Goal: Task Accomplishment & Management: Use online tool/utility

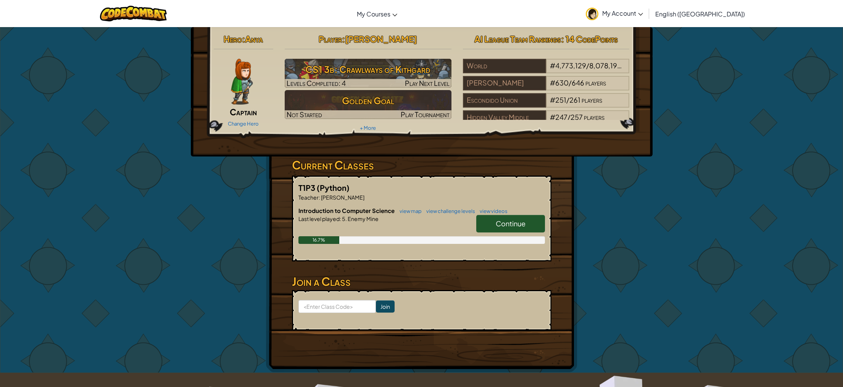
click at [249, 119] on div "Change Hero" at bounding box center [244, 123] width 60 height 12
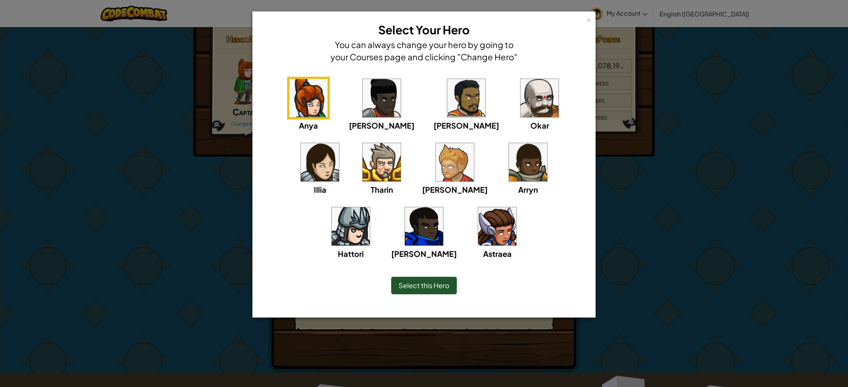
click at [478, 238] on img at bounding box center [497, 226] width 38 height 38
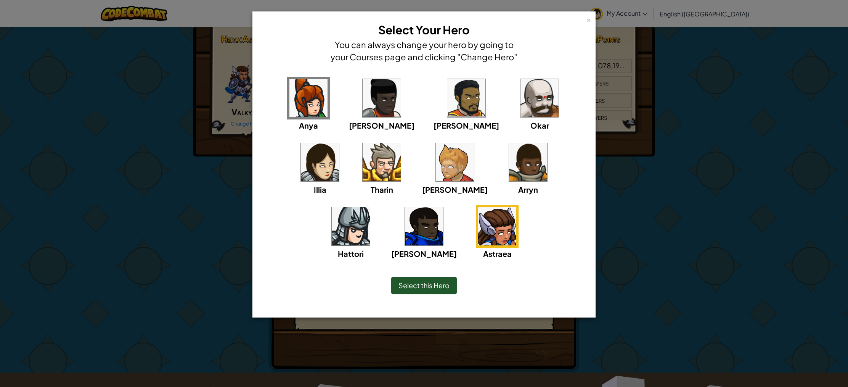
click at [410, 284] on span "Select this Hero" at bounding box center [424, 285] width 51 height 9
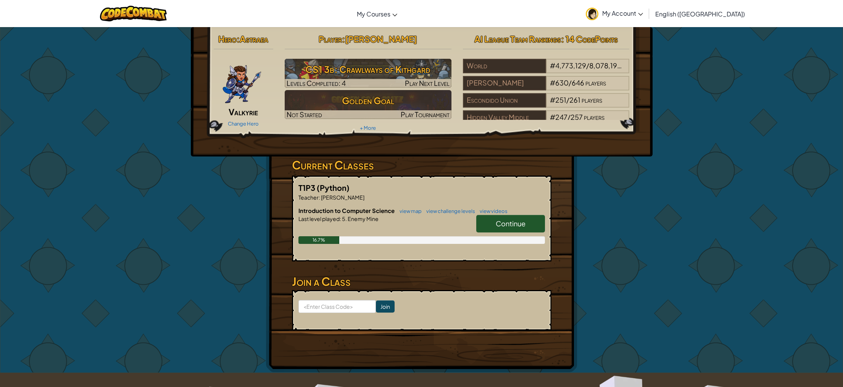
click at [496, 218] on link "Continue" at bounding box center [510, 224] width 69 height 18
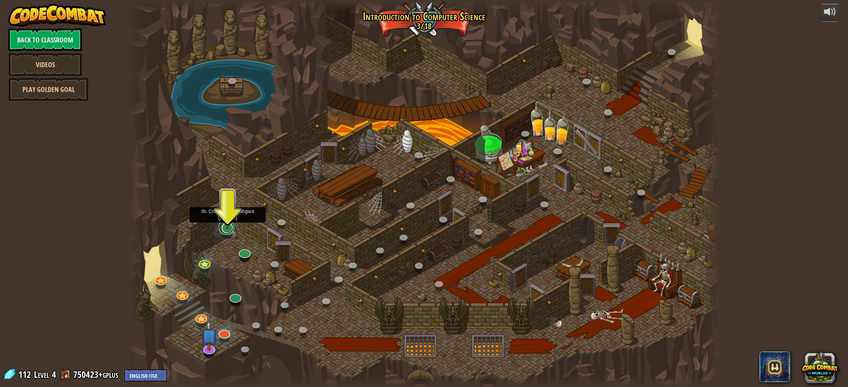
click at [226, 229] on link at bounding box center [226, 226] width 15 height 15
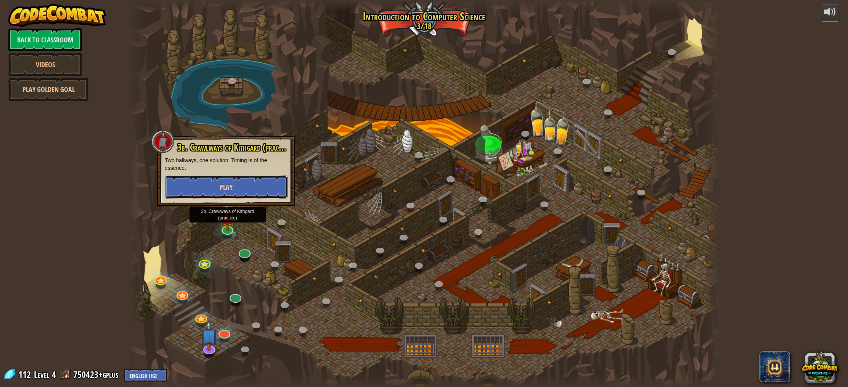
click at [211, 188] on button "Play" at bounding box center [226, 186] width 123 height 23
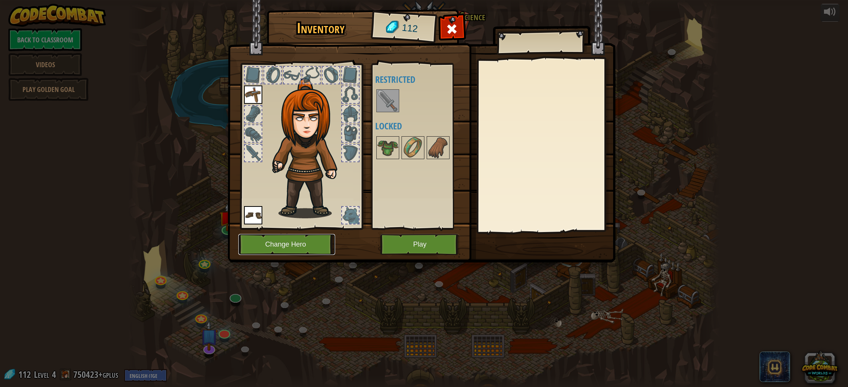
click at [302, 247] on button "Change Hero" at bounding box center [286, 244] width 97 height 21
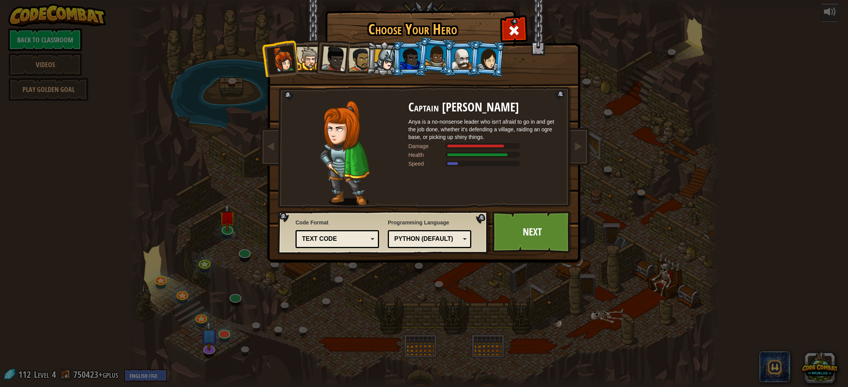
click at [487, 53] on div at bounding box center [488, 59] width 21 height 22
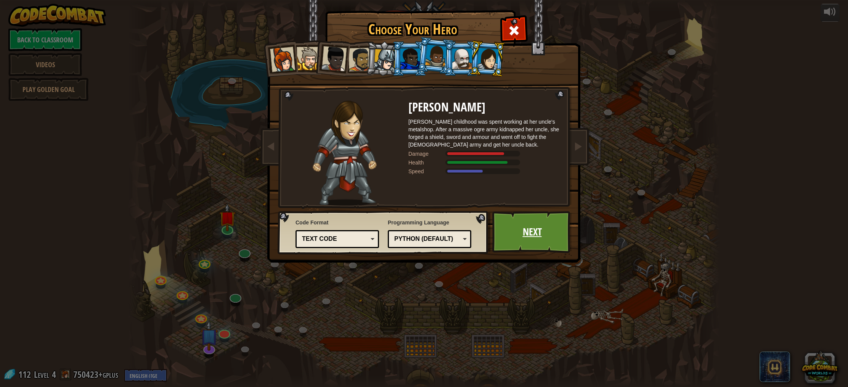
click at [506, 235] on link "Next" at bounding box center [533, 232] width 80 height 42
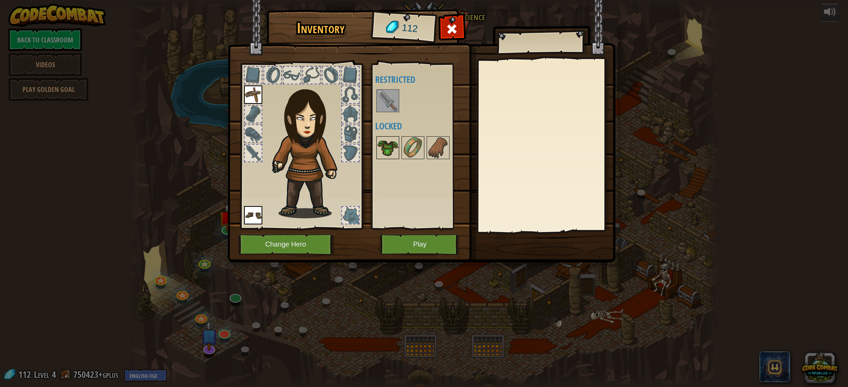
click at [389, 151] on img at bounding box center [387, 147] width 21 height 21
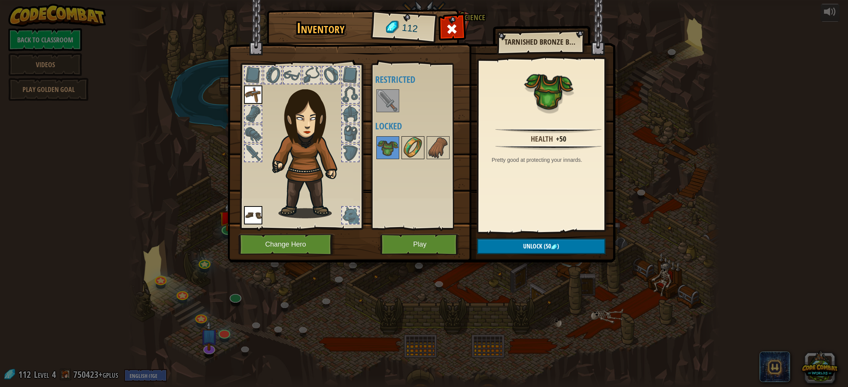
click at [404, 153] on img at bounding box center [412, 147] width 21 height 21
click at [250, 108] on div at bounding box center [253, 114] width 17 height 17
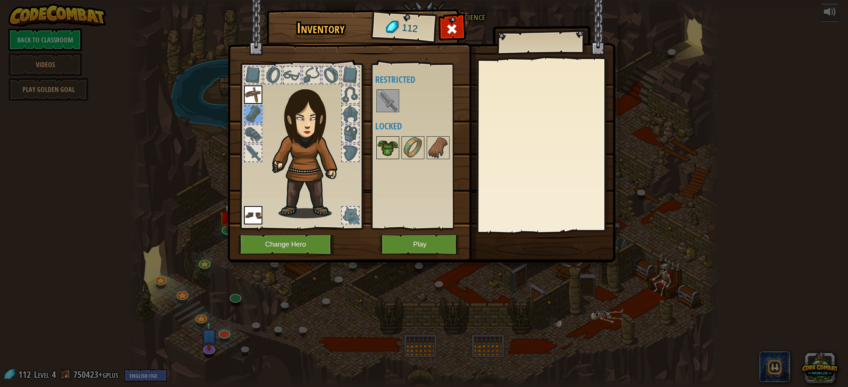
click at [393, 150] on img at bounding box center [387, 147] width 21 height 21
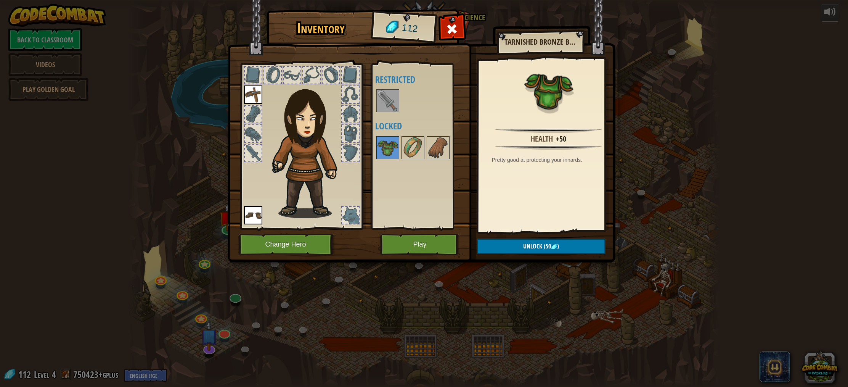
click at [299, 164] on img at bounding box center [310, 148] width 82 height 140
click at [386, 249] on button "Play" at bounding box center [420, 244] width 80 height 21
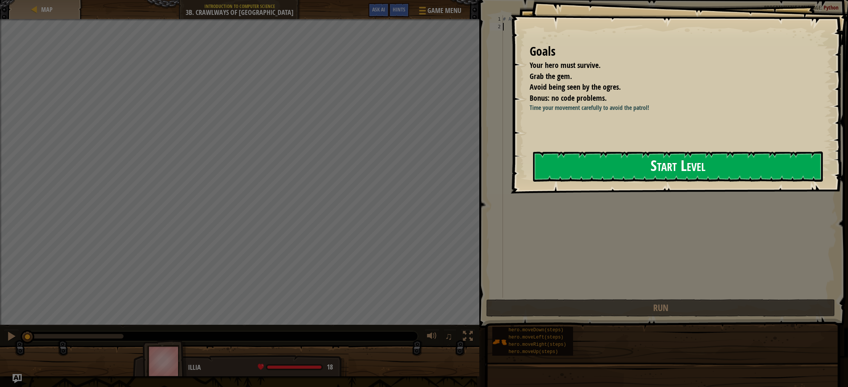
click at [604, 166] on button "Start Level" at bounding box center [678, 166] width 290 height 30
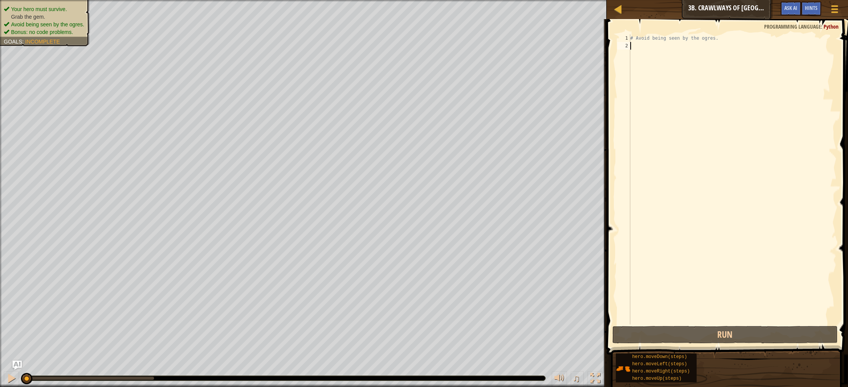
type textarea "h"
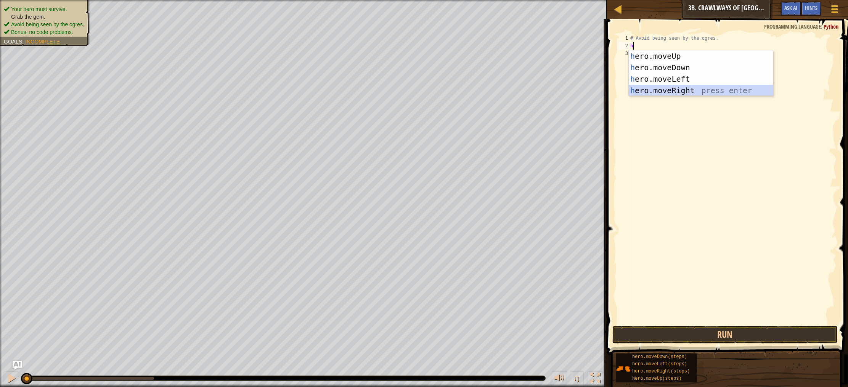
click at [663, 92] on div "h ero.moveUp press enter h ero.moveDown press enter h ero.moveLeft press enter …" at bounding box center [701, 84] width 144 height 69
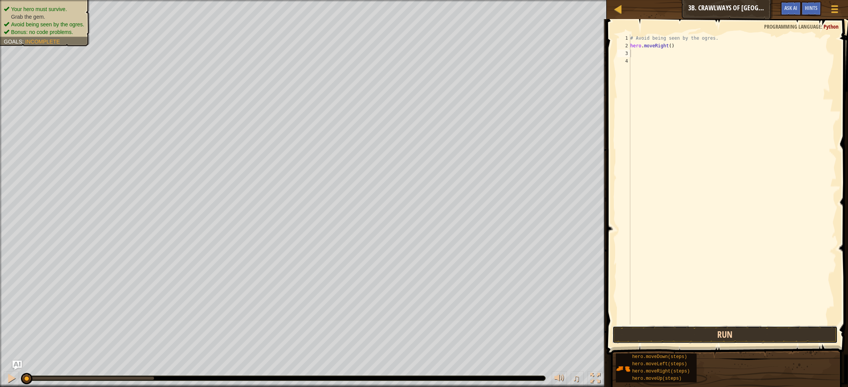
drag, startPoint x: 628, startPoint y: 334, endPoint x: 620, endPoint y: 332, distance: 8.2
click at [628, 334] on button "Run" at bounding box center [725, 335] width 225 height 18
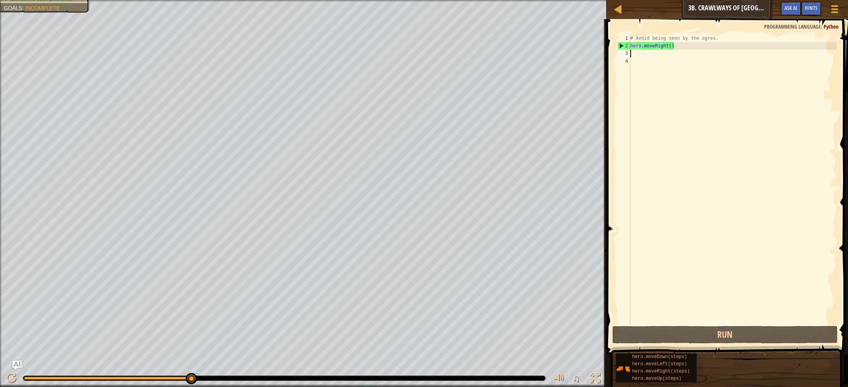
type textarea "h"
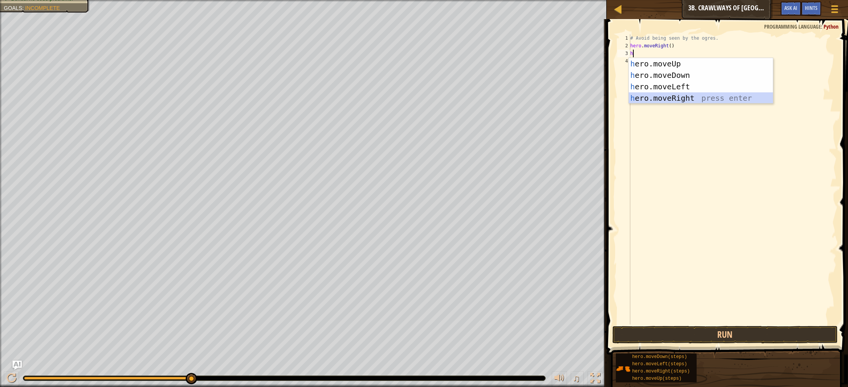
click at [649, 98] on div "h ero.moveUp press enter h ero.moveDown press enter h ero.moveLeft press enter …" at bounding box center [701, 92] width 144 height 69
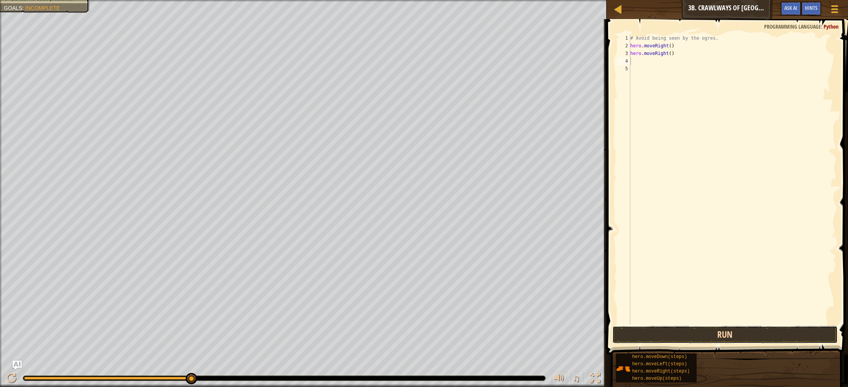
drag, startPoint x: 633, startPoint y: 330, endPoint x: 632, endPoint y: 326, distance: 4.3
click at [633, 330] on button "Run" at bounding box center [725, 335] width 225 height 18
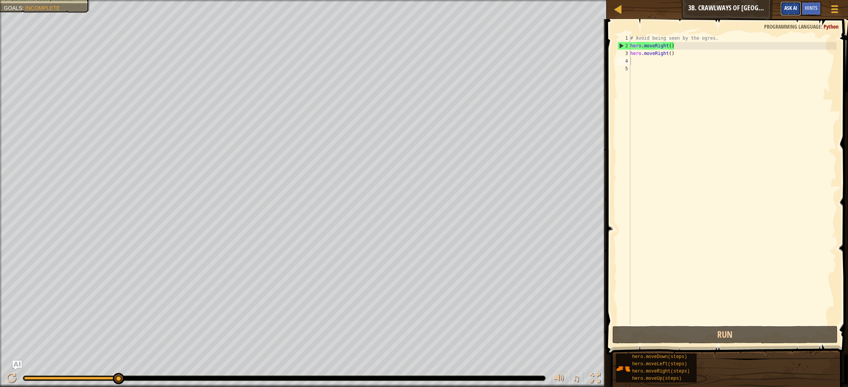
click at [796, 10] on span "Ask AI" at bounding box center [791, 7] width 13 height 7
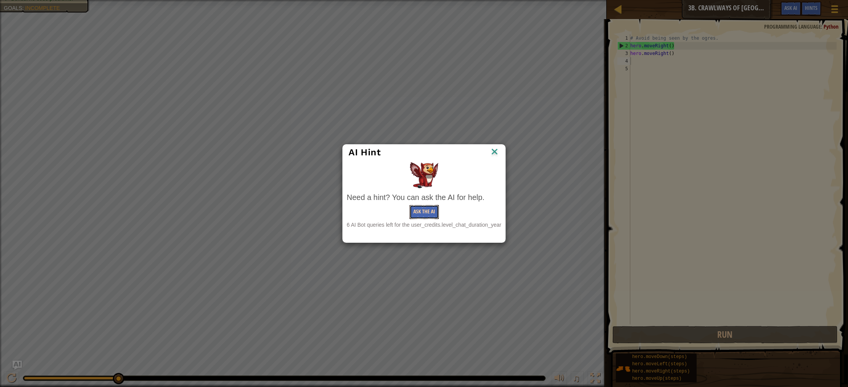
click at [435, 213] on button "Ask the AI" at bounding box center [424, 212] width 29 height 14
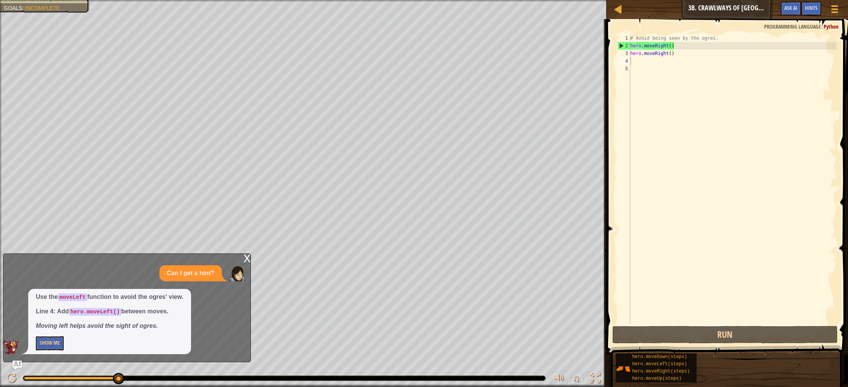
drag, startPoint x: 245, startPoint y: 259, endPoint x: 240, endPoint y: 259, distance: 4.2
click at [242, 254] on div "x Can I get a hint? Use the moveLeft function to avoid the ogres' view. Line 4:…" at bounding box center [127, 307] width 248 height 109
click at [244, 258] on div "x" at bounding box center [247, 258] width 7 height 8
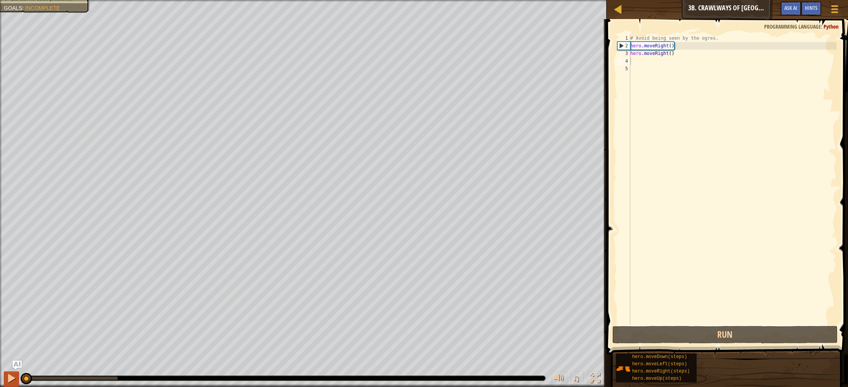
drag, startPoint x: 120, startPoint y: 378, endPoint x: 13, endPoint y: 375, distance: 107.3
click at [0, 0] on html "Map Introduction to Computer Science 3b. Crawlways of Kithgard Game Menu Done H…" at bounding box center [424, 0] width 848 height 0
click at [636, 334] on button "Run" at bounding box center [725, 335] width 225 height 18
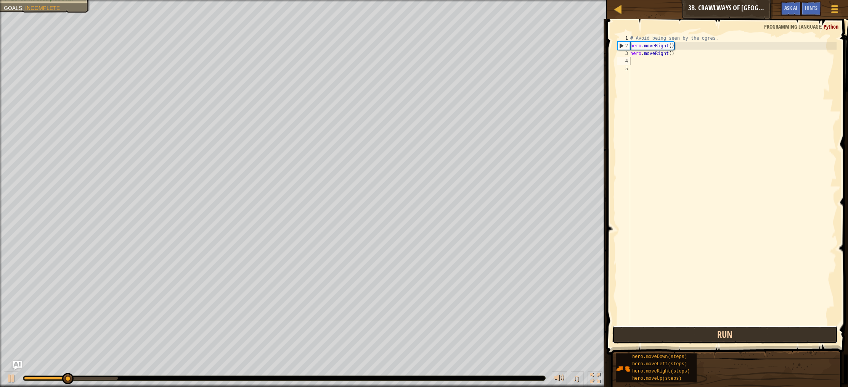
click at [636, 334] on button "Run" at bounding box center [725, 335] width 225 height 18
click at [13, 380] on div at bounding box center [11, 378] width 10 height 10
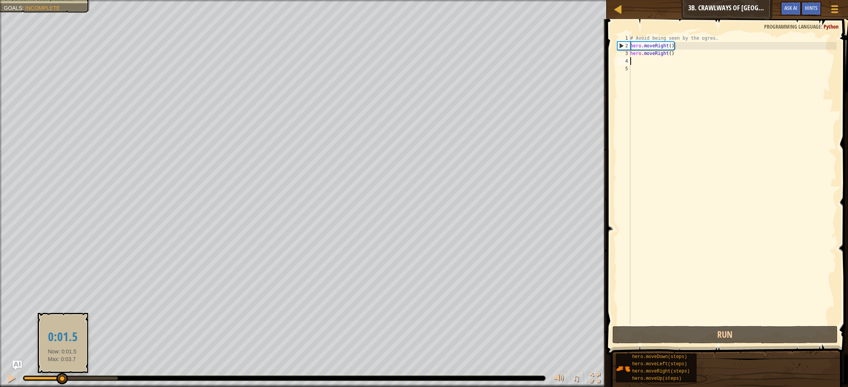
drag, startPoint x: 79, startPoint y: 378, endPoint x: 62, endPoint y: 377, distance: 17.3
click at [62, 377] on div at bounding box center [61, 378] width 11 height 11
drag, startPoint x: 63, startPoint y: 377, endPoint x: 58, endPoint y: 377, distance: 4.6
click at [58, 377] on div at bounding box center [58, 378] width 11 height 11
type textarea "h"
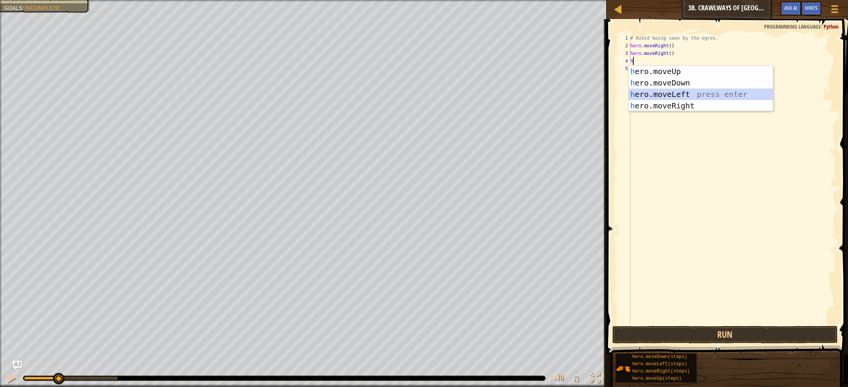
click at [656, 95] on div "h ero.moveUp press enter h ero.moveDown press enter h ero.moveLeft press enter …" at bounding box center [701, 100] width 144 height 69
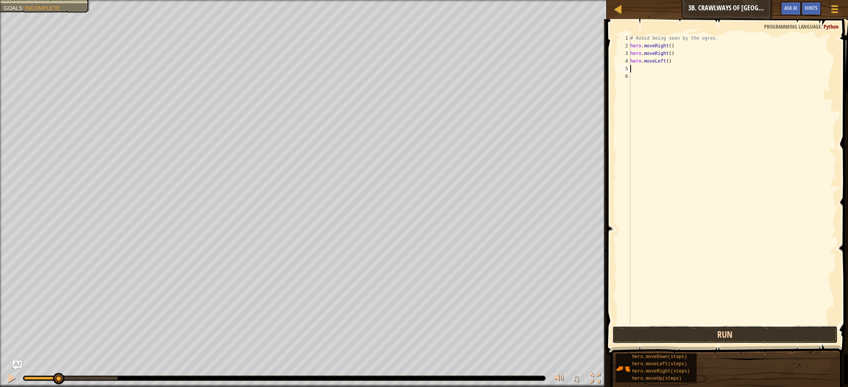
click at [713, 335] on button "Run" at bounding box center [725, 335] width 225 height 18
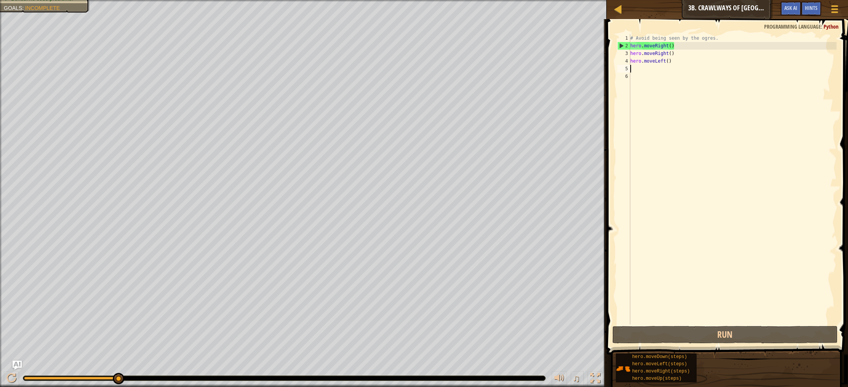
click at [673, 54] on div "# Avoid being seen by the ogres. hero . moveRight ( ) hero . moveRight ( ) hero…" at bounding box center [733, 186] width 208 height 305
type textarea "h"
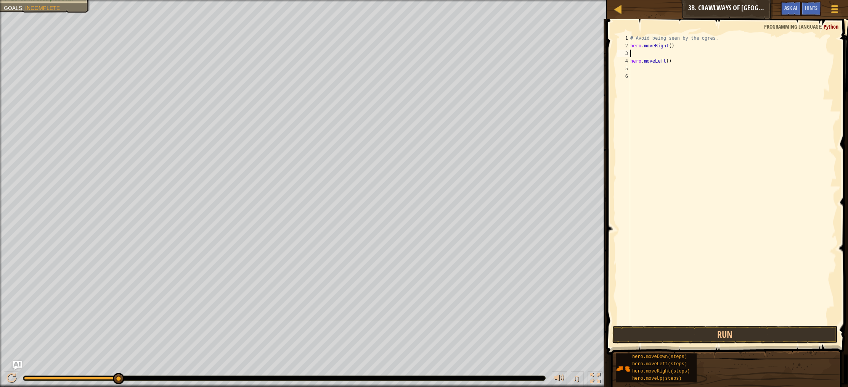
type textarea "hero.moveLeft()"
type textarea "hero.moveRight()"
click at [633, 333] on button "Run" at bounding box center [725, 335] width 225 height 18
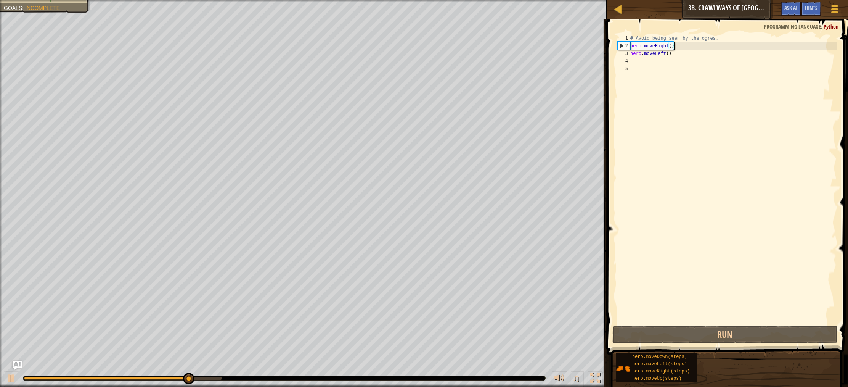
click at [631, 60] on div "# Avoid being seen by the ogres. hero . moveRight ( ) hero . moveLeft ( )" at bounding box center [733, 186] width 208 height 305
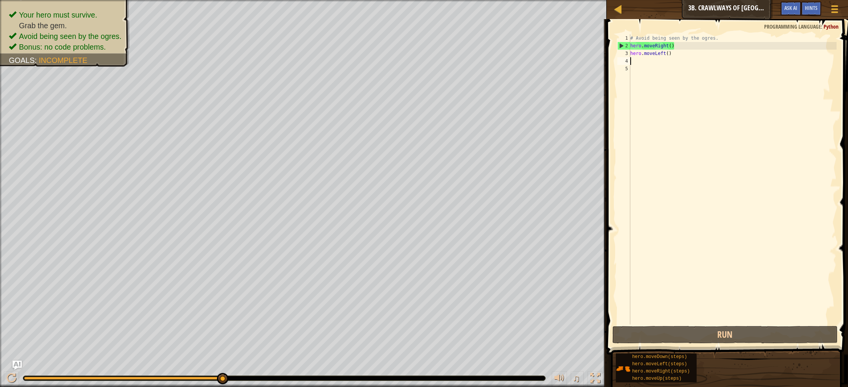
type textarea "h"
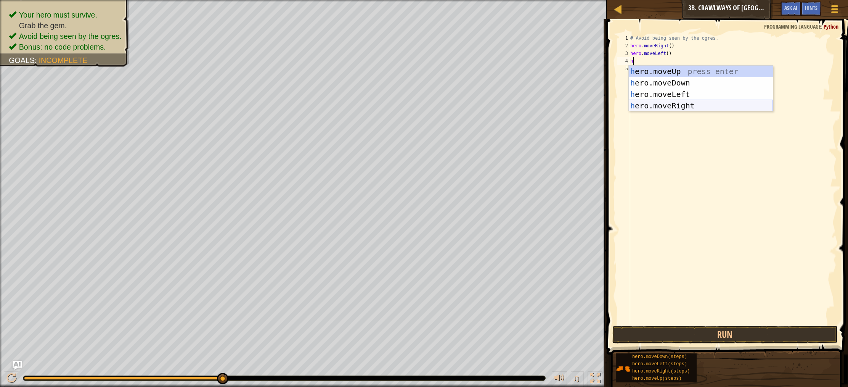
click at [664, 106] on div "h ero.moveUp press enter h ero.moveDown press enter h ero.moveLeft press enter …" at bounding box center [701, 100] width 144 height 69
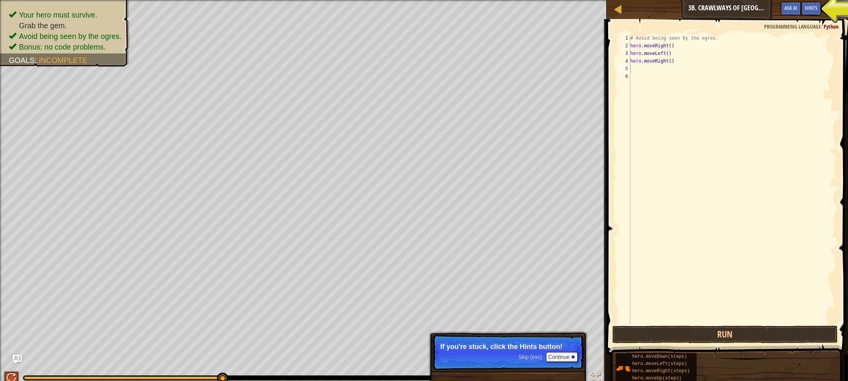
click at [10, 375] on div at bounding box center [11, 378] width 10 height 10
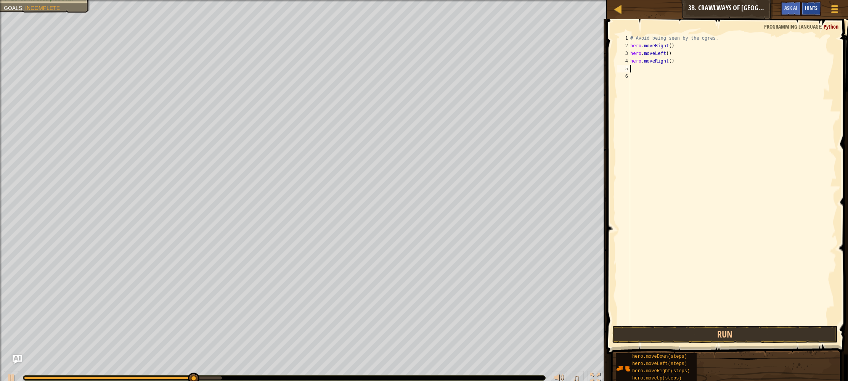
click at [812, 8] on span "Hints" at bounding box center [811, 7] width 13 height 7
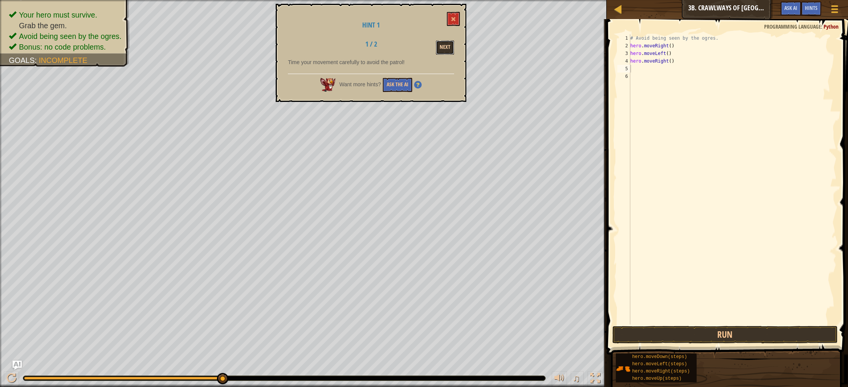
click at [442, 50] on button "Next" at bounding box center [445, 47] width 18 height 14
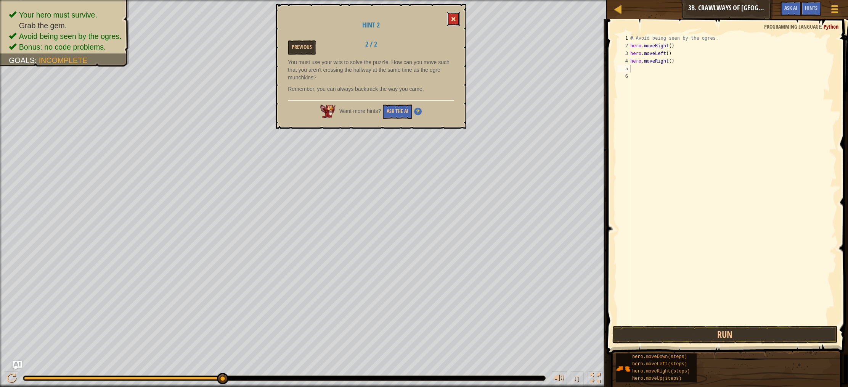
click at [453, 21] on span at bounding box center [453, 18] width 5 height 5
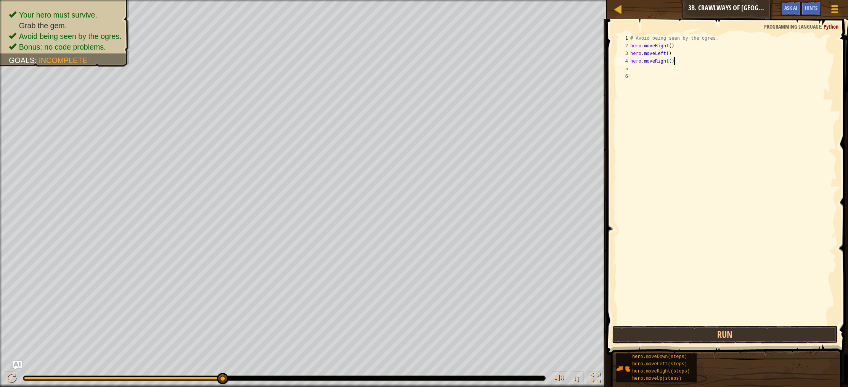
click at [675, 63] on div "# Avoid being seen by the ogres. hero . moveRight ( ) hero . moveLeft ( ) hero …" at bounding box center [733, 186] width 208 height 305
drag, startPoint x: 661, startPoint y: 63, endPoint x: 684, endPoint y: 64, distance: 22.6
click at [684, 64] on div "# Avoid being seen by the ogres. hero . moveRight ( ) hero . moveLeft ( ) hero …" at bounding box center [733, 186] width 208 height 305
drag, startPoint x: 664, startPoint y: 62, endPoint x: 637, endPoint y: 62, distance: 27.1
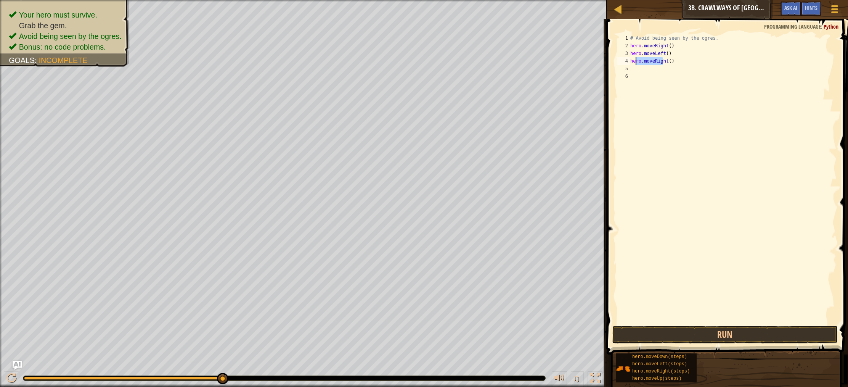
click at [637, 62] on div "# Avoid being seen by the ogres. hero . moveRight ( ) hero . moveLeft ( ) hero …" at bounding box center [733, 186] width 208 height 305
click at [674, 61] on div "# Avoid being seen by the ogres. hero . moveRight ( ) hero . moveLeft ( ) hero …" at bounding box center [733, 186] width 208 height 305
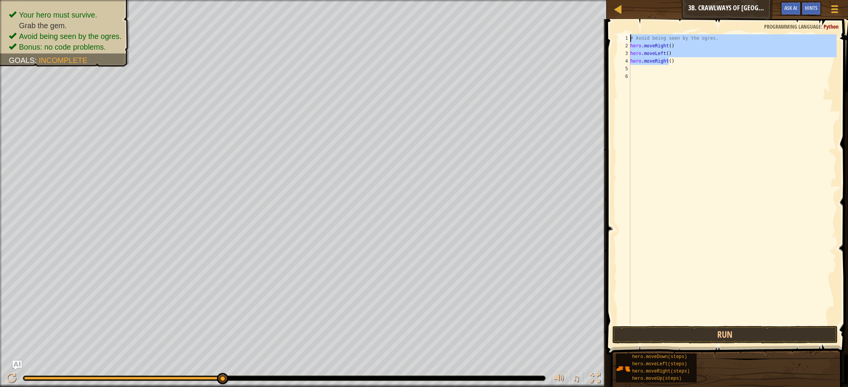
drag, startPoint x: 658, startPoint y: 60, endPoint x: 631, endPoint y: 40, distance: 33.9
click at [631, 40] on div "# Avoid being seen by the ogres. hero . moveRight ( ) hero . moveLeft ( ) hero …" at bounding box center [733, 186] width 208 height 305
drag, startPoint x: 632, startPoint y: 43, endPoint x: 672, endPoint y: 59, distance: 42.8
click at [672, 59] on div "# Avoid being seen by the ogres. hero . moveRight ( ) hero . moveLeft ( ) hero …" at bounding box center [733, 186] width 208 height 305
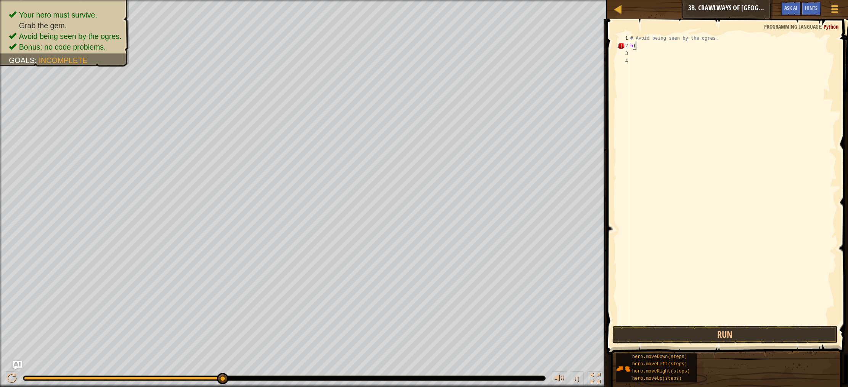
click at [638, 46] on div "# Avoid being seen by the ogres. h )" at bounding box center [733, 186] width 208 height 305
type textarea "h"
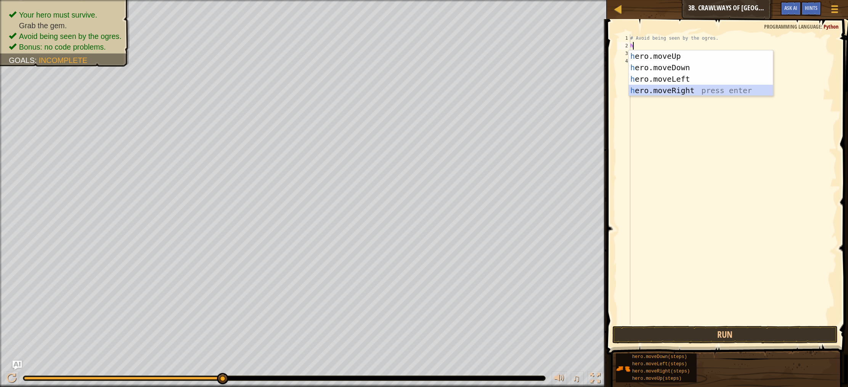
click at [666, 92] on div "h ero.moveUp press enter h ero.moveDown press enter h ero.moveLeft press enter …" at bounding box center [701, 84] width 144 height 69
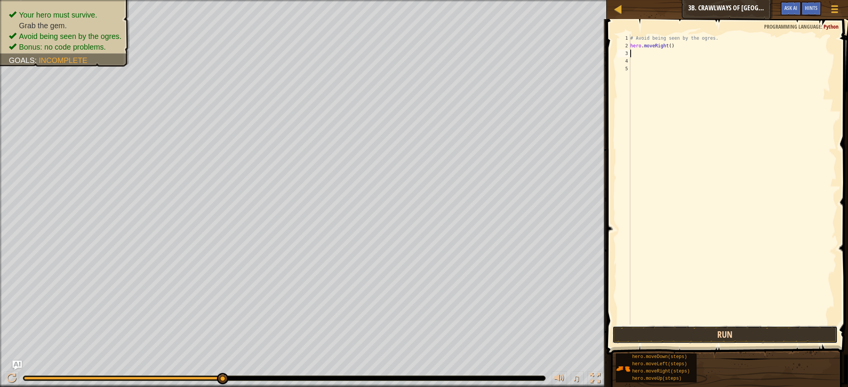
click at [682, 329] on button "Run" at bounding box center [725, 335] width 225 height 18
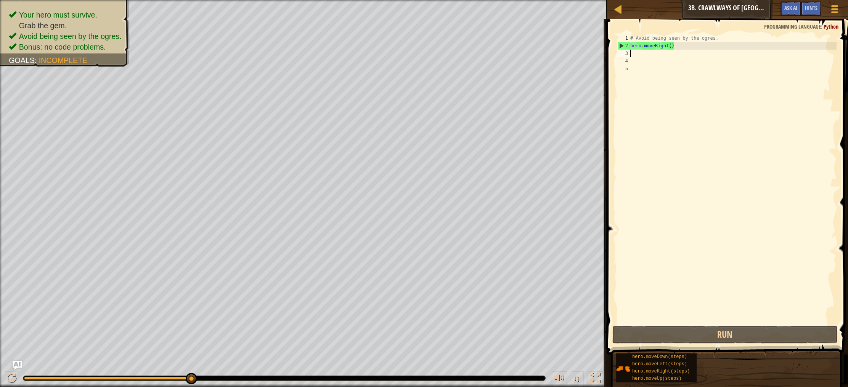
click at [634, 52] on div "# Avoid being seen by the ogres. hero . moveRight ( )" at bounding box center [733, 186] width 208 height 305
type textarea "h"
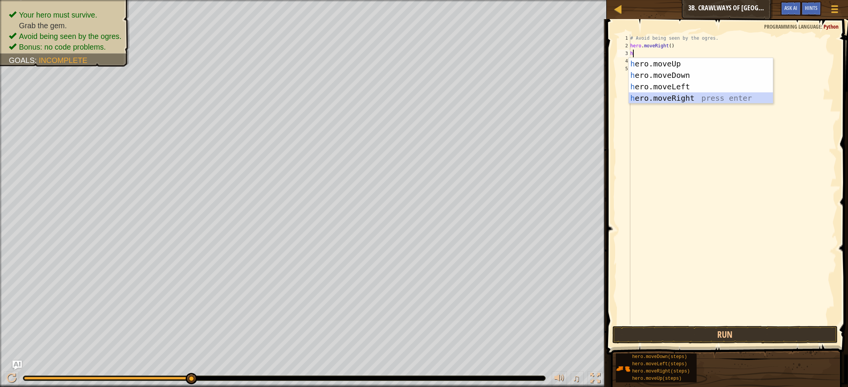
click at [637, 98] on div "h ero.moveUp press enter h ero.moveDown press enter h ero.moveLeft press enter …" at bounding box center [701, 92] width 144 height 69
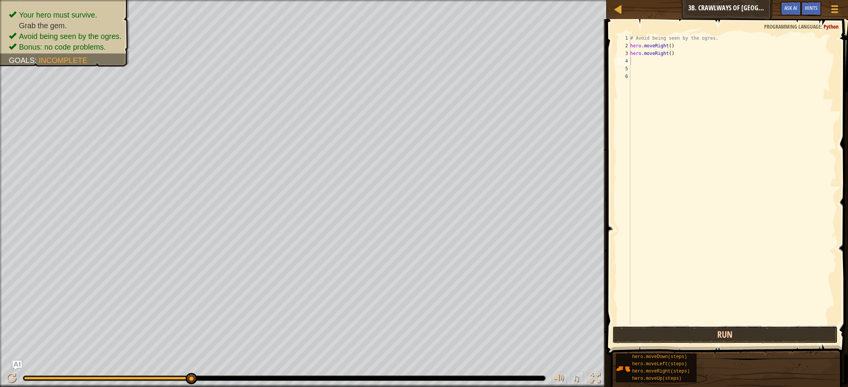
click at [638, 336] on button "Run" at bounding box center [725, 335] width 225 height 18
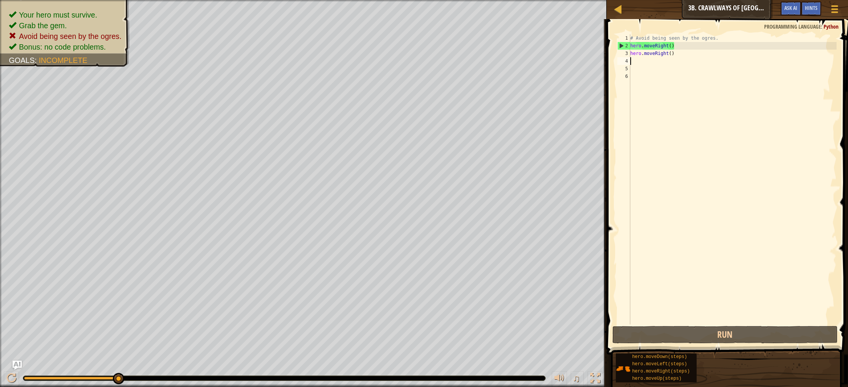
click at [632, 64] on div "# Avoid being seen by the ogres. hero . moveRight ( ) hero . moveRight ( )" at bounding box center [733, 186] width 208 height 305
click at [676, 55] on div "# Avoid being seen by the ogres. hero . moveRight ( ) hero . moveRight ( )" at bounding box center [733, 186] width 208 height 305
type textarea "h"
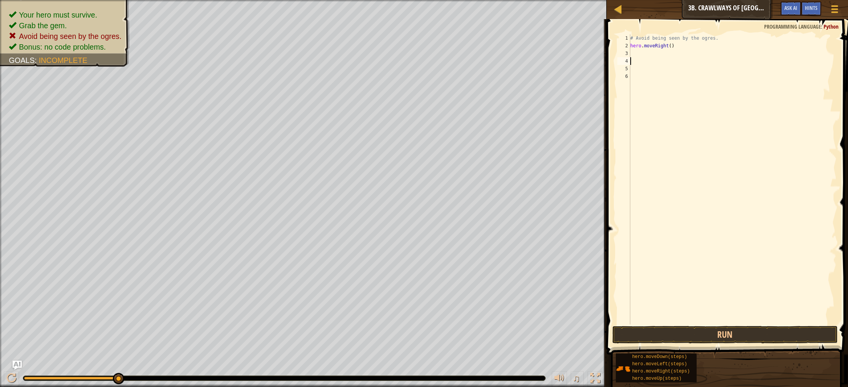
click at [631, 60] on div "# Avoid being seen by the ogres. hero . moveRight ( )" at bounding box center [733, 186] width 208 height 305
type textarea "h"
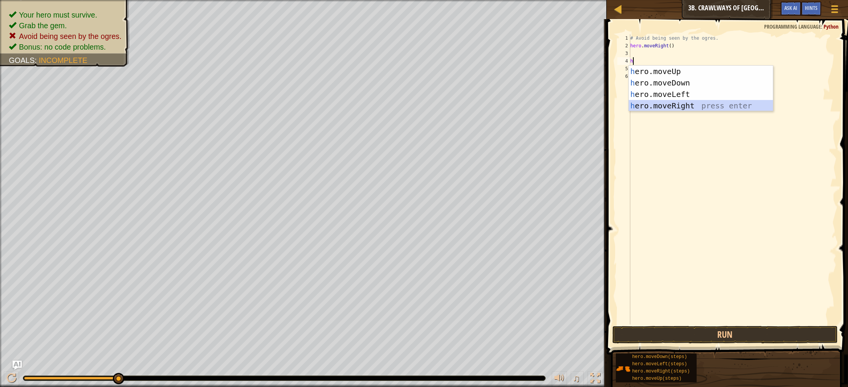
click at [674, 108] on div "h ero.moveUp press enter h ero.moveDown press enter h ero.moveLeft press enter …" at bounding box center [701, 100] width 144 height 69
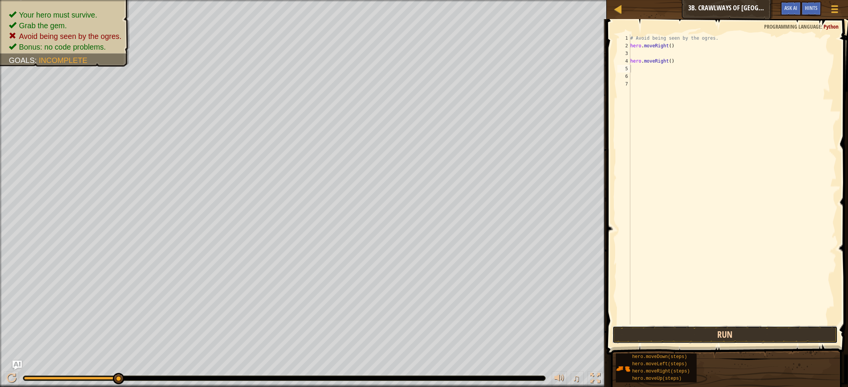
click at [628, 333] on button "Run" at bounding box center [725, 335] width 225 height 18
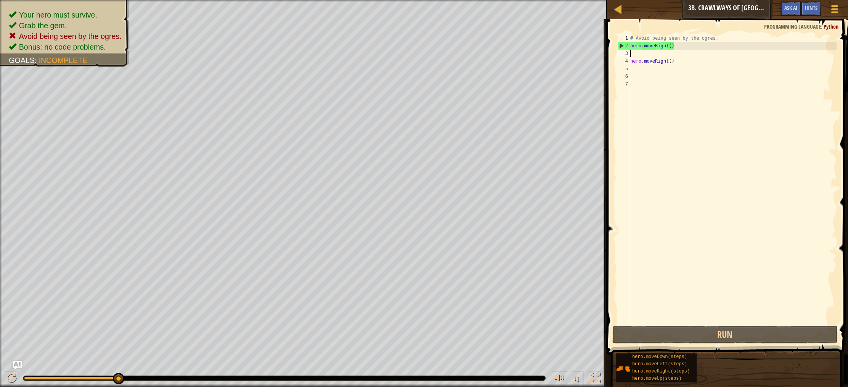
click at [676, 57] on div "# Avoid being seen by the ogres. hero . moveRight ( ) hero . moveRight ( )" at bounding box center [733, 186] width 208 height 305
click at [671, 71] on div "# Avoid being seen by the ogres. hero . moveRight ( ) hero . moveRight ( )" at bounding box center [733, 186] width 208 height 305
click at [676, 64] on div "# Avoid being seen by the ogres. hero . moveRight ( ) hero . moveRight ( )" at bounding box center [733, 186] width 208 height 305
type textarea "h"
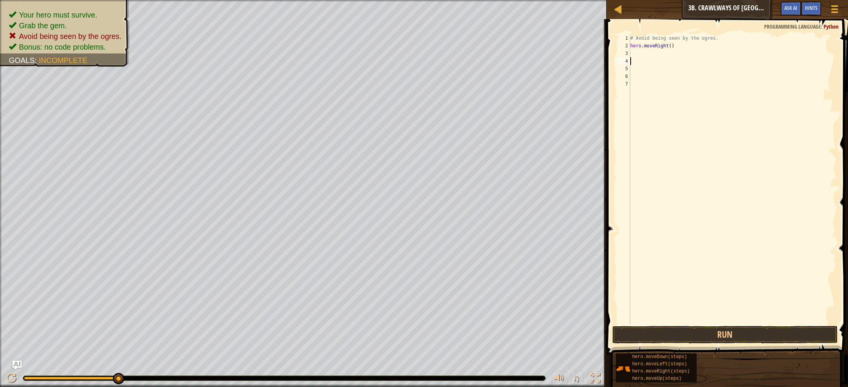
type textarea "hero.moveRight()"
click at [792, 3] on button "Ask AI" at bounding box center [791, 9] width 21 height 14
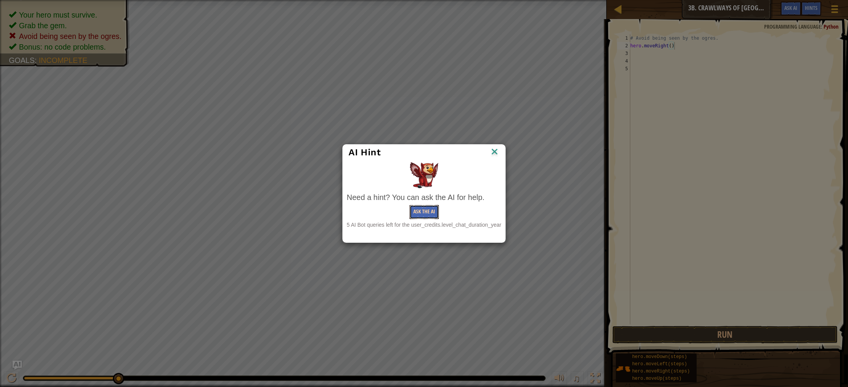
click at [422, 209] on button "Ask the AI" at bounding box center [424, 212] width 29 height 14
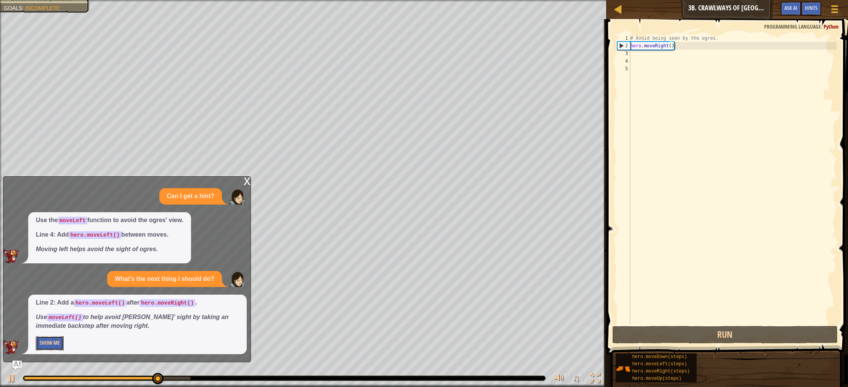
click at [52, 345] on button "Show Me" at bounding box center [50, 343] width 28 height 14
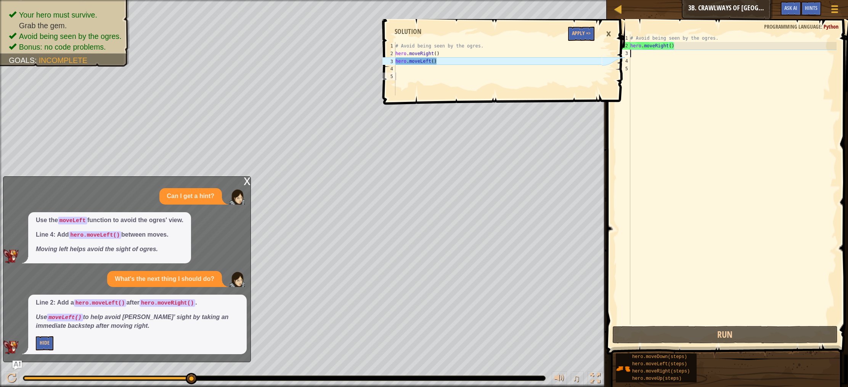
click at [633, 52] on div "# Avoid being seen by the ogres. hero . moveRight ( )" at bounding box center [733, 186] width 208 height 305
type textarea "h"
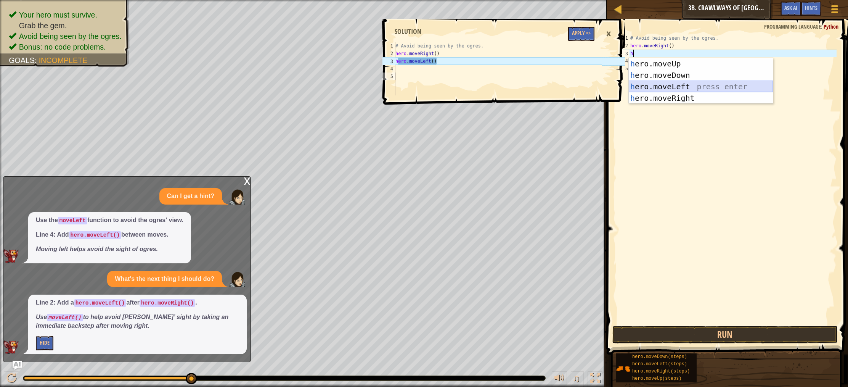
click at [674, 85] on div "h ero.moveUp press enter h ero.moveDown press enter h ero.moveLeft press enter …" at bounding box center [701, 92] width 144 height 69
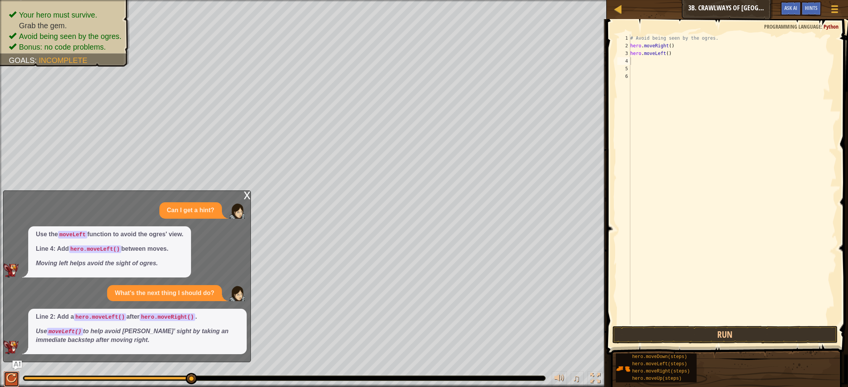
click at [7, 382] on div at bounding box center [11, 378] width 10 height 10
click at [10, 379] on div at bounding box center [11, 378] width 10 height 10
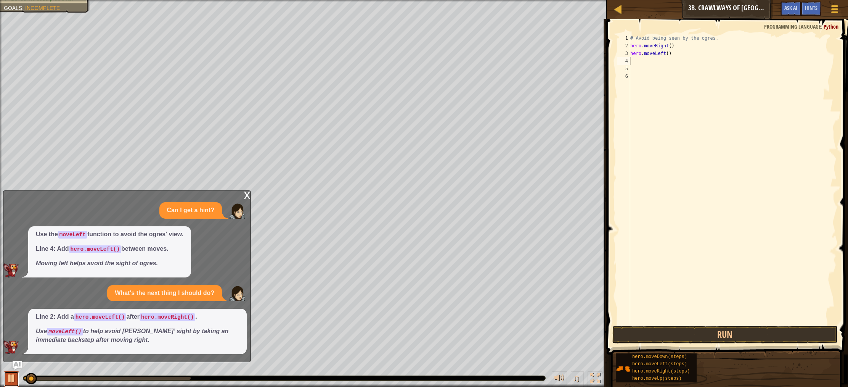
click at [10, 378] on div at bounding box center [11, 378] width 10 height 10
click at [4, 380] on button at bounding box center [11, 379] width 15 height 16
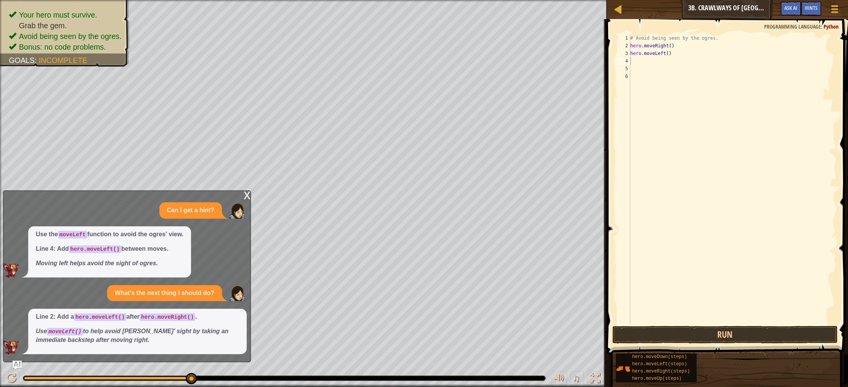
click at [91, 318] on code "hero.moveLeft()" at bounding box center [100, 317] width 53 height 8
click at [684, 61] on div "# Avoid being seen by the ogres. hero . moveRight ( ) hero . moveLeft ( ) hero …" at bounding box center [733, 186] width 208 height 305
click at [684, 63] on div "# Avoid being seen by the ogres. hero . moveRight ( ) hero . moveLeft ( ) hero …" at bounding box center [733, 186] width 208 height 305
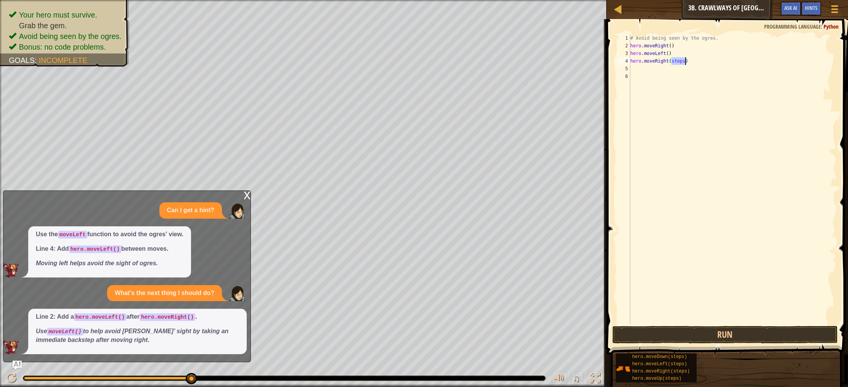
type textarea "hero.moveRight()"
click at [673, 336] on button "Run" at bounding box center [725, 335] width 225 height 18
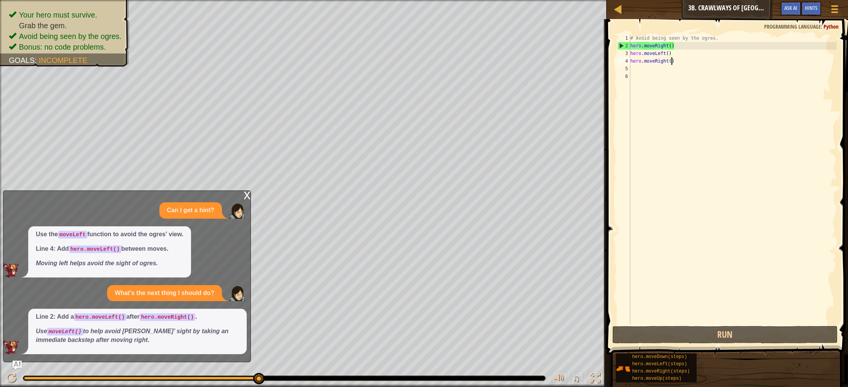
click at [640, 70] on div "# Avoid being seen by the ogres. hero . moveRight ( ) hero . moveLeft ( ) hero …" at bounding box center [733, 186] width 208 height 305
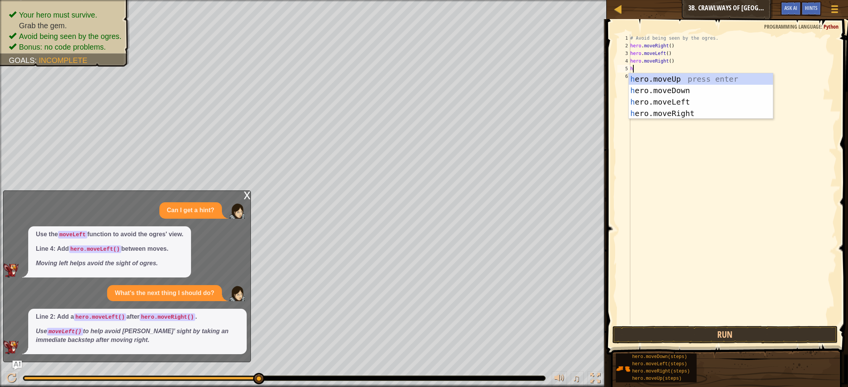
type textarea "he"
click at [653, 116] on div "he ro.moveUp press enter he ro.moveDown press enter he ro.moveLeft press enter …" at bounding box center [701, 107] width 144 height 69
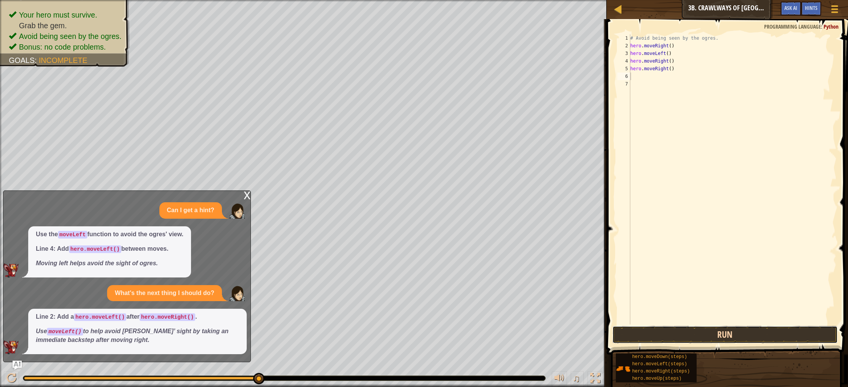
click at [631, 341] on button "Run" at bounding box center [725, 335] width 225 height 18
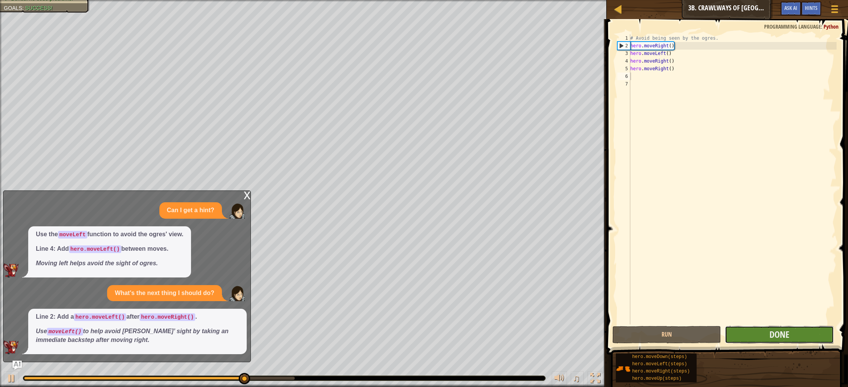
click at [761, 331] on button "Done" at bounding box center [779, 335] width 109 height 18
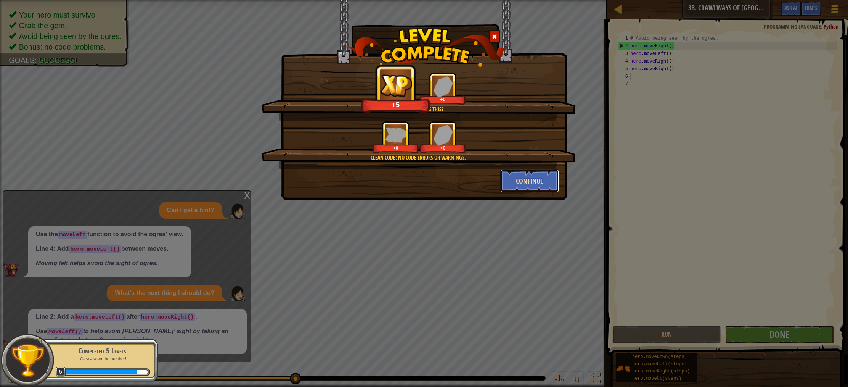
click at [512, 182] on button "Continue" at bounding box center [530, 180] width 59 height 23
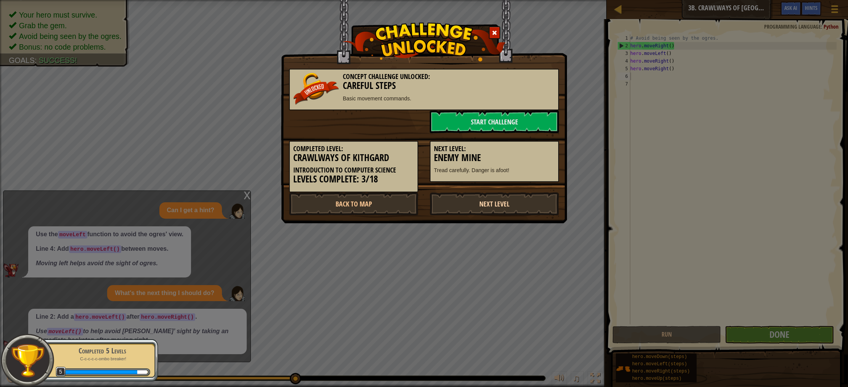
click at [475, 203] on link "Next Level" at bounding box center [494, 203] width 129 height 23
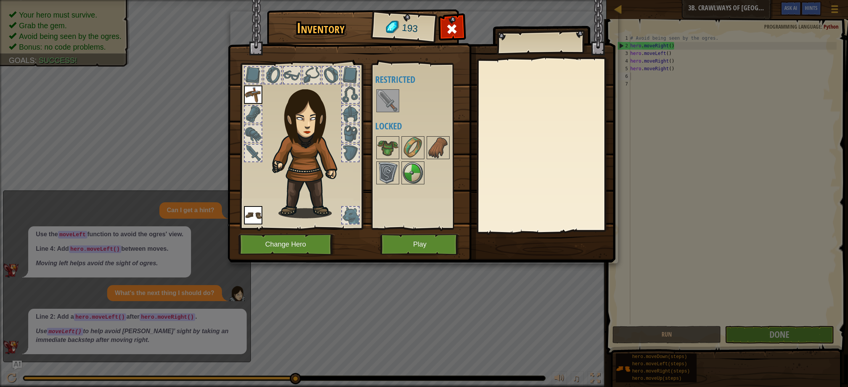
click at [250, 214] on img at bounding box center [253, 215] width 18 height 18
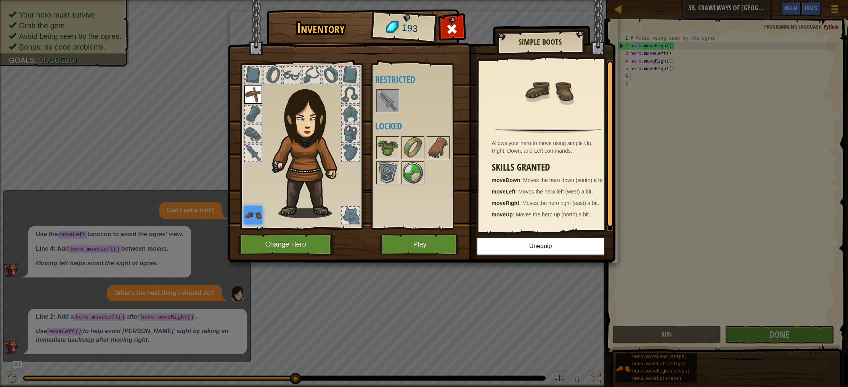
click at [253, 154] on div at bounding box center [253, 153] width 17 height 17
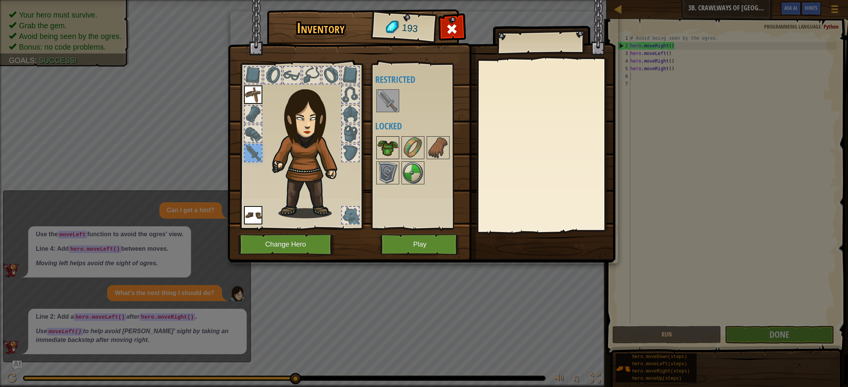
click at [386, 147] on img at bounding box center [387, 147] width 21 height 21
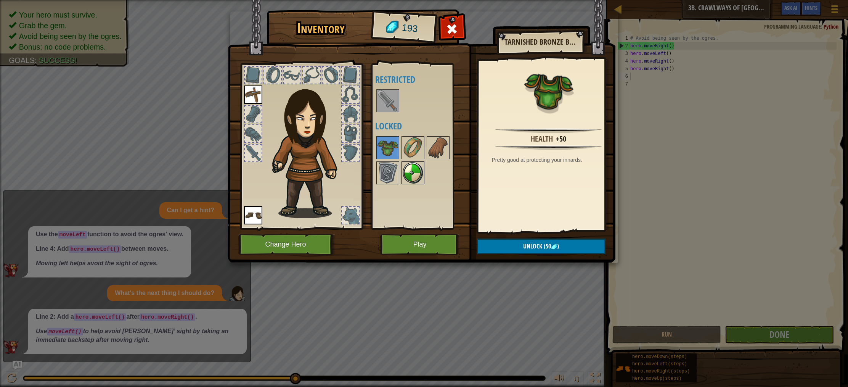
click at [411, 172] on img at bounding box center [412, 172] width 21 height 21
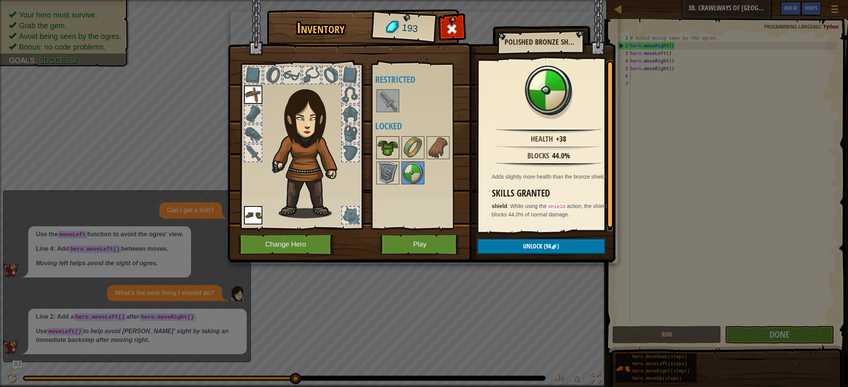
drag, startPoint x: 385, startPoint y: 172, endPoint x: 394, endPoint y: 157, distance: 16.8
click at [387, 170] on img at bounding box center [387, 172] width 21 height 21
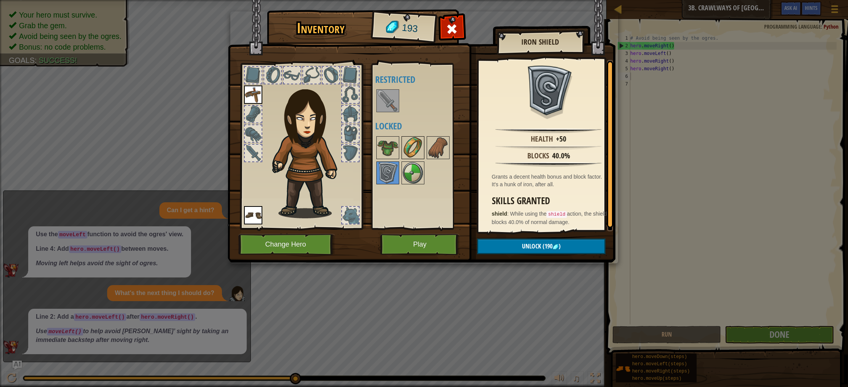
click at [404, 145] on img at bounding box center [412, 147] width 21 height 21
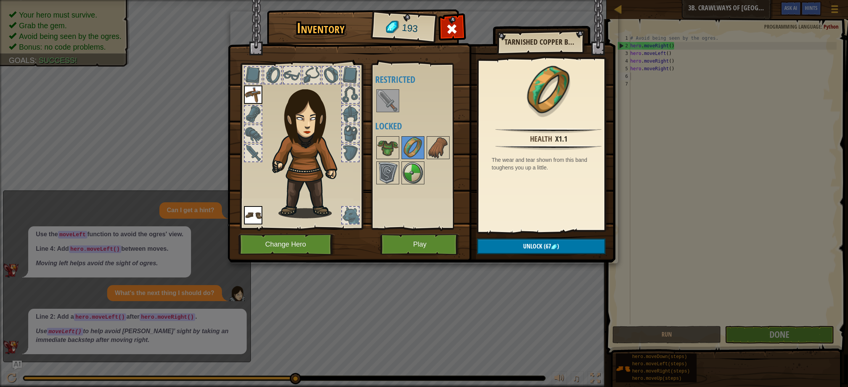
click at [425, 145] on div at bounding box center [423, 160] width 96 height 50
click at [428, 144] on img at bounding box center [438, 147] width 21 height 21
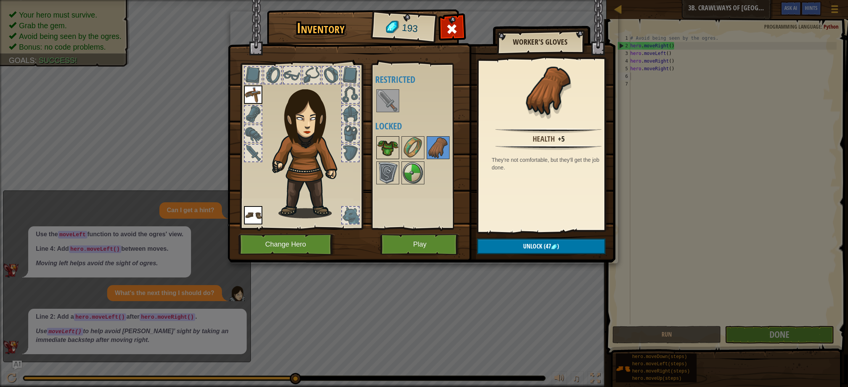
click at [385, 146] on img at bounding box center [387, 147] width 21 height 21
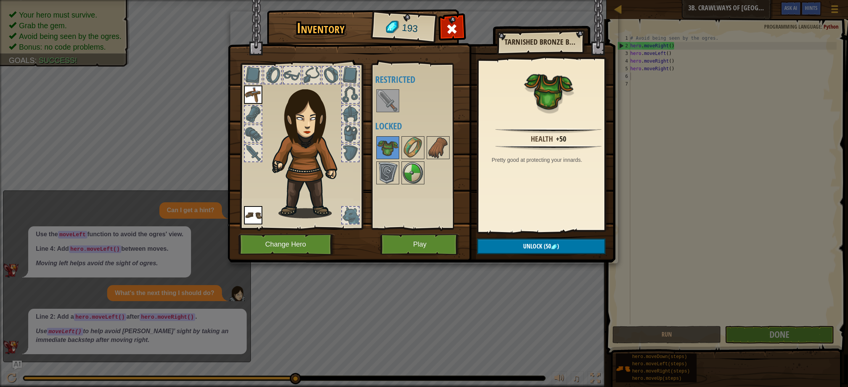
click at [630, 146] on div "Inventory 193 Available Equip Equip (double-click to equip) Restricted Locked T…" at bounding box center [424, 193] width 848 height 387
click at [432, 249] on button "Play" at bounding box center [420, 244] width 80 height 21
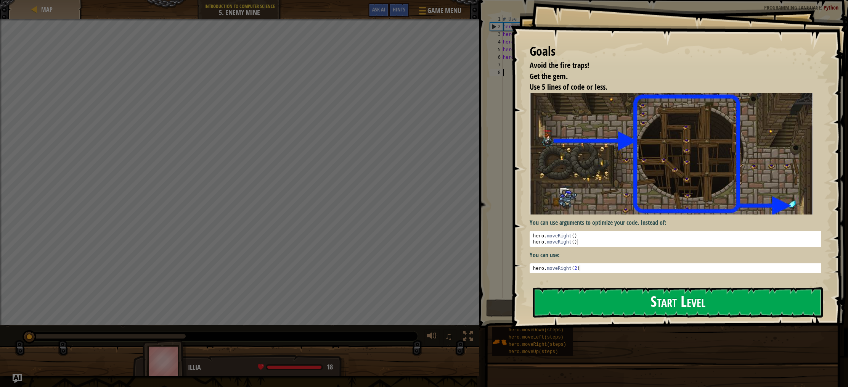
click at [598, 309] on button "Start Level" at bounding box center [678, 302] width 290 height 30
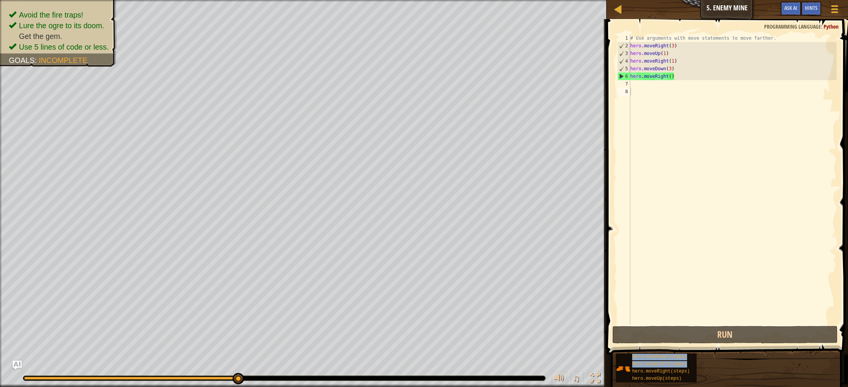
drag, startPoint x: 653, startPoint y: 371, endPoint x: 648, endPoint y: 254, distance: 117.6
click at [648, 254] on div "Hints Videos 1 2 3 4 5 6 7 8 # Use arguments with move statements to move farth…" at bounding box center [727, 201] width 244 height 364
click at [672, 76] on div "# Use arguments with move statements to move farther. hero . moveRight ( 3 ) he…" at bounding box center [733, 186] width 208 height 305
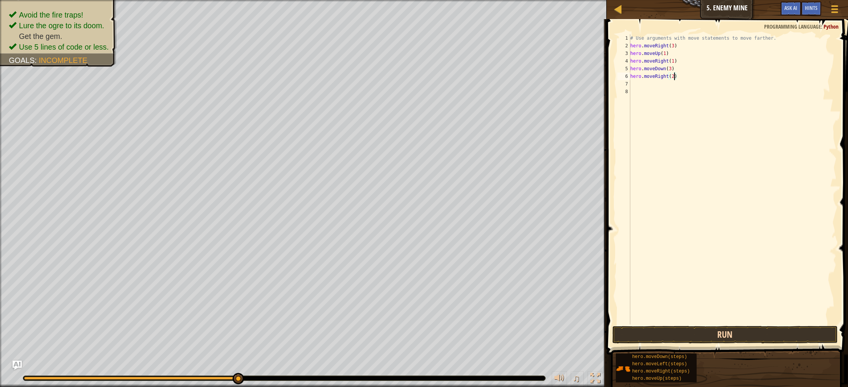
type textarea "hero.moveRight(2)"
click at [691, 333] on button "Run" at bounding box center [725, 335] width 225 height 18
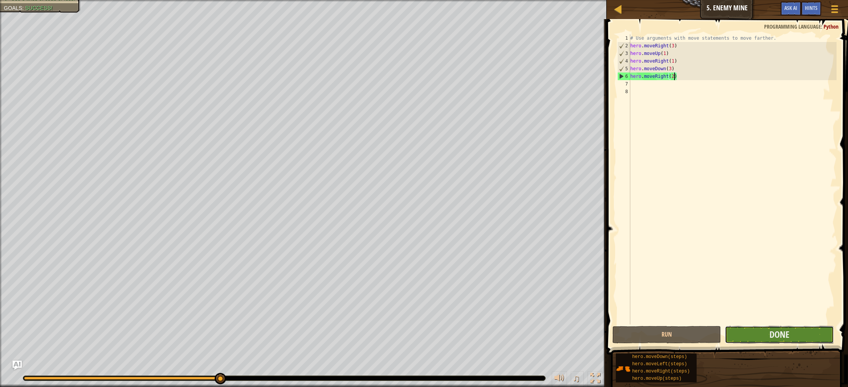
click at [761, 330] on button "Done" at bounding box center [779, 335] width 109 height 18
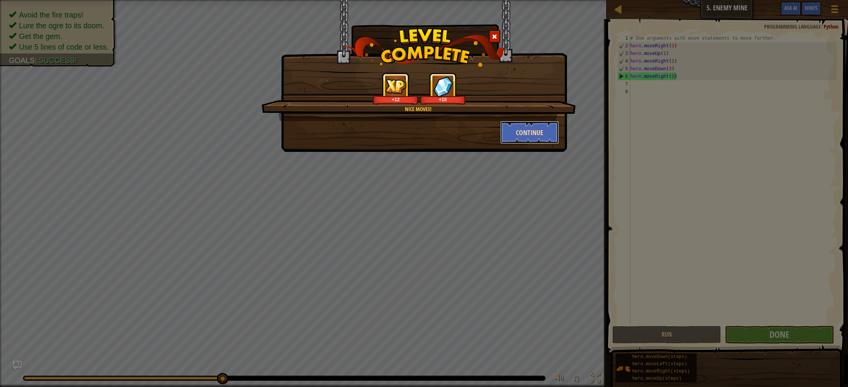
click at [533, 132] on button "Continue" at bounding box center [530, 132] width 59 height 23
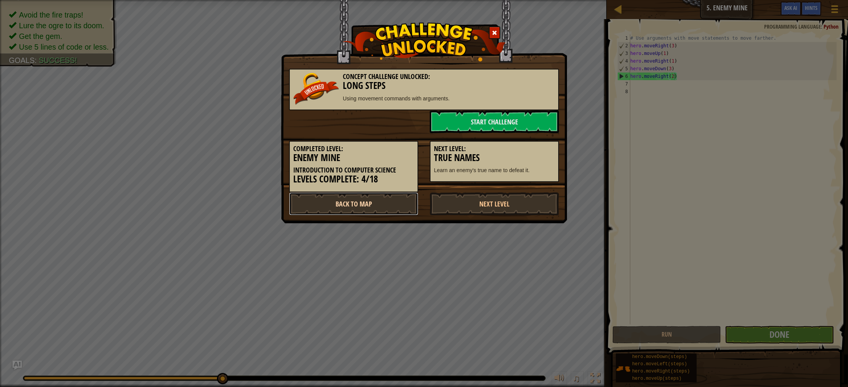
click at [385, 201] on link "Back to Map" at bounding box center [353, 203] width 129 height 23
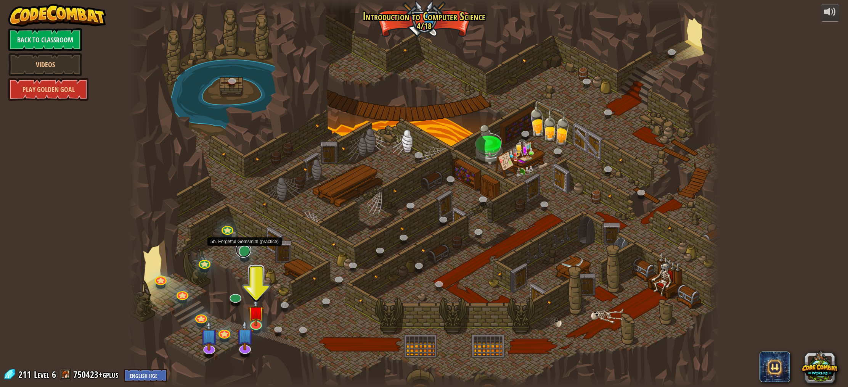
click at [244, 254] on link at bounding box center [243, 249] width 15 height 15
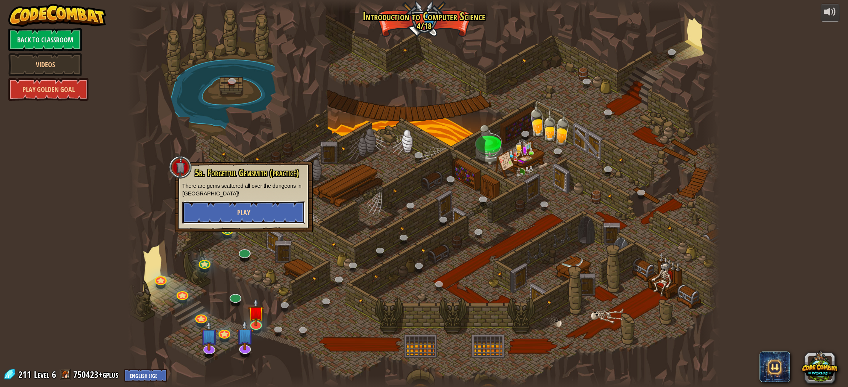
click at [233, 220] on button "Play" at bounding box center [243, 212] width 123 height 23
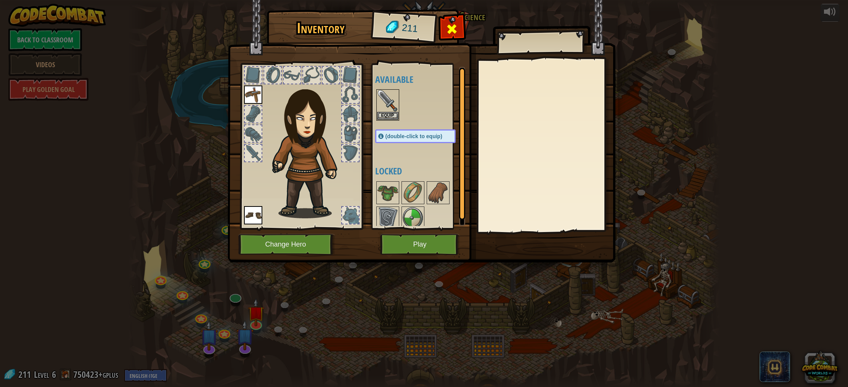
click at [460, 24] on div at bounding box center [452, 31] width 24 height 24
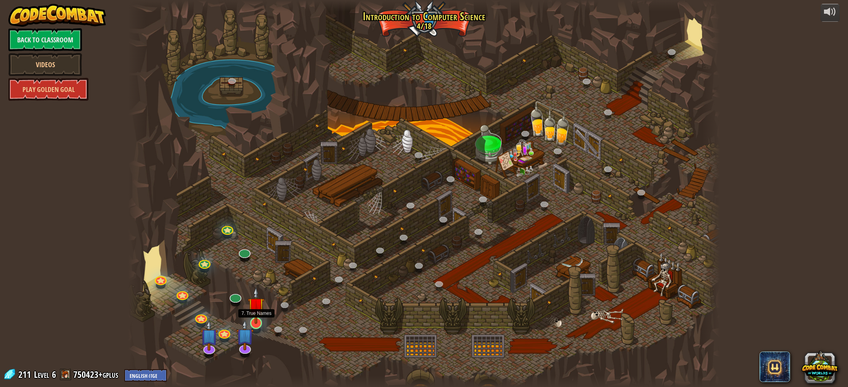
click at [257, 320] on img at bounding box center [256, 305] width 16 height 37
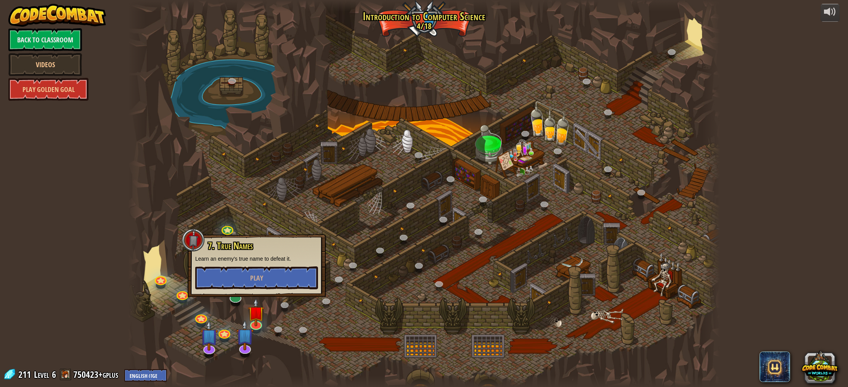
click at [361, 236] on div at bounding box center [424, 193] width 592 height 387
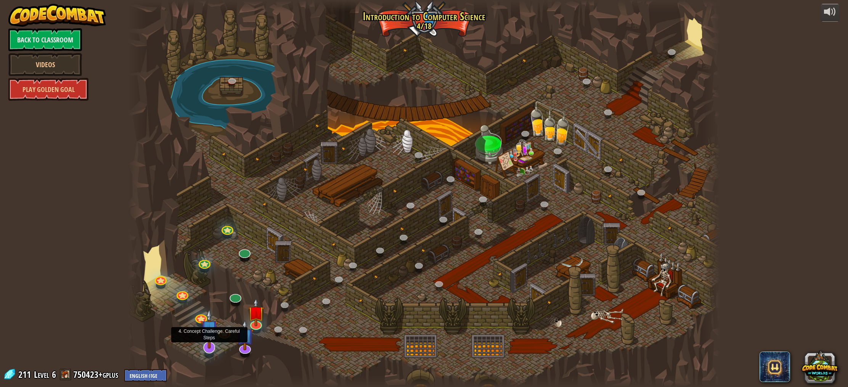
click at [214, 340] on img at bounding box center [210, 329] width 18 height 40
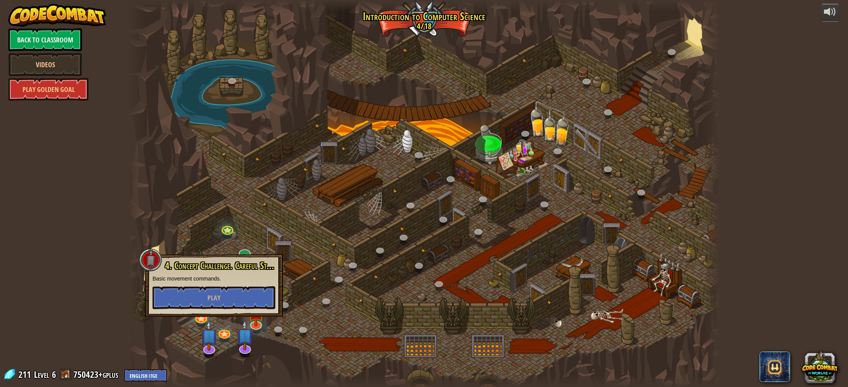
drag, startPoint x: 220, startPoint y: 346, endPoint x: 231, endPoint y: 346, distance: 11.1
click at [222, 346] on div at bounding box center [424, 193] width 592 height 387
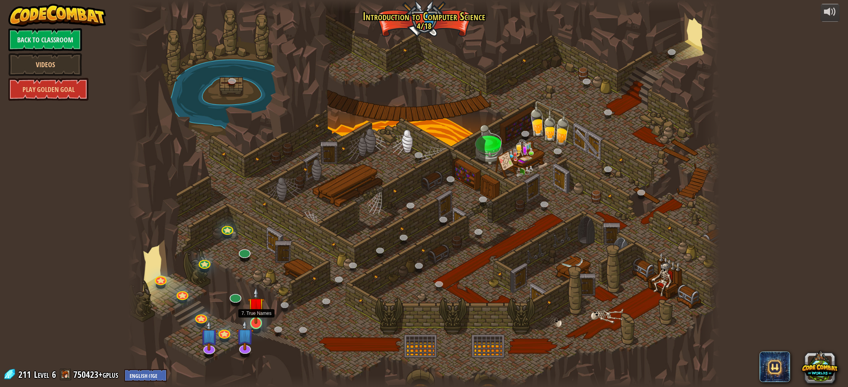
click at [255, 323] on img at bounding box center [256, 305] width 16 height 37
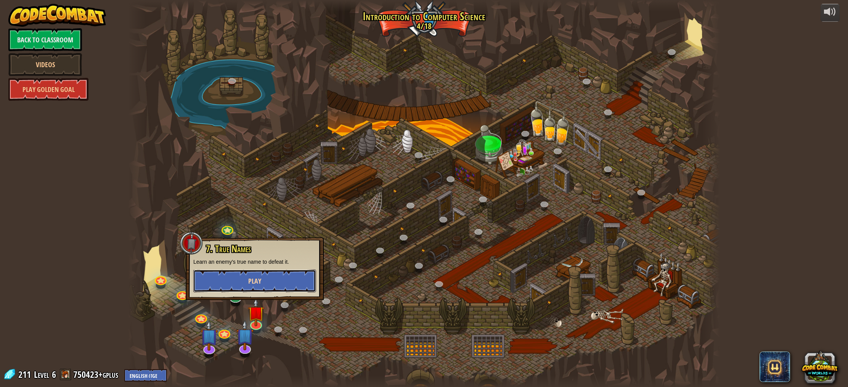
click at [261, 278] on button "Play" at bounding box center [254, 280] width 123 height 23
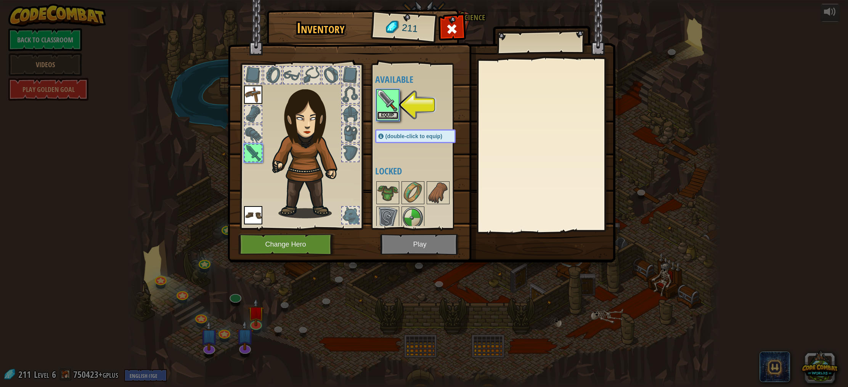
click at [391, 116] on button "Equip" at bounding box center [387, 115] width 21 height 8
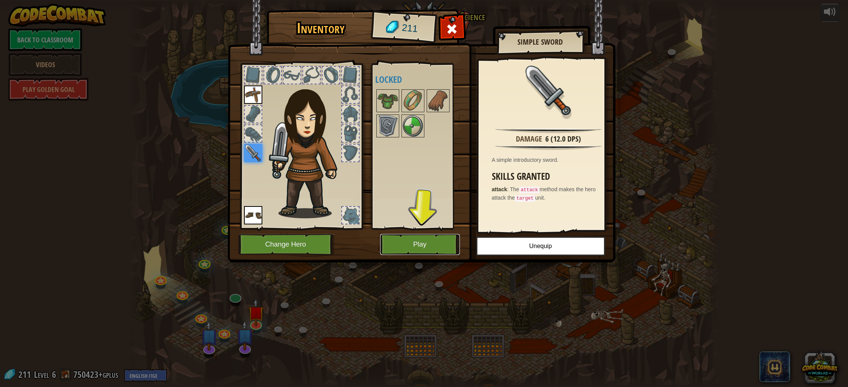
click at [406, 240] on button "Play" at bounding box center [420, 244] width 80 height 21
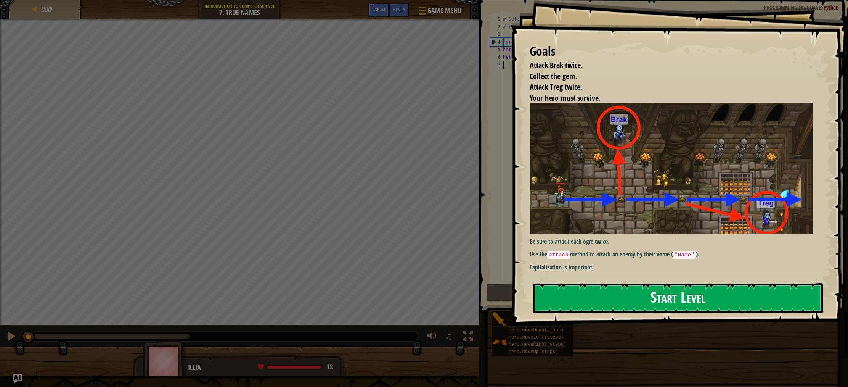
click at [597, 302] on button "Start Level" at bounding box center [678, 298] width 290 height 30
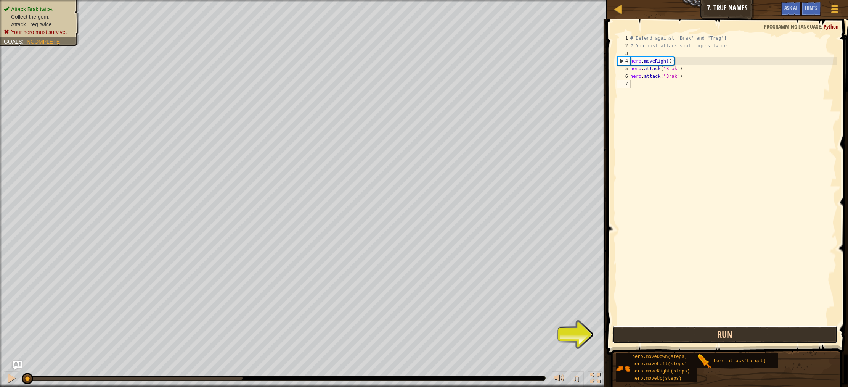
click at [628, 328] on button "Run" at bounding box center [725, 335] width 225 height 18
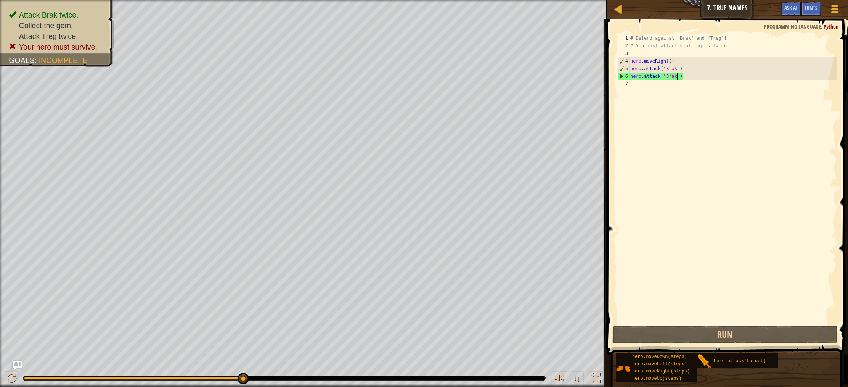
click at [677, 78] on div "# Defend against "Brak" and "Treg"! # You must attack small ogres twice. hero .…" at bounding box center [733, 186] width 208 height 305
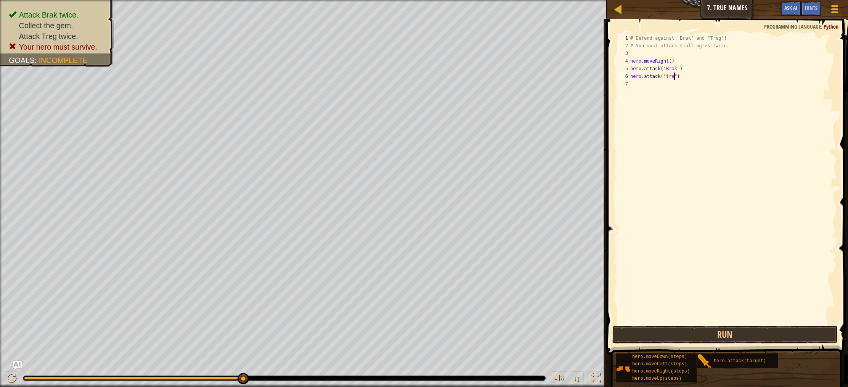
scroll to position [3, 4]
click at [650, 331] on button "Run" at bounding box center [725, 335] width 225 height 18
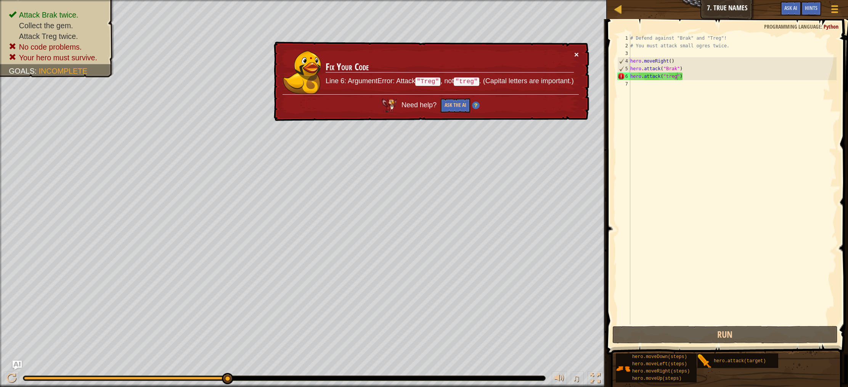
click at [577, 54] on button "×" at bounding box center [577, 54] width 5 height 8
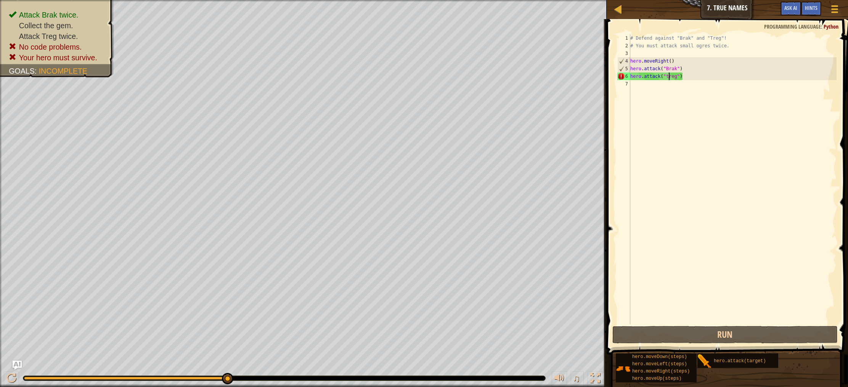
click at [668, 74] on div "# Defend against "Brak" and "Treg"! # You must attack small ogres twice. hero .…" at bounding box center [733, 186] width 208 height 305
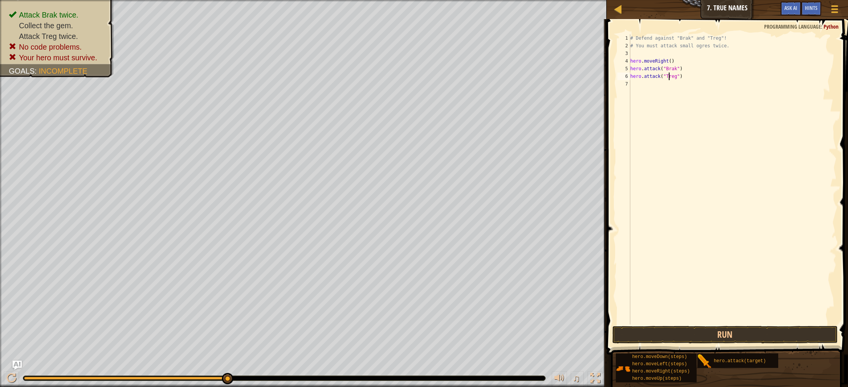
scroll to position [3, 3]
click at [705, 338] on button "Run" at bounding box center [725, 335] width 225 height 18
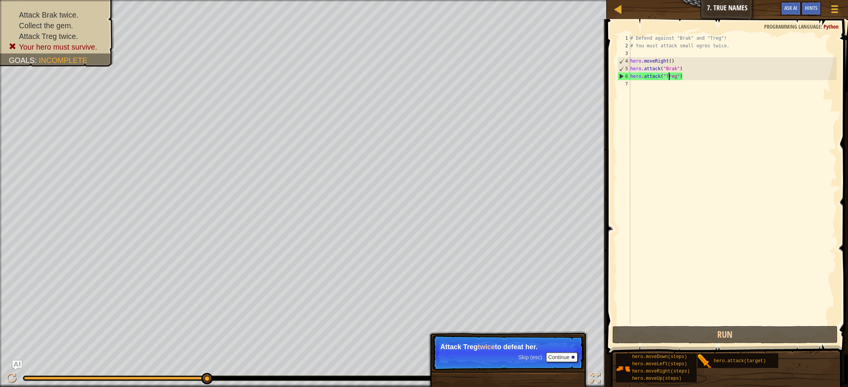
click at [677, 77] on div "# Defend against "Brak" and "Treg"! # You must attack small ogres twice. hero .…" at bounding box center [733, 186] width 208 height 305
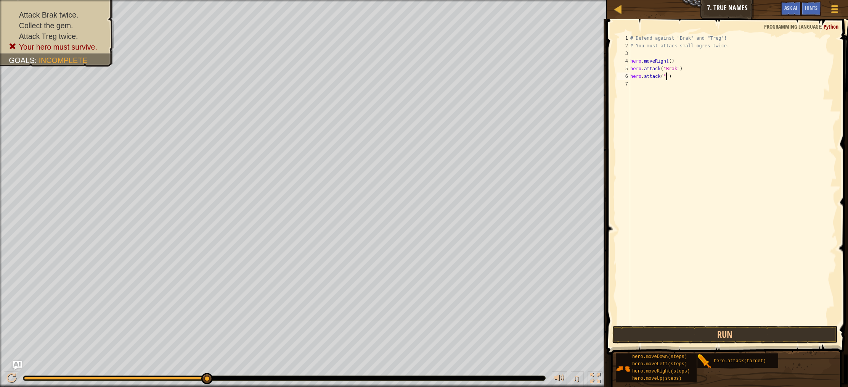
scroll to position [3, 3]
type textarea "hero.attack("Brak")"
click at [633, 84] on div "# Defend against "Brak" and "Treg"! # You must attack small ogres twice. hero .…" at bounding box center [733, 186] width 208 height 305
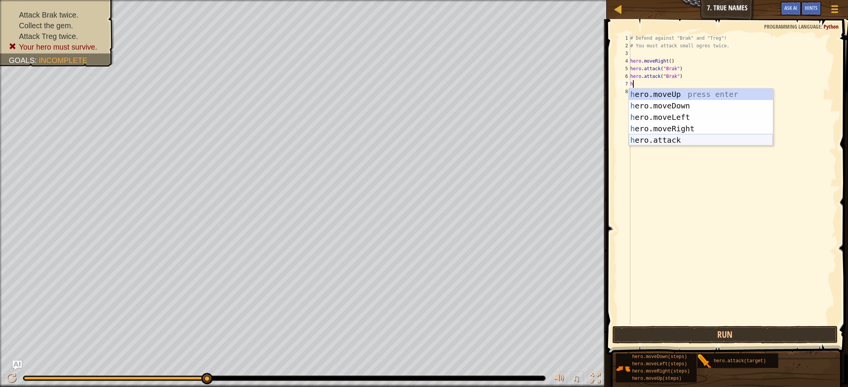
click at [665, 140] on div "h ero.moveUp press enter h ero.moveDown press enter h ero.moveLeft press enter …" at bounding box center [701, 129] width 144 height 80
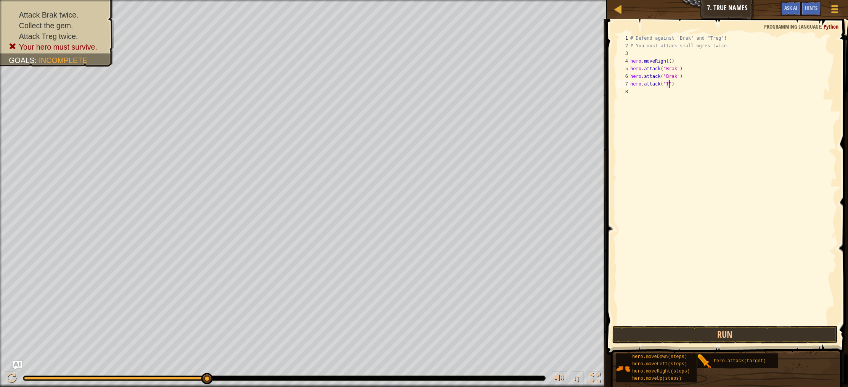
scroll to position [3, 3]
type textarea "hero.attack("Treg")"
click at [638, 95] on div "# Defend against "Brak" and "Treg"! # You must attack small ogres twice. hero .…" at bounding box center [733, 186] width 208 height 305
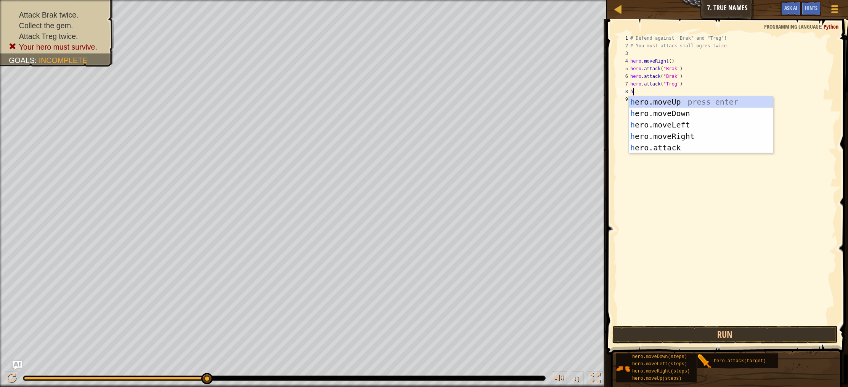
type textarea "h"
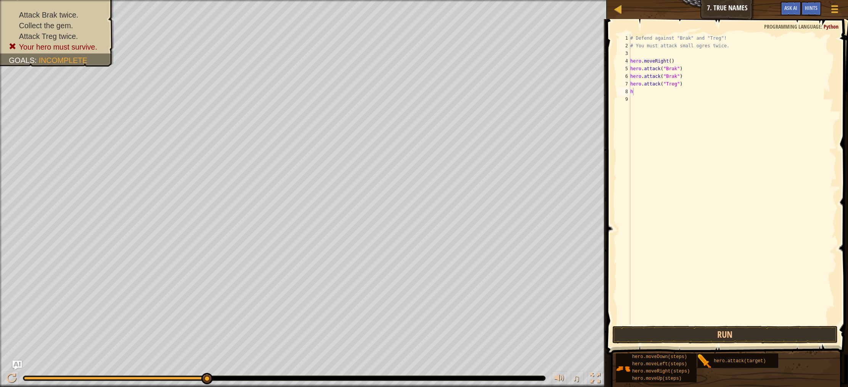
click at [660, 0] on body "Map Introduction to Computer Science 7. True Names Game Menu Done Hints Ask AI …" at bounding box center [424, 0] width 848 height 0
click at [634, 93] on div "# Defend against "Brak" and "Treg"! # You must attack small ogres twice. hero .…" at bounding box center [733, 186] width 208 height 305
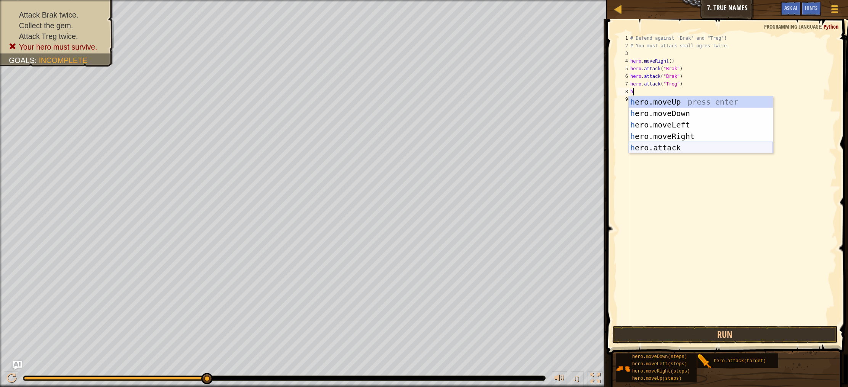
click at [646, 147] on div "h ero.moveUp press enter h ero.moveDown press enter h ero.moveLeft press enter …" at bounding box center [701, 136] width 144 height 80
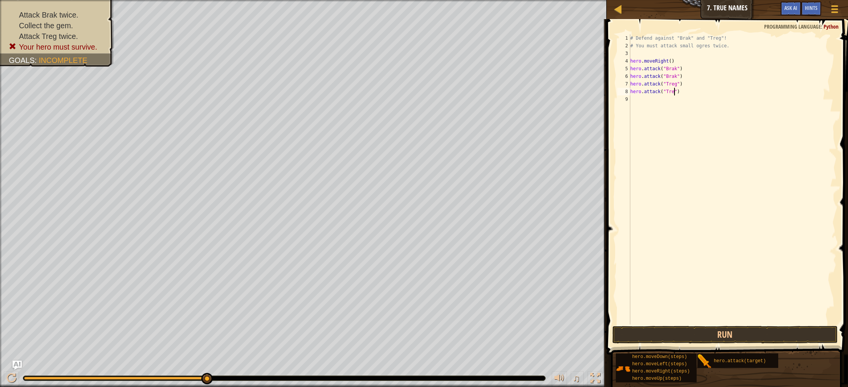
scroll to position [3, 4]
type textarea "hero.attack("Treg")"
click at [707, 333] on button "Run" at bounding box center [725, 335] width 225 height 18
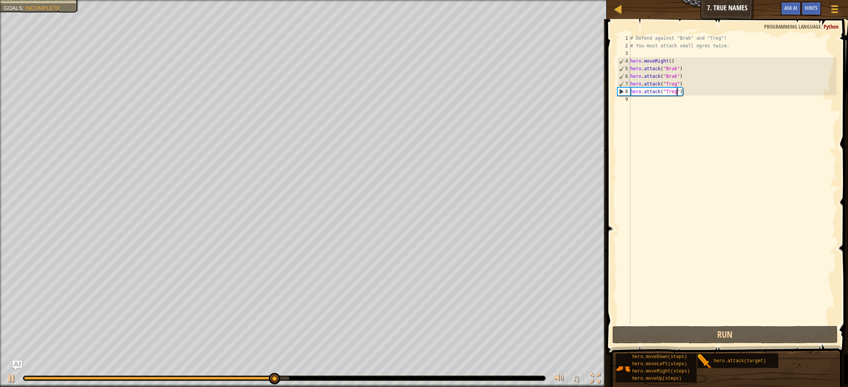
click at [634, 103] on div "# Defend against "Brak" and "Treg"! # You must attack small ogres twice. hero .…" at bounding box center [733, 186] width 208 height 305
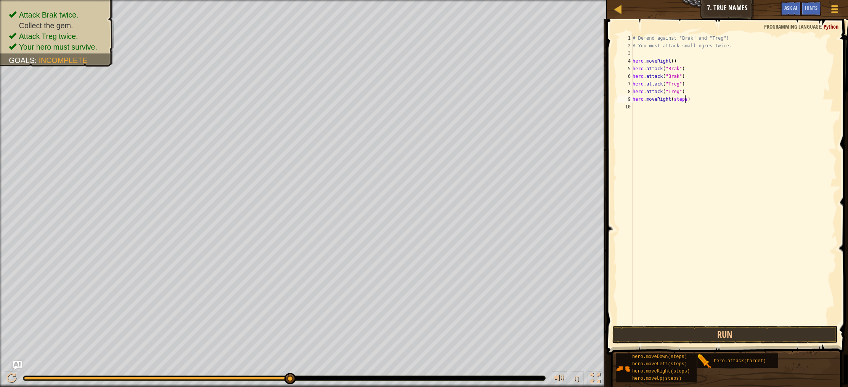
click at [685, 100] on div "# Defend against "Brak" and "Treg"! # You must attack small ogres twice. hero .…" at bounding box center [734, 186] width 206 height 305
click at [687, 100] on div "# Defend against "Brak" and "Treg"! # You must attack small ogres twice. hero .…" at bounding box center [734, 186] width 206 height 305
type textarea "hero.moveRight()"
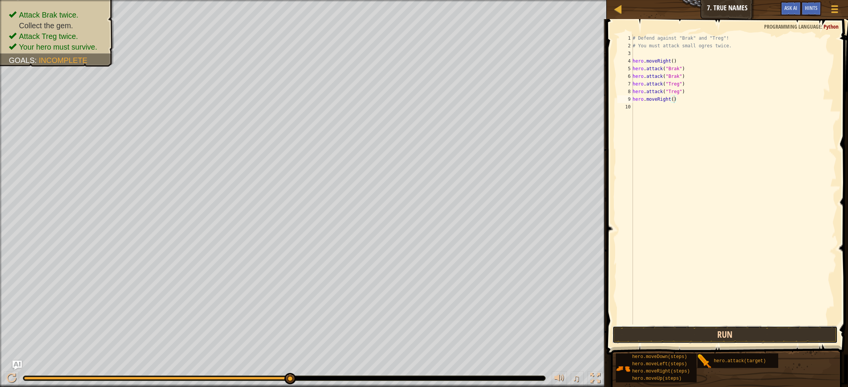
click at [646, 333] on button "Run" at bounding box center [725, 335] width 225 height 18
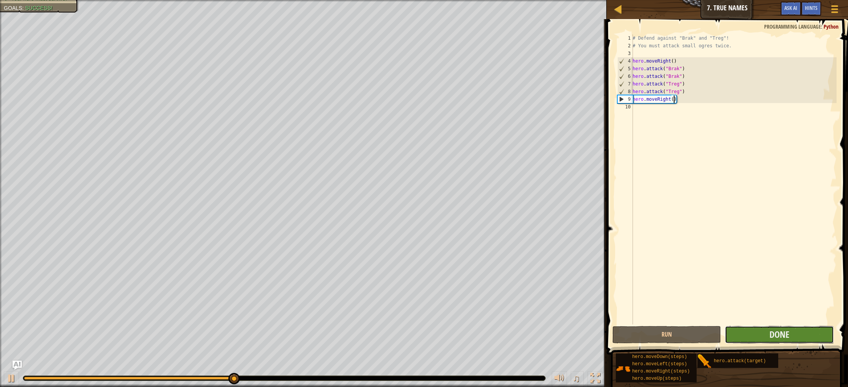
click at [750, 333] on button "Done" at bounding box center [779, 335] width 109 height 18
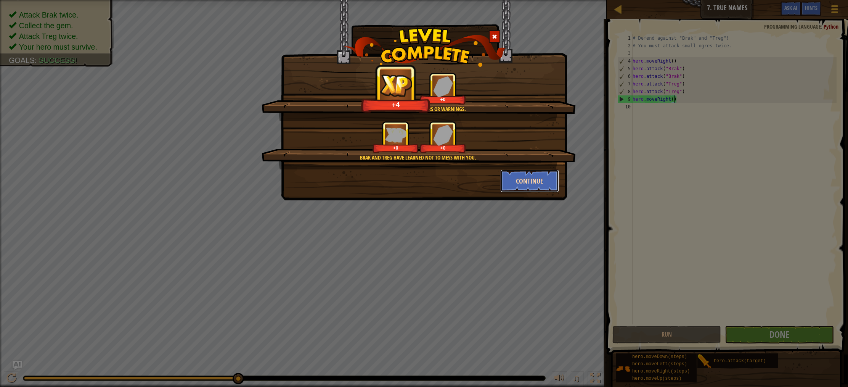
click at [522, 180] on button "Continue" at bounding box center [530, 180] width 59 height 23
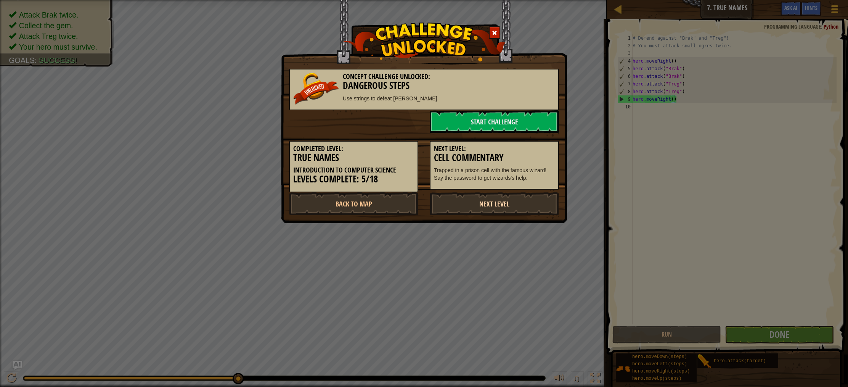
click at [480, 205] on link "Next Level" at bounding box center [494, 203] width 129 height 23
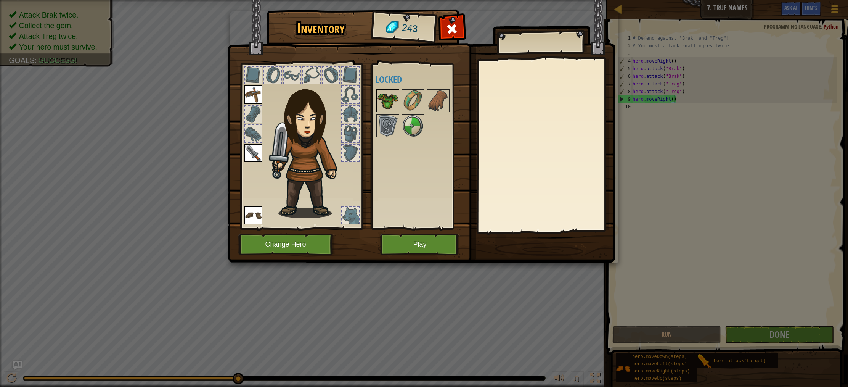
click at [394, 97] on img at bounding box center [387, 100] width 21 height 21
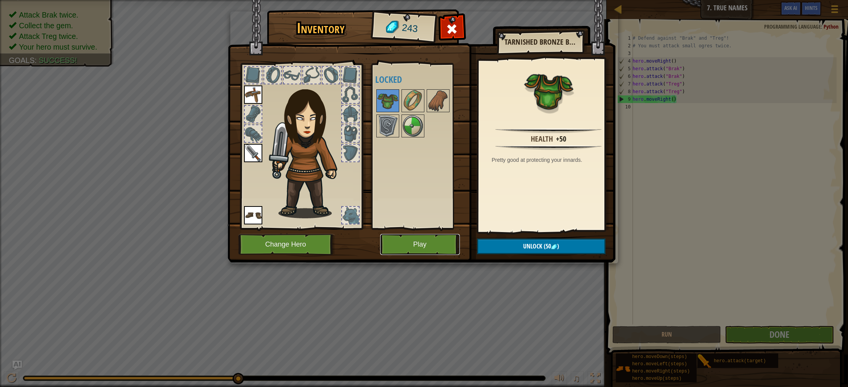
click at [423, 240] on button "Play" at bounding box center [420, 244] width 80 height 21
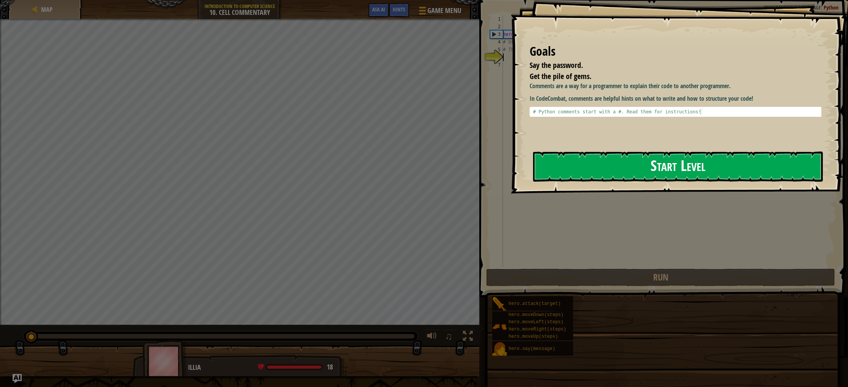
drag, startPoint x: 562, startPoint y: 164, endPoint x: 563, endPoint y: 157, distance: 7.0
click at [563, 157] on button "Start Level" at bounding box center [678, 166] width 290 height 30
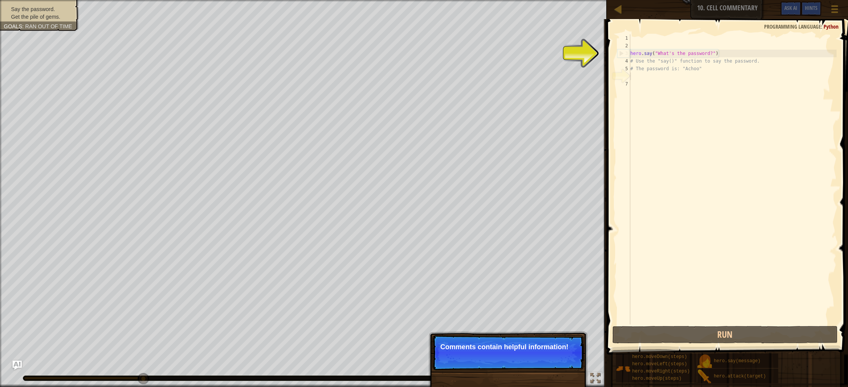
click at [620, 53] on div "3" at bounding box center [624, 54] width 13 height 8
type textarea "hero.say("What's the password?")"
click at [625, 73] on div "6" at bounding box center [624, 76] width 13 height 8
click at [623, 72] on div "6" at bounding box center [624, 76] width 13 height 8
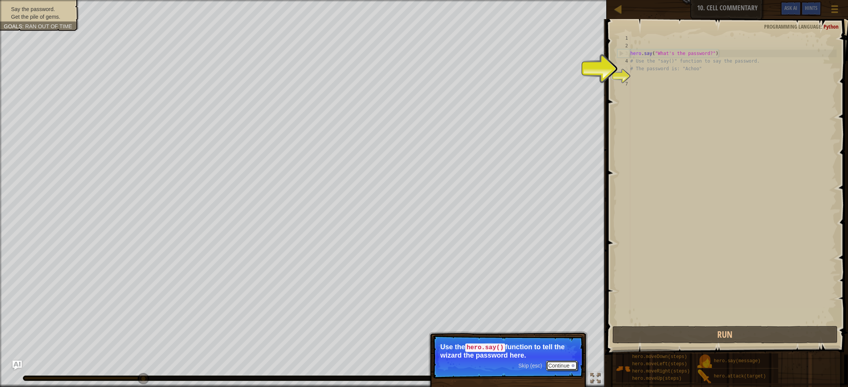
click at [561, 364] on button "Continue" at bounding box center [562, 366] width 32 height 10
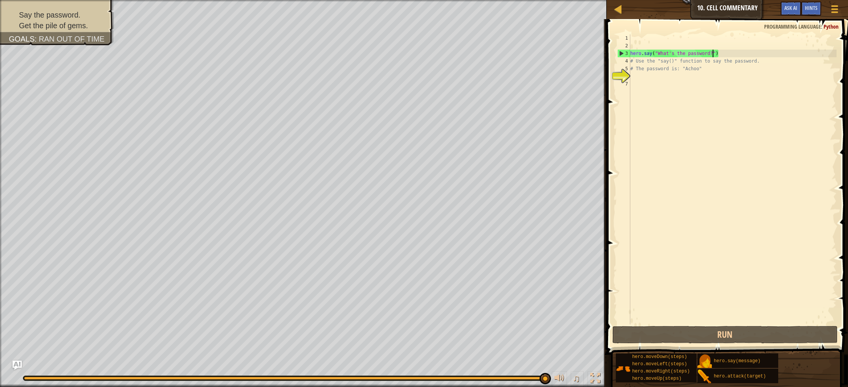
click at [713, 53] on div "hero . say ( "What's the password?" ) # Use the "say()" function to say the pas…" at bounding box center [733, 186] width 208 height 305
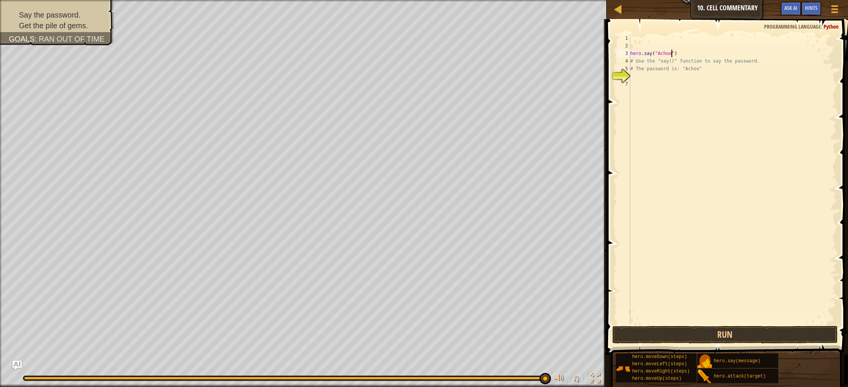
scroll to position [3, 3]
type textarea "hero.say("Achoo")"
click at [728, 334] on button "Run" at bounding box center [725, 335] width 225 height 18
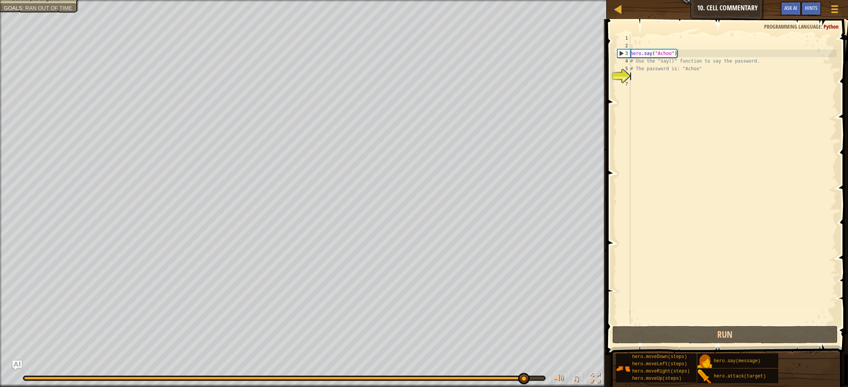
click at [636, 76] on div "hero . say ( "Achoo" ) # Use the "say()" function to say the password. # The pa…" at bounding box center [733, 186] width 208 height 305
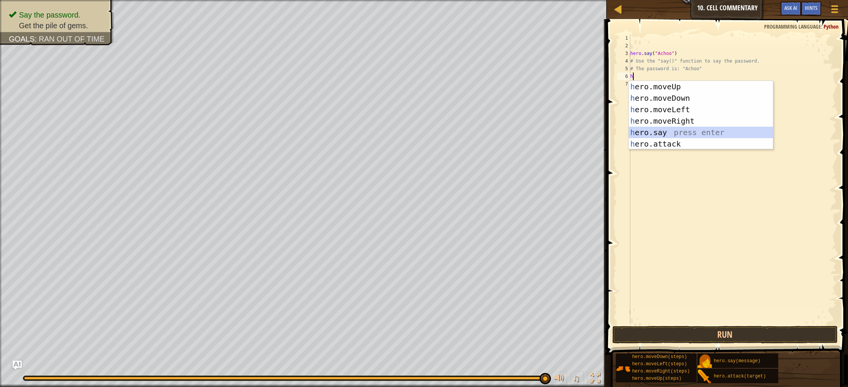
click at [665, 129] on div "h ero.moveUp press enter h ero.moveDown press enter h ero.moveLeft press enter …" at bounding box center [701, 127] width 144 height 92
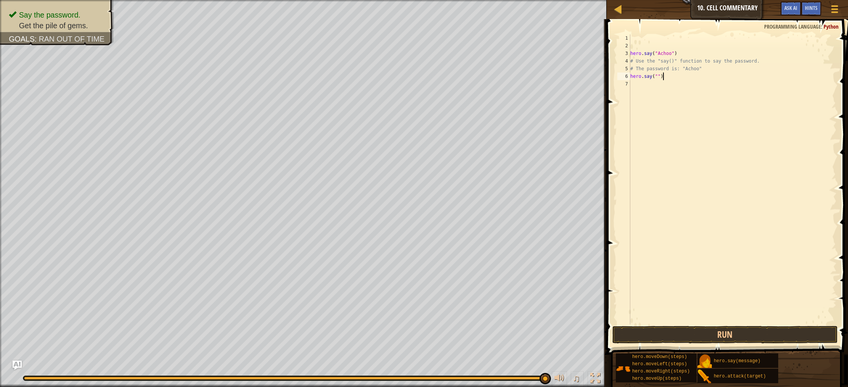
click at [667, 75] on div "hero . say ( "Achoo" ) # Use the "say()" function to say the password. # The pa…" at bounding box center [733, 186] width 208 height 305
click at [667, 74] on div "hero . say ( "Achoo" ) # Use the "say()" function to say the password. # The pa…" at bounding box center [733, 186] width 208 height 305
type textarea "h"
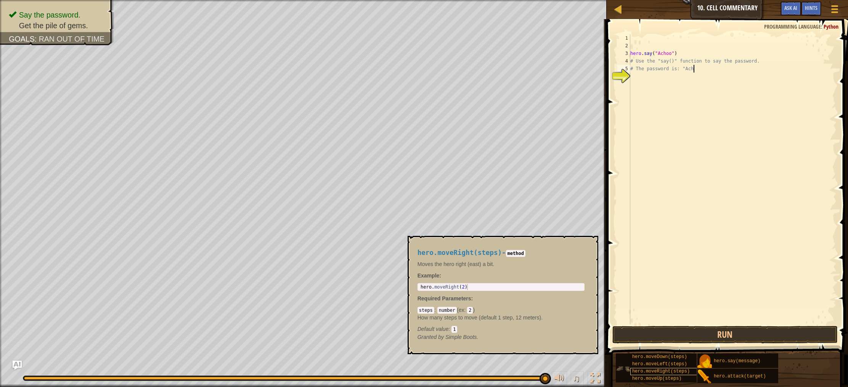
type textarea "# The password is: "Ach"
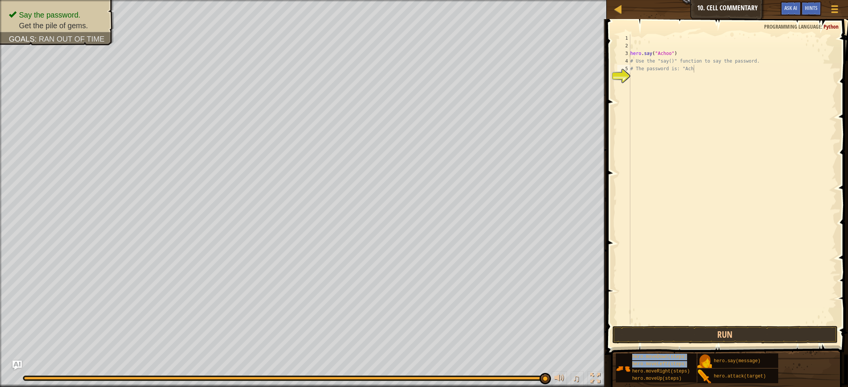
drag, startPoint x: 663, startPoint y: 372, endPoint x: 643, endPoint y: 313, distance: 62.0
click at [643, 313] on div "Hints Videos # The password is: "Ach 1 2 3 4 5 6 hero . say ( "Achoo" ) # Use t…" at bounding box center [727, 201] width 244 height 364
click at [639, 79] on div "hero . say ( "Achoo" ) # Use the "say()" function to say the password. # The pa…" at bounding box center [733, 186] width 208 height 305
click at [696, 69] on div "hero . say ( "Achoo" ) # Use the "say()" function to say the password. # The pa…" at bounding box center [733, 186] width 208 height 305
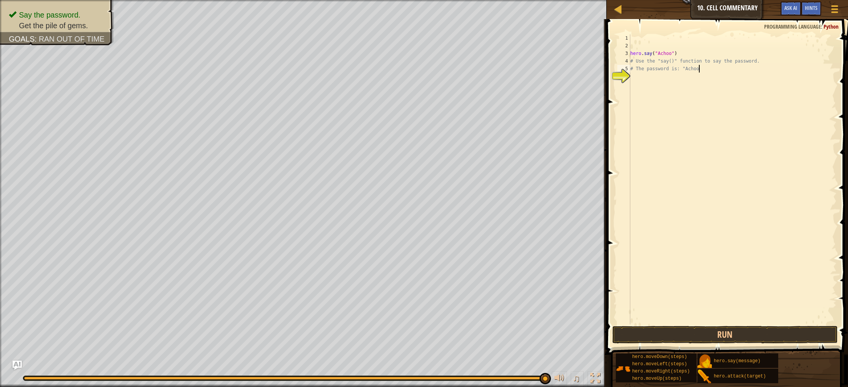
type textarea "# The password is: "Achoo""
click at [634, 76] on div "hero . say ( "Achoo" ) # Use the "say()" function to say the password. # The pa…" at bounding box center [733, 186] width 208 height 305
type textarea "h"
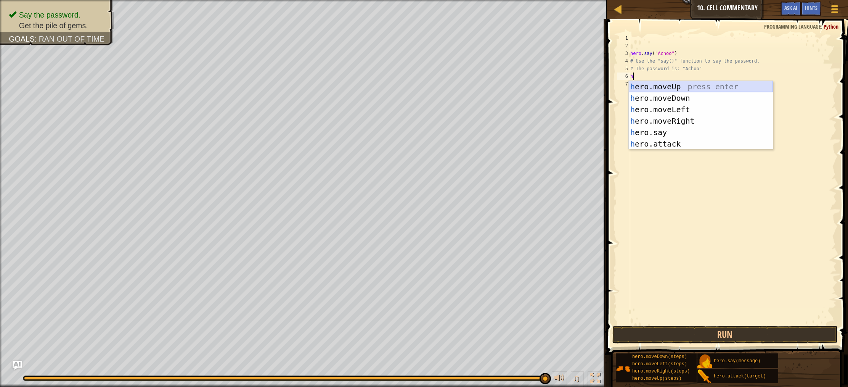
click at [665, 81] on div "h ero.moveUp press enter h ero.moveDown press enter h ero.moveLeft press enter …" at bounding box center [701, 127] width 144 height 92
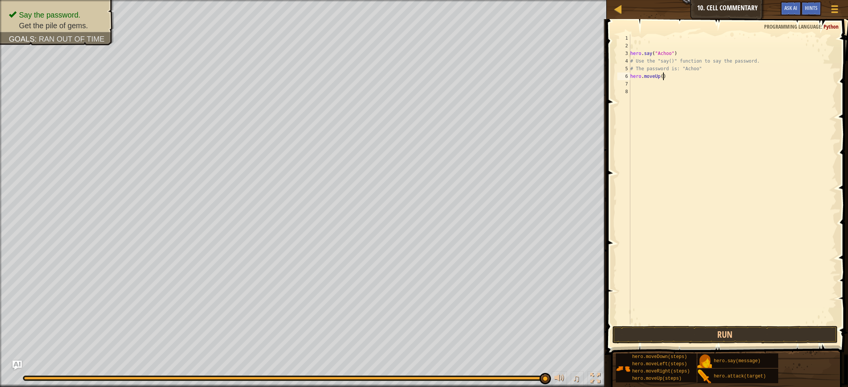
click at [664, 79] on div "hero . say ( "Achoo" ) # Use the "say()" function to say the password. # The pa…" at bounding box center [733, 186] width 208 height 305
type textarea "hero.moveUp()"
click at [644, 341] on button "Run" at bounding box center [725, 335] width 225 height 18
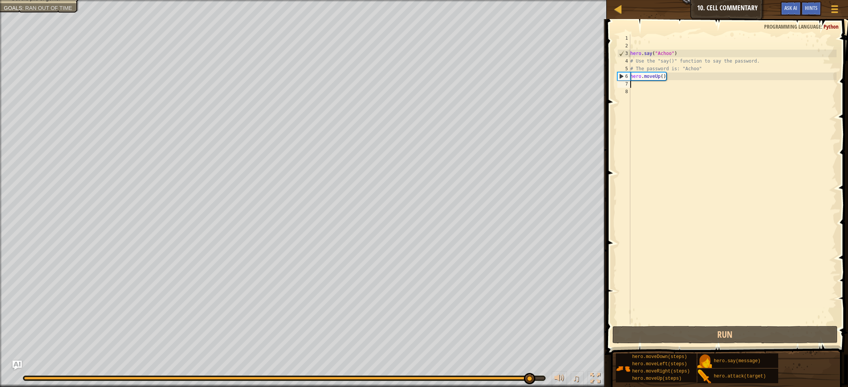
click at [640, 85] on div "hero . say ( "Achoo" ) # Use the "say()" function to say the password. # The pa…" at bounding box center [733, 186] width 208 height 305
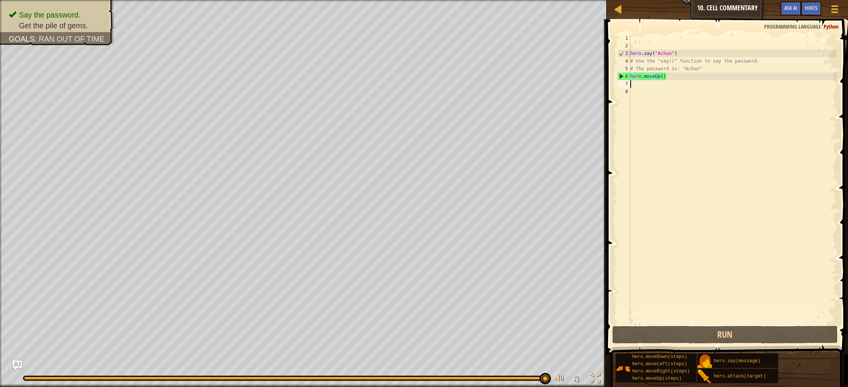
type textarea "h"
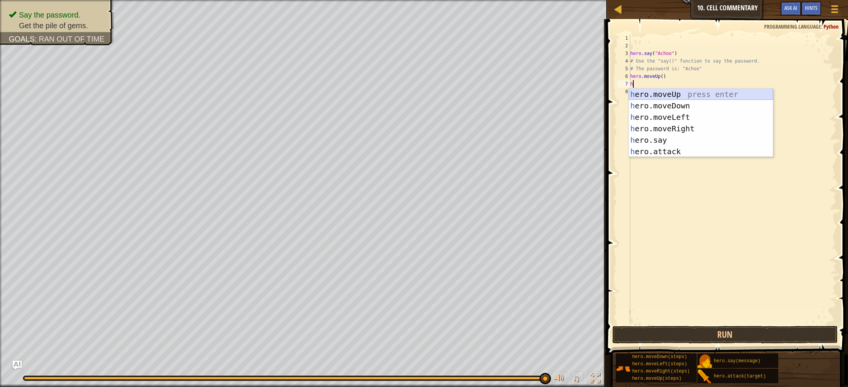
click at [669, 93] on div "h ero.moveUp press enter h ero.moveDown press enter h ero.moveLeft press enter …" at bounding box center [701, 135] width 144 height 92
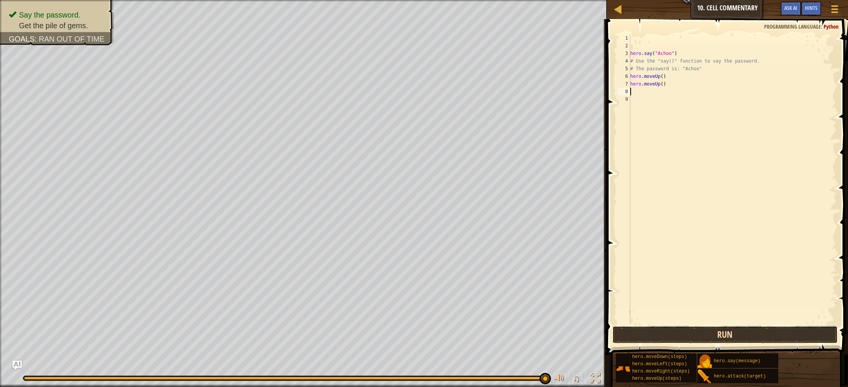
click at [650, 331] on button "Run" at bounding box center [725, 335] width 225 height 18
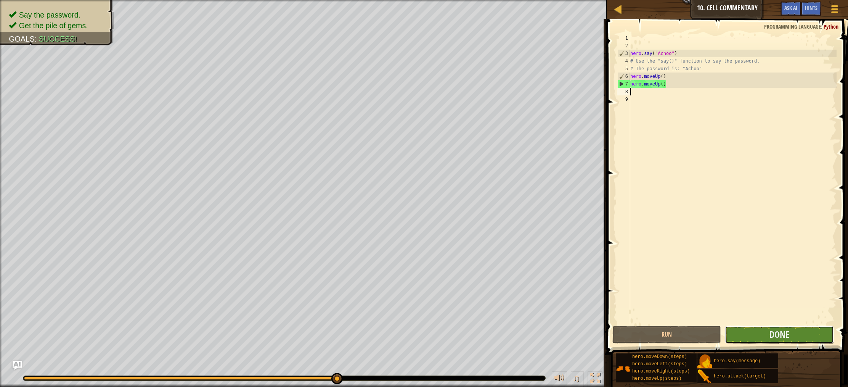
click at [751, 327] on button "Done" at bounding box center [779, 335] width 109 height 18
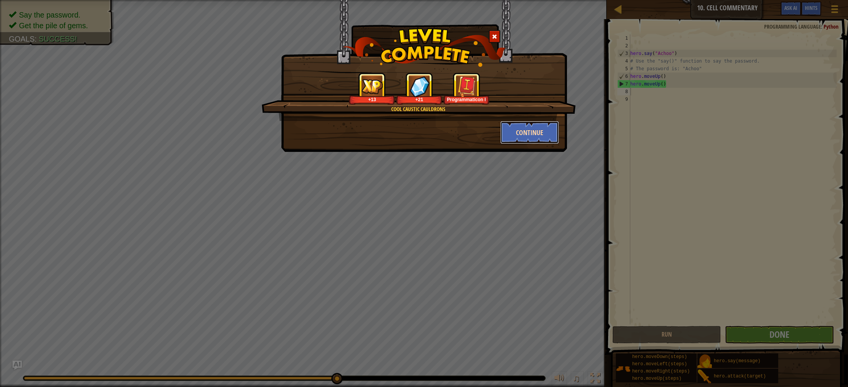
click at [527, 132] on button "Continue" at bounding box center [530, 132] width 59 height 23
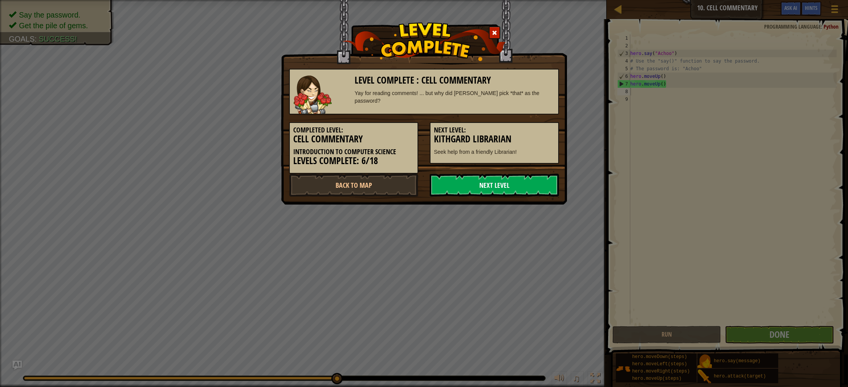
click at [462, 189] on link "Next Level" at bounding box center [494, 185] width 129 height 23
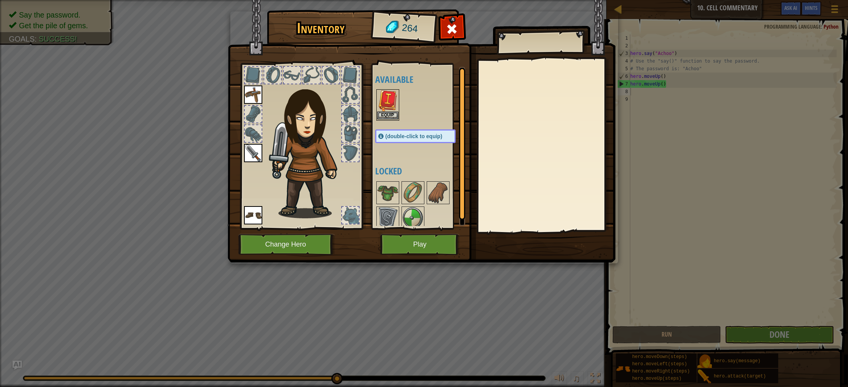
click at [396, 110] on img at bounding box center [387, 100] width 21 height 21
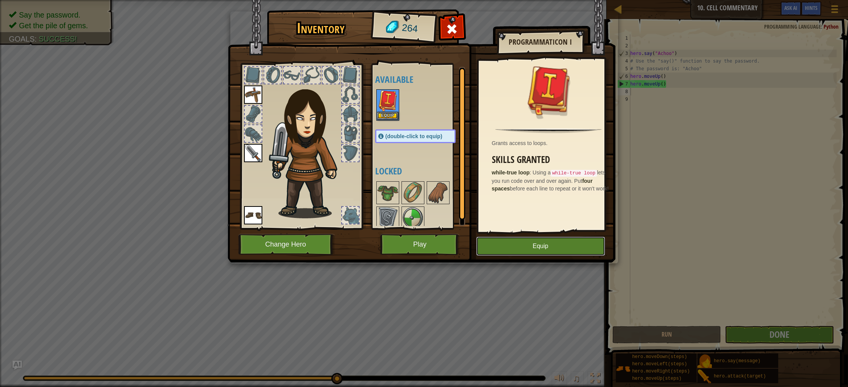
click at [504, 244] on button "Equip" at bounding box center [541, 246] width 129 height 19
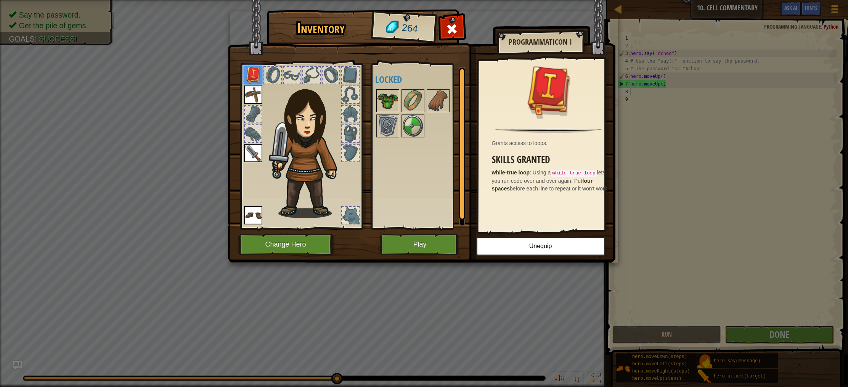
click at [381, 95] on img at bounding box center [387, 100] width 21 height 21
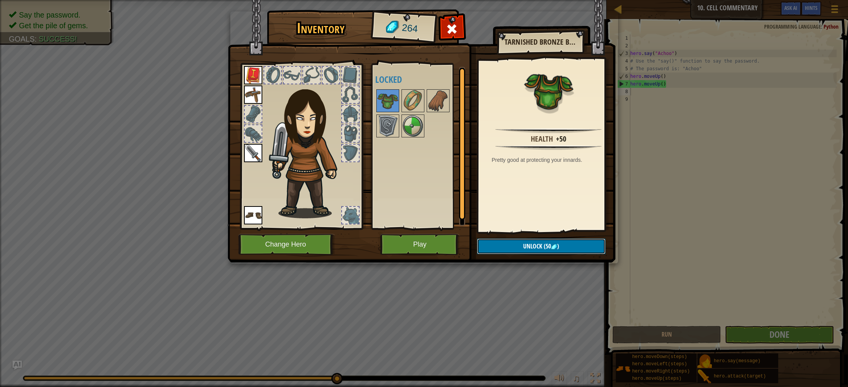
click at [528, 246] on span "Unlock" at bounding box center [532, 246] width 19 height 8
click at [519, 212] on div "Health +50 Pretty good at protecting your innards." at bounding box center [549, 145] width 140 height 171
click at [423, 243] on button "Play" at bounding box center [420, 244] width 80 height 21
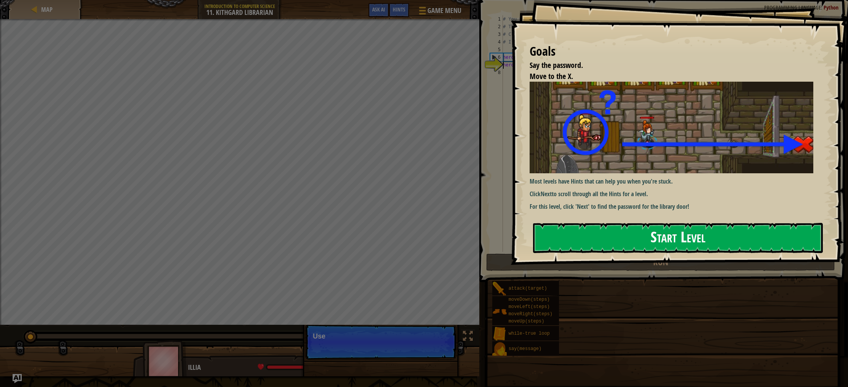
click at [600, 247] on button "Start Level" at bounding box center [678, 238] width 290 height 30
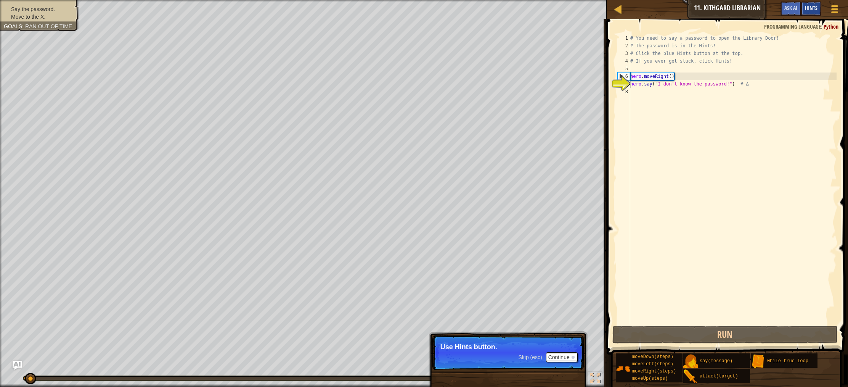
click at [806, 6] on span "Hints" at bounding box center [811, 7] width 13 height 7
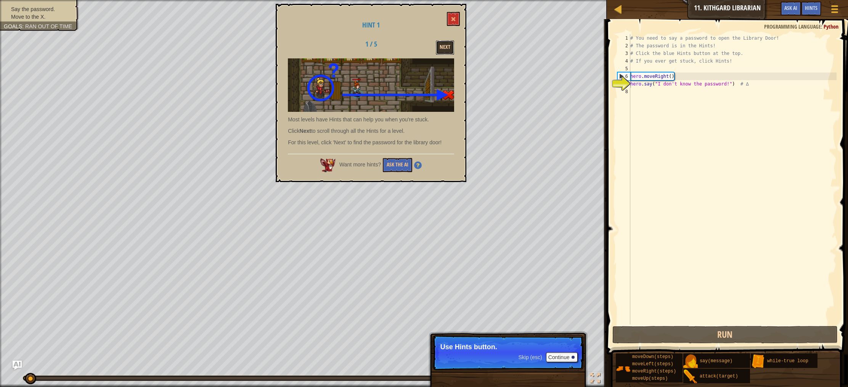
click at [452, 42] on button "Next" at bounding box center [445, 47] width 18 height 14
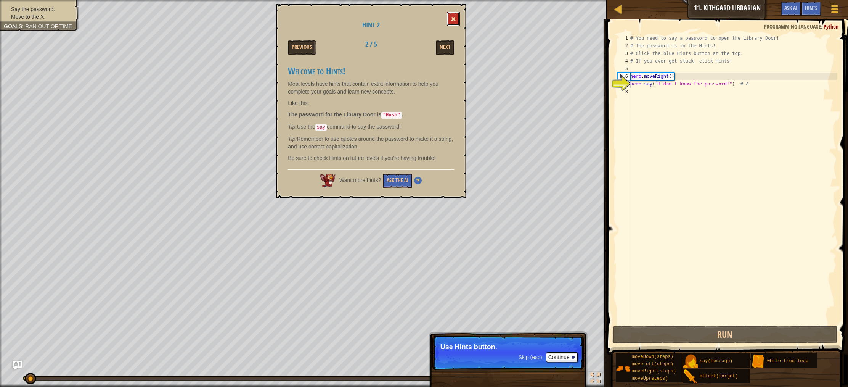
click at [448, 6] on div "Hint 2 Previous 2 / 5 Next Welcome to Hints! Most levels have hints that contai…" at bounding box center [371, 101] width 191 height 194
click at [453, 16] on button at bounding box center [453, 19] width 13 height 14
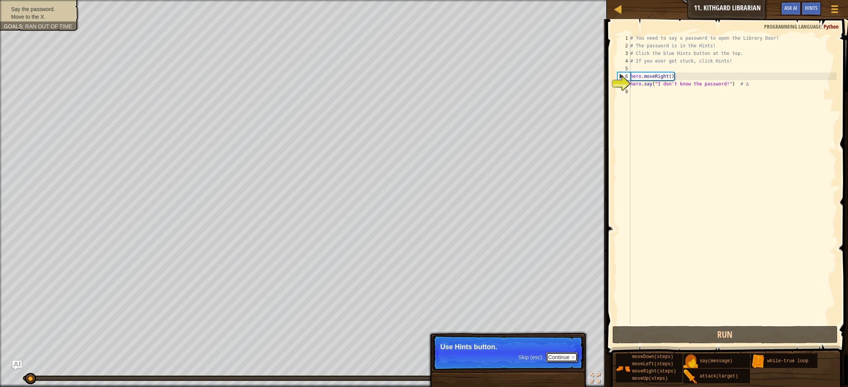
click at [569, 353] on button "Continue" at bounding box center [562, 357] width 32 height 10
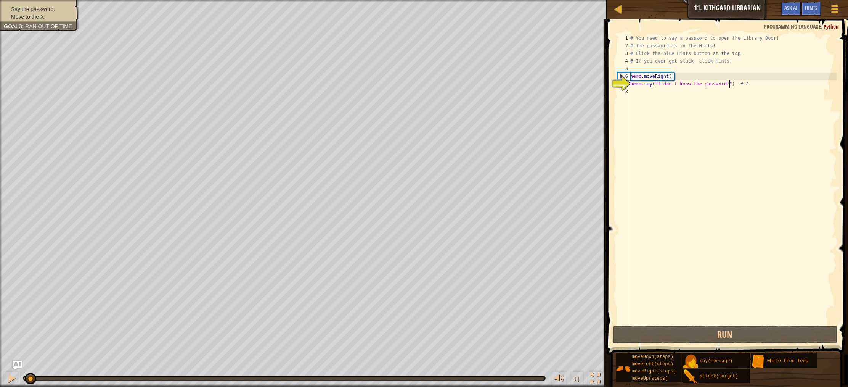
click at [729, 83] on div "# You need to say a password to open the Library Door! # The password is in the…" at bounding box center [733, 186] width 208 height 305
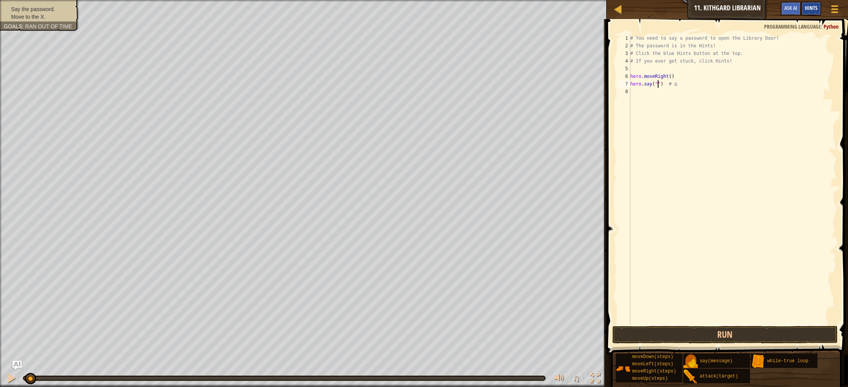
click at [815, 2] on div "Hints" at bounding box center [812, 9] width 20 height 14
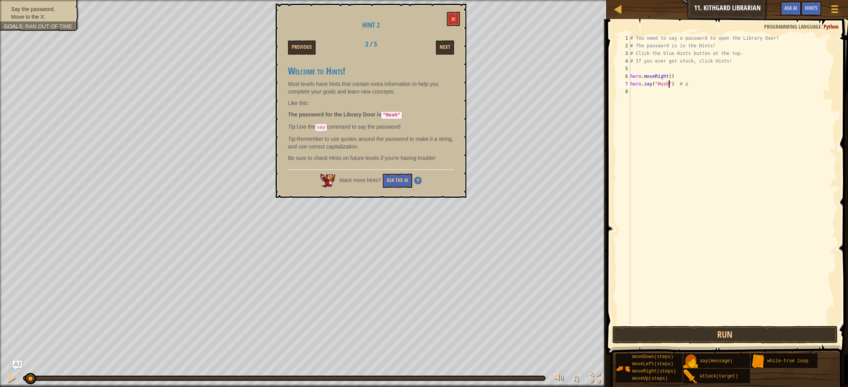
scroll to position [3, 3]
type textarea "hero.say("Hush") # ∆"
click at [453, 17] on span at bounding box center [453, 18] width 5 height 5
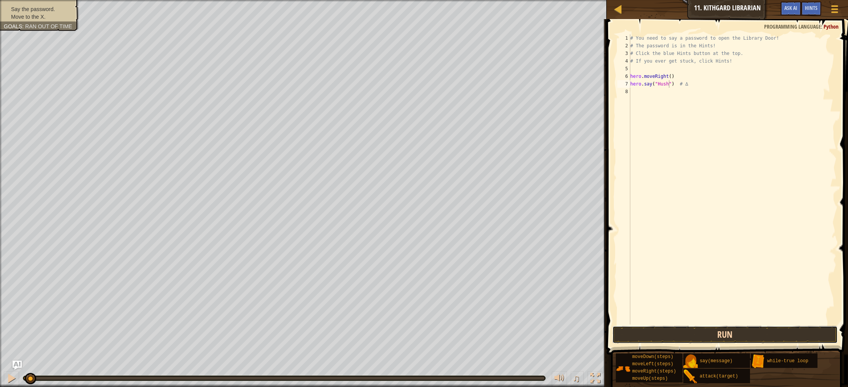
click at [752, 335] on button "Run" at bounding box center [725, 335] width 225 height 18
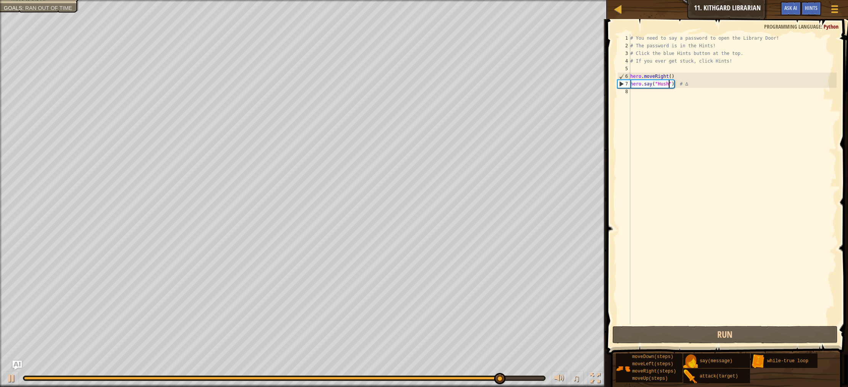
click at [637, 95] on div "# You need to say a password to open the Library Door! # The password is in the…" at bounding box center [733, 186] width 208 height 305
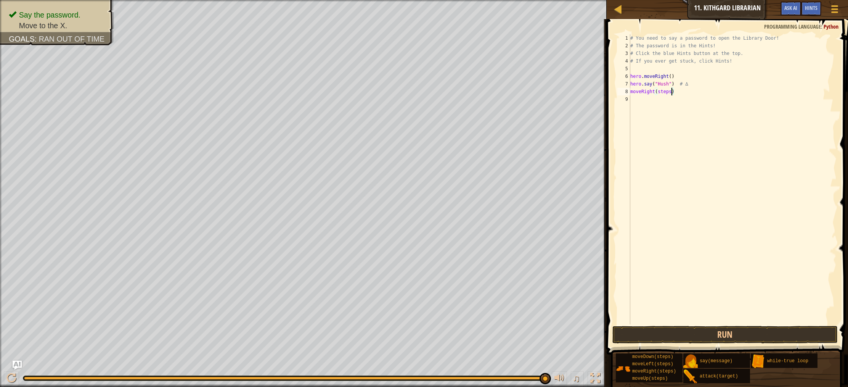
click at [671, 92] on div "# You need to say a password to open the Library Door! # The password is in the…" at bounding box center [733, 186] width 208 height 305
click at [670, 93] on div "# You need to say a password to open the Library Door! # The password is in the…" at bounding box center [733, 186] width 208 height 305
click at [676, 328] on button "Run" at bounding box center [725, 335] width 225 height 18
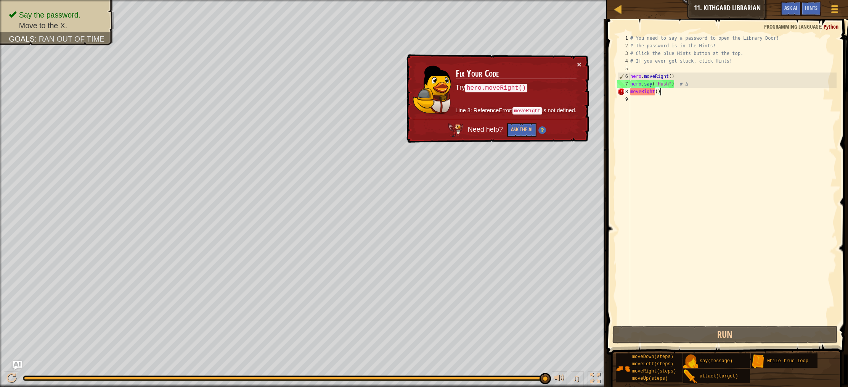
click at [661, 92] on div "# You need to say a password to open the Library Door! # The password is in the…" at bounding box center [733, 186] width 208 height 305
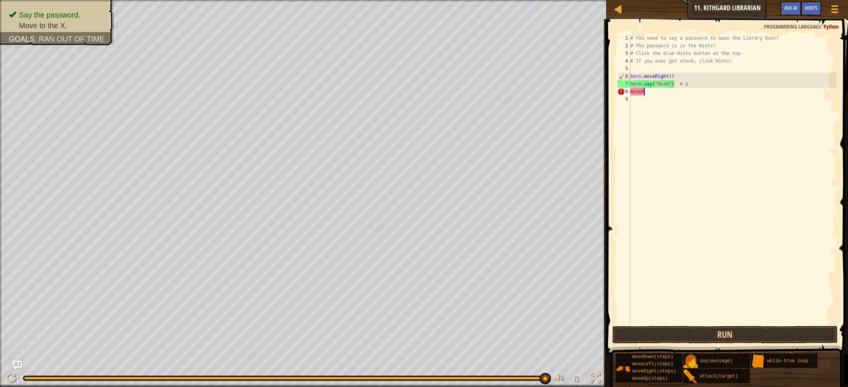
type textarea "m"
type textarea "h"
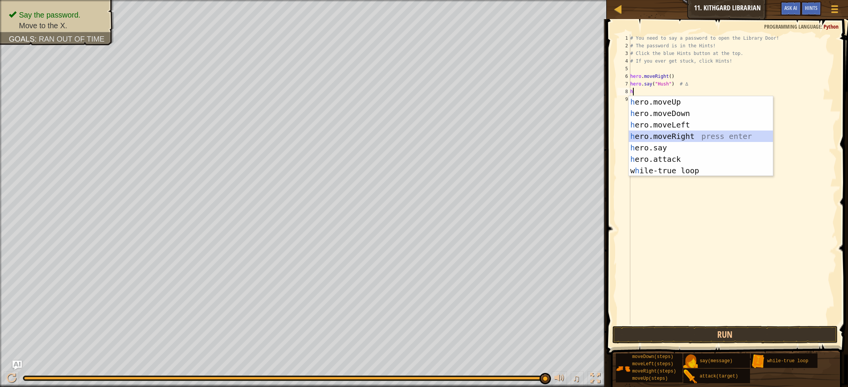
click at [664, 136] on div "h ero.moveUp press enter h ero.moveDown press enter h ero.moveLeft press enter …" at bounding box center [701, 147] width 144 height 103
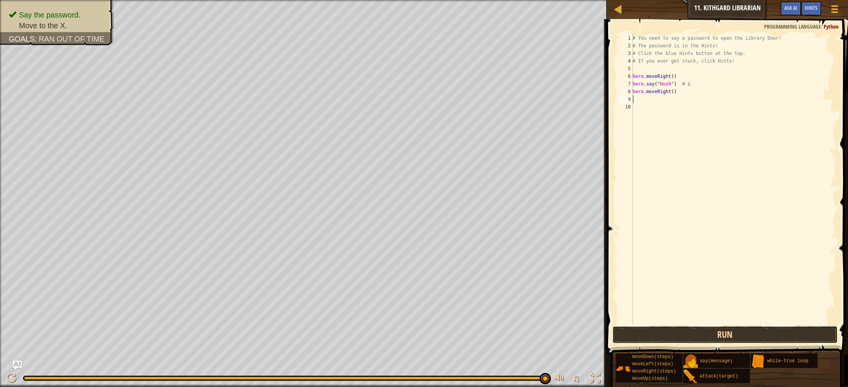
click at [674, 329] on button "Run" at bounding box center [725, 335] width 225 height 18
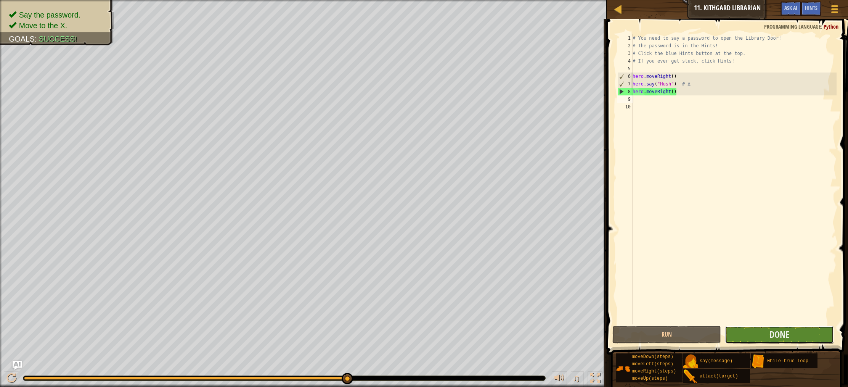
click at [759, 332] on button "Done" at bounding box center [779, 335] width 109 height 18
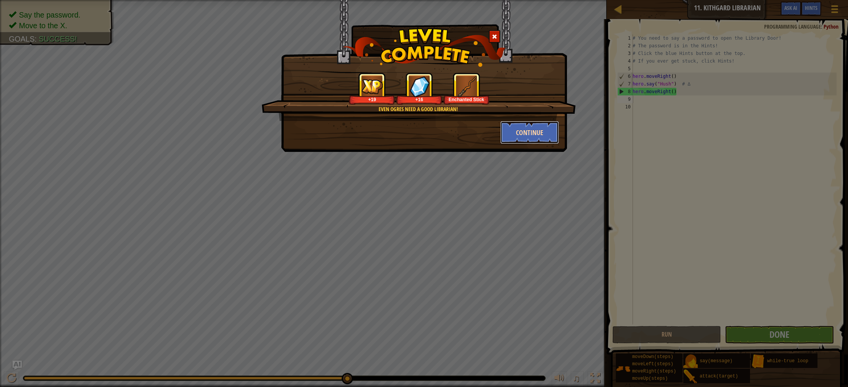
click at [515, 132] on button "Continue" at bounding box center [530, 132] width 59 height 23
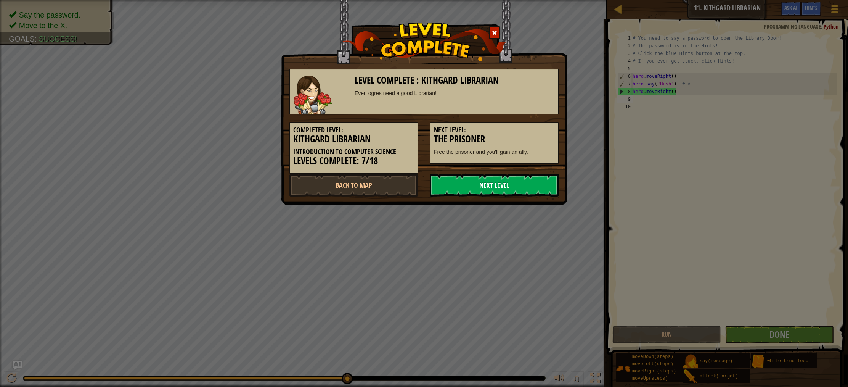
click at [510, 186] on link "Next Level" at bounding box center [494, 185] width 129 height 23
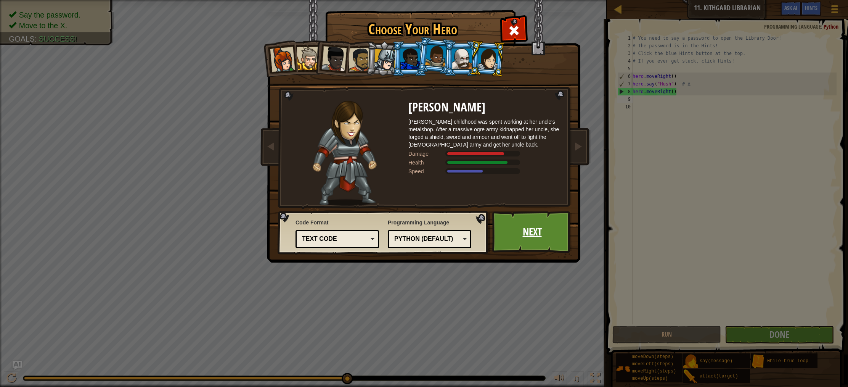
click at [520, 226] on link "Next" at bounding box center [533, 232] width 80 height 42
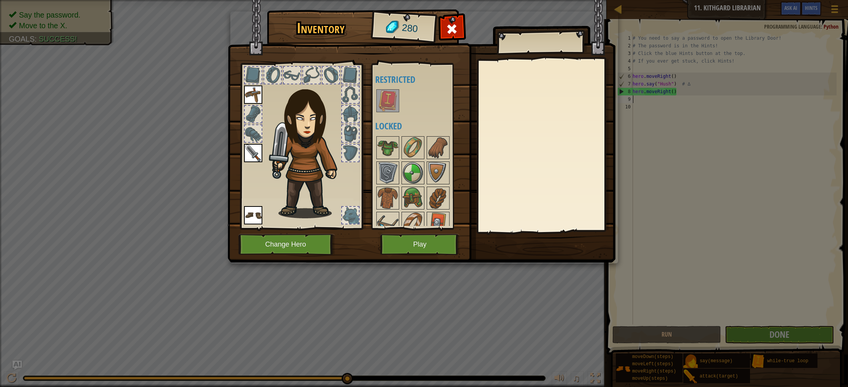
click at [385, 96] on img at bounding box center [387, 100] width 21 height 21
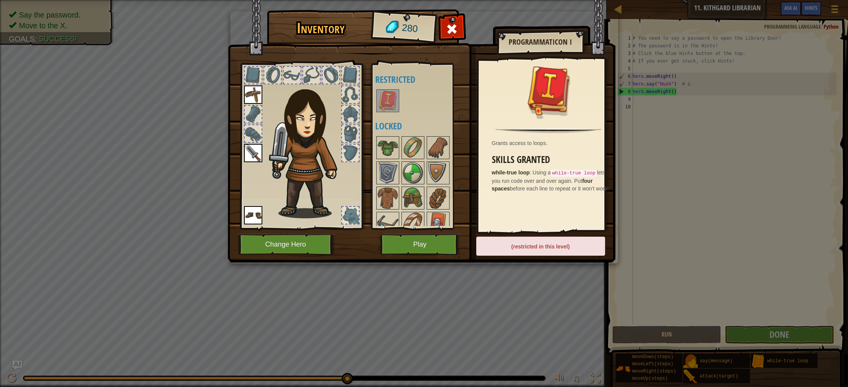
scroll to position [35, 0]
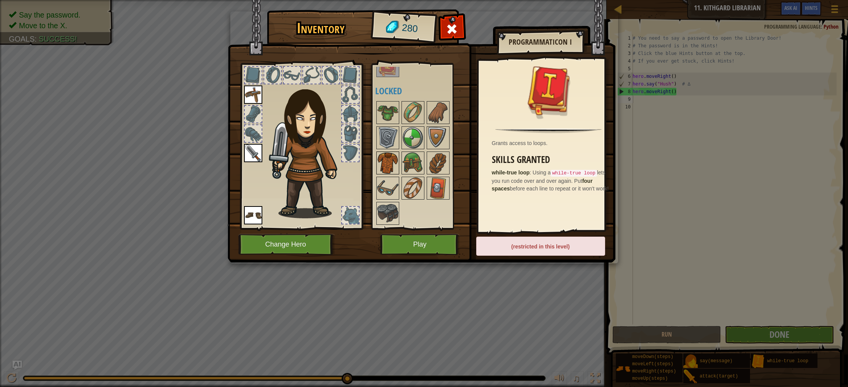
click at [388, 163] on img at bounding box center [387, 162] width 21 height 21
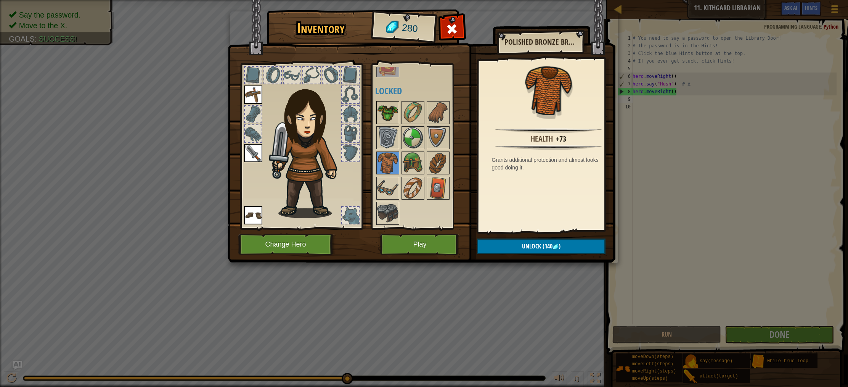
click at [385, 113] on img at bounding box center [387, 112] width 21 height 21
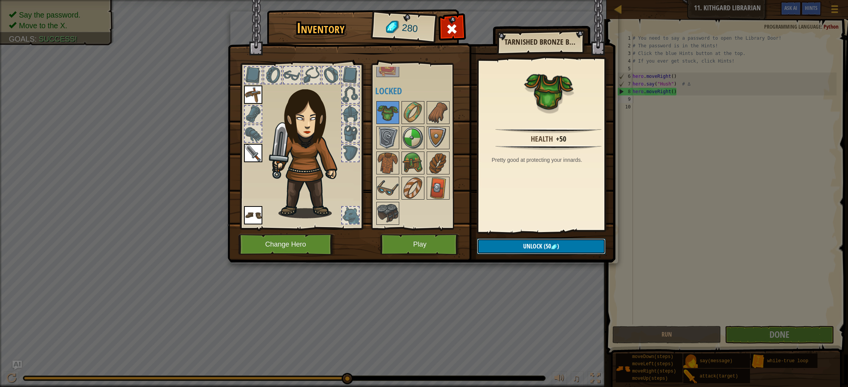
click at [510, 248] on button "Unlock (50 )" at bounding box center [541, 246] width 129 height 16
click at [510, 248] on button "Confirm" at bounding box center [541, 246] width 129 height 16
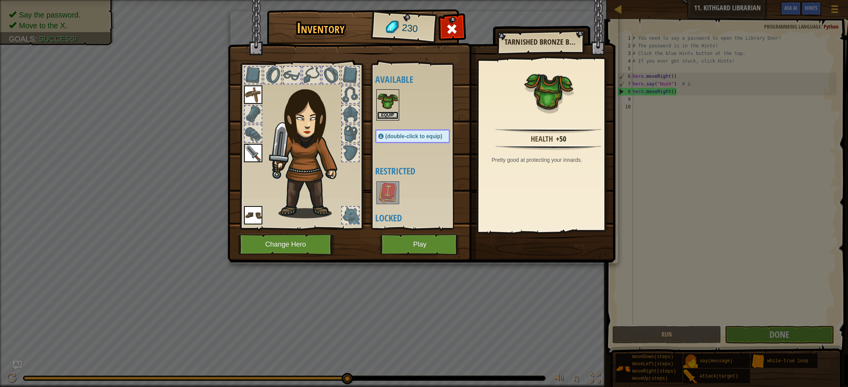
click at [394, 115] on button "Equip" at bounding box center [387, 115] width 21 height 8
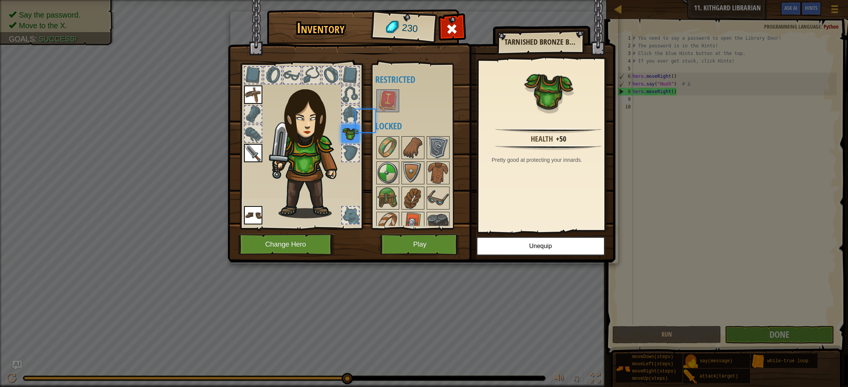
click at [394, 115] on div "Available Equip Equip Equip Equip (double-click to equip) Restricted Locked" at bounding box center [420, 146] width 90 height 159
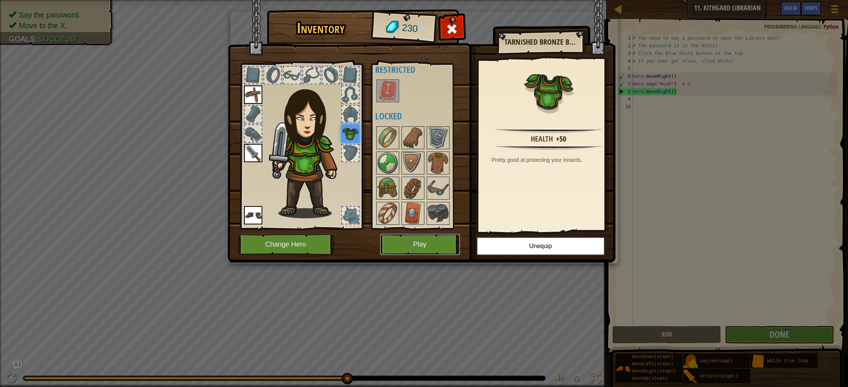
click at [438, 242] on button "Play" at bounding box center [420, 244] width 80 height 21
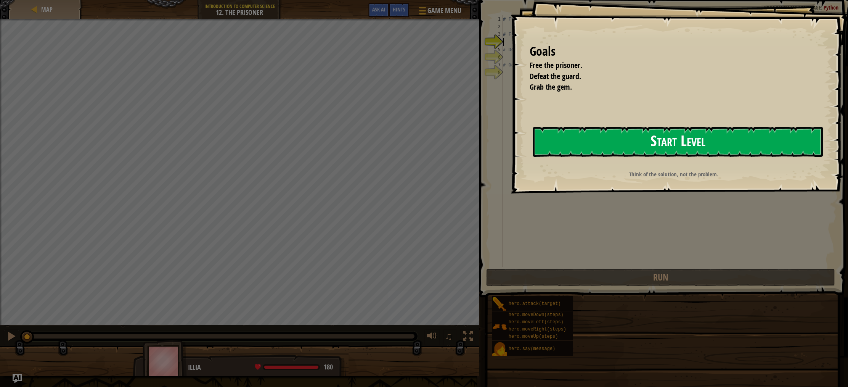
click at [571, 146] on button "Start Level" at bounding box center [678, 142] width 290 height 30
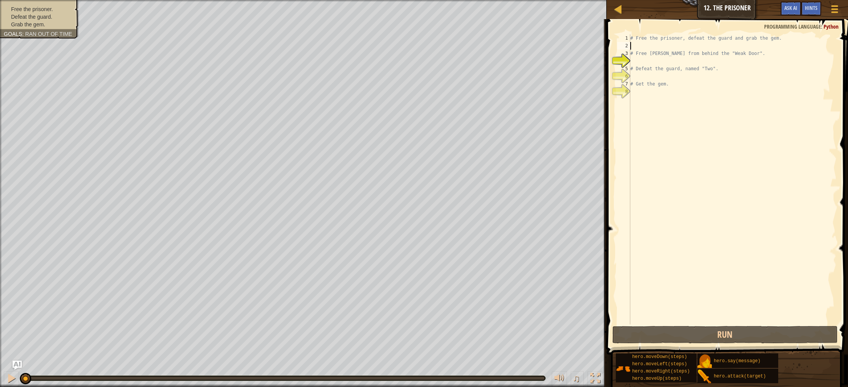
click at [632, 46] on div "# Free the prisoner, defeat the guard and grab the gem. # Free [PERSON_NAME] fr…" at bounding box center [733, 186] width 208 height 305
click at [634, 63] on div "# Free the prisoner, defeat the guard and grab the gem. # Free [PERSON_NAME] fr…" at bounding box center [733, 186] width 208 height 305
type textarea "b"
type textarea "h"
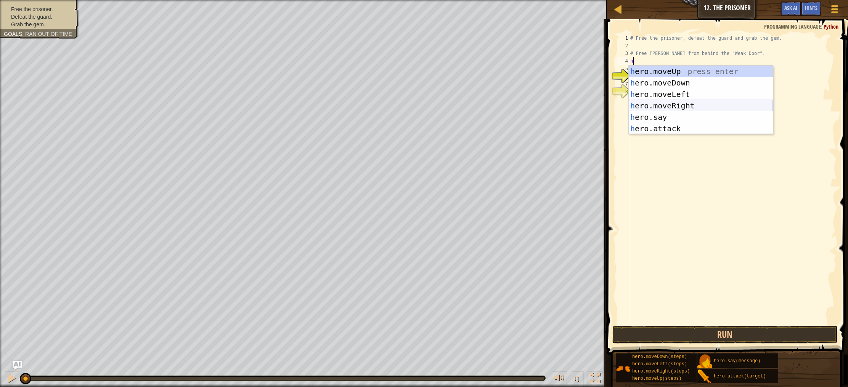
click at [673, 109] on div "h ero.moveUp press enter h ero.moveDown press enter h ero.moveLeft press enter …" at bounding box center [701, 112] width 144 height 92
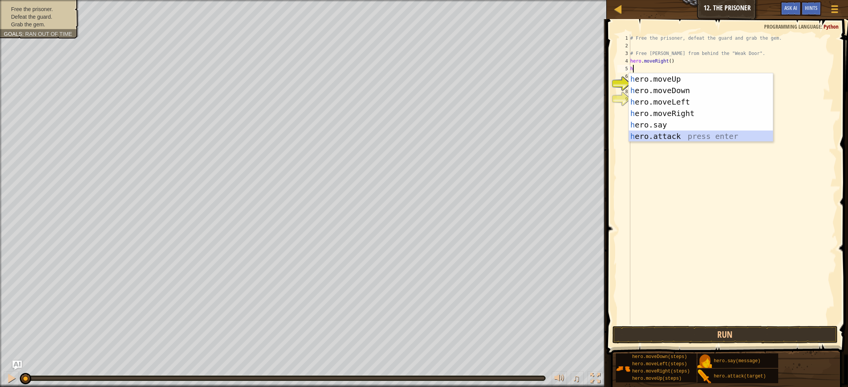
click at [637, 137] on div "h ero.moveUp press enter h ero.moveDown press enter h ero.moveLeft press enter …" at bounding box center [701, 119] width 144 height 92
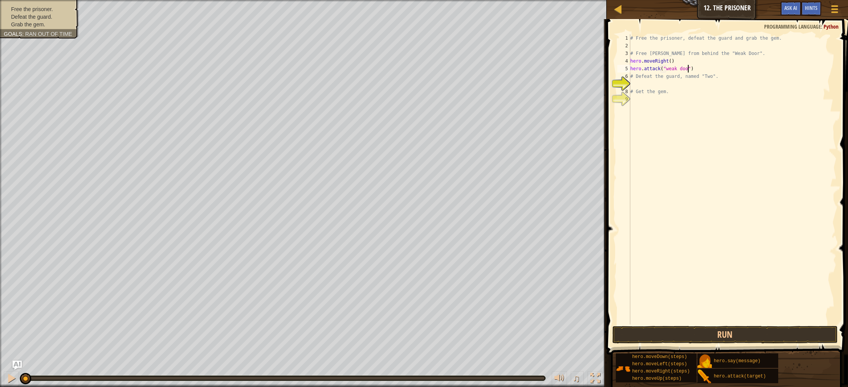
scroll to position [3, 5]
click at [670, 69] on div "# Free the prisoner, defeat the guard and grab the gem. # Free [PERSON_NAME] fr…" at bounding box center [733, 186] width 208 height 305
type textarea "hero.attack("Weak door")"
click at [632, 85] on div "# Free the prisoner, defeat the guard and grab the gem. # Free [PERSON_NAME] fr…" at bounding box center [733, 186] width 208 height 305
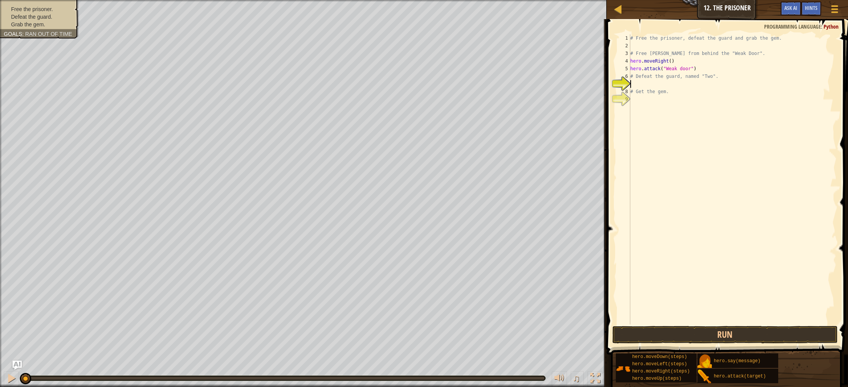
scroll to position [3, 0]
click at [727, 336] on button "Run" at bounding box center [725, 335] width 225 height 18
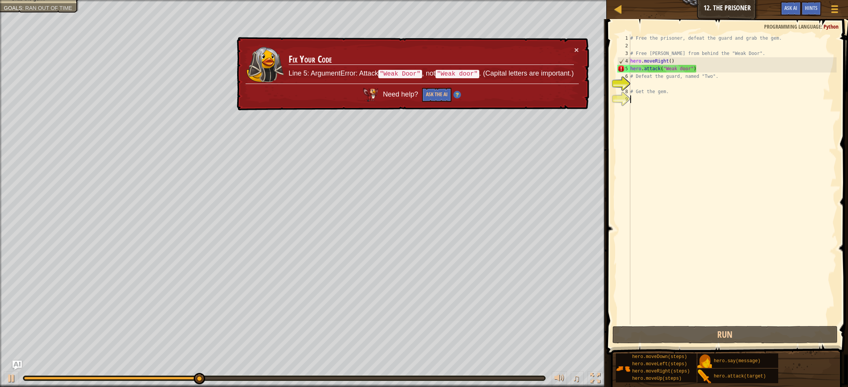
click at [721, 146] on div "# Free the prisoner, defeat the guard and grab the gem. # Free [PERSON_NAME] fr…" at bounding box center [733, 186] width 208 height 305
click at [18, 378] on button at bounding box center [11, 379] width 15 height 16
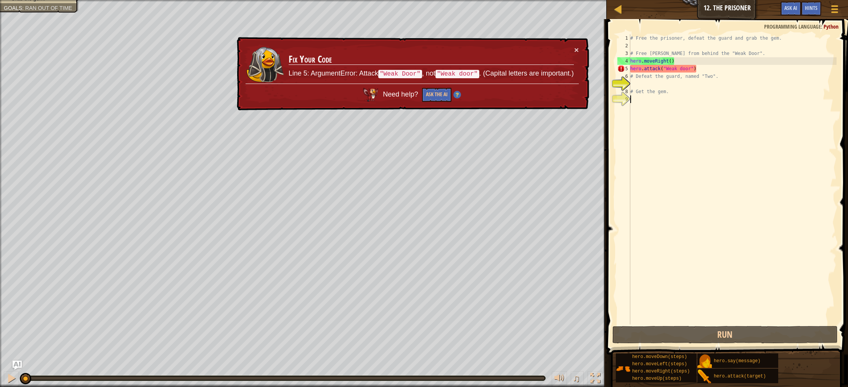
drag, startPoint x: 217, startPoint y: 377, endPoint x: 49, endPoint y: 365, distance: 167.9
click at [0, 0] on html "Map Introduction to Computer Science 12. The Prisoner Game Menu Done Hints Ask …" at bounding box center [424, 0] width 848 height 0
click at [575, 51] on button "×" at bounding box center [577, 50] width 5 height 8
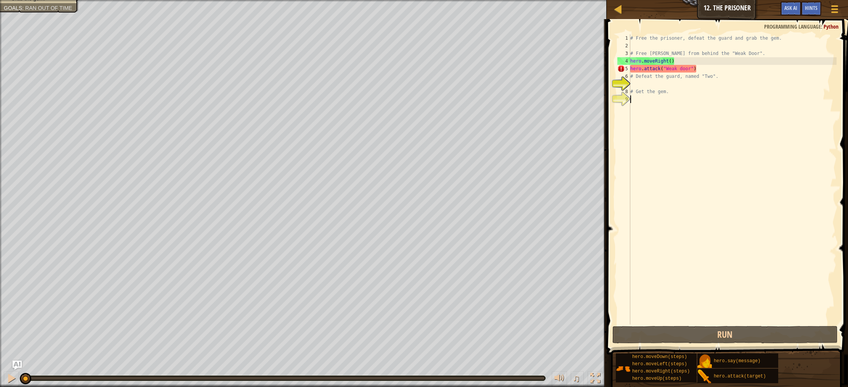
click at [682, 70] on div "# Free the prisoner, defeat the guard and grab the gem. # Free [PERSON_NAME] fr…" at bounding box center [733, 186] width 208 height 305
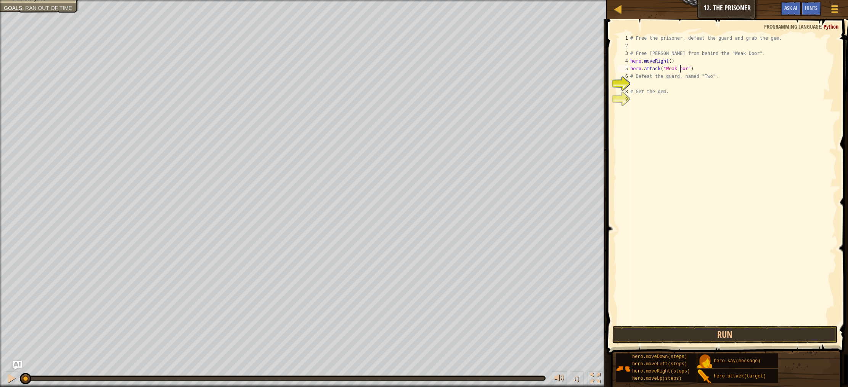
type textarea "hero.attack("Weak Door")"
click at [708, 102] on div "# Free the prisoner, defeat the guard and grab the gem. # Free [PERSON_NAME] fr…" at bounding box center [733, 186] width 208 height 305
click at [634, 87] on div "# Free the prisoner, defeat the guard and grab the gem. # Free [PERSON_NAME] fr…" at bounding box center [733, 186] width 208 height 305
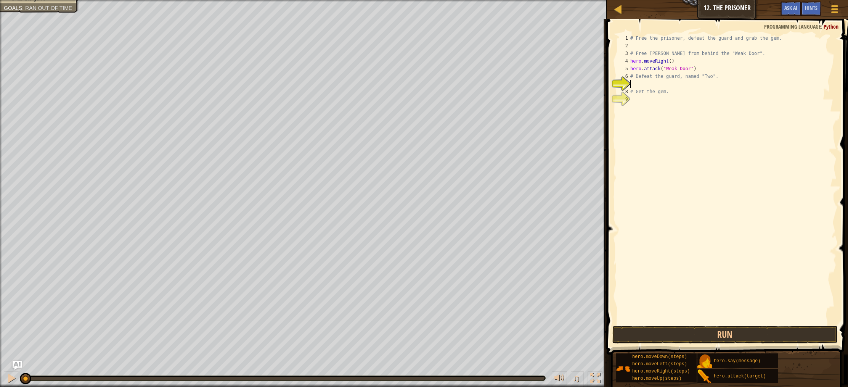
click at [634, 87] on div "# Free the prisoner, defeat the guard and grab the gem. # Free [PERSON_NAME] fr…" at bounding box center [733, 186] width 208 height 305
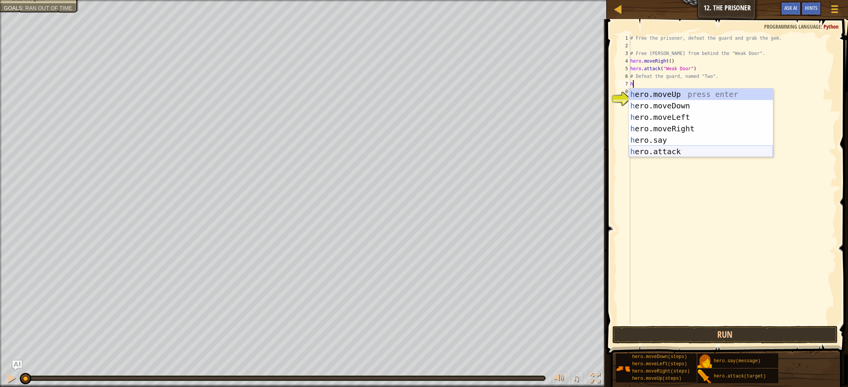
click at [669, 152] on div "h ero.moveUp press enter h ero.moveDown press enter h ero.moveLeft press enter …" at bounding box center [701, 135] width 144 height 92
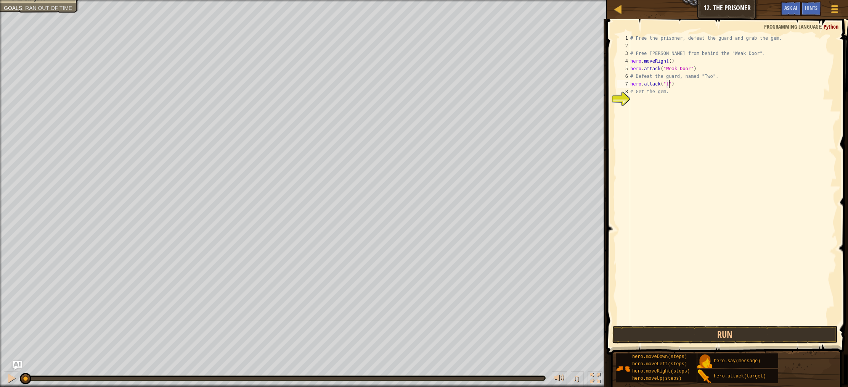
scroll to position [3, 3]
type textarea "hero.attack("Two")"
click at [635, 101] on div "# Free the prisoner, defeat the guard and grab the gem. # Free [PERSON_NAME] fr…" at bounding box center [733, 186] width 208 height 305
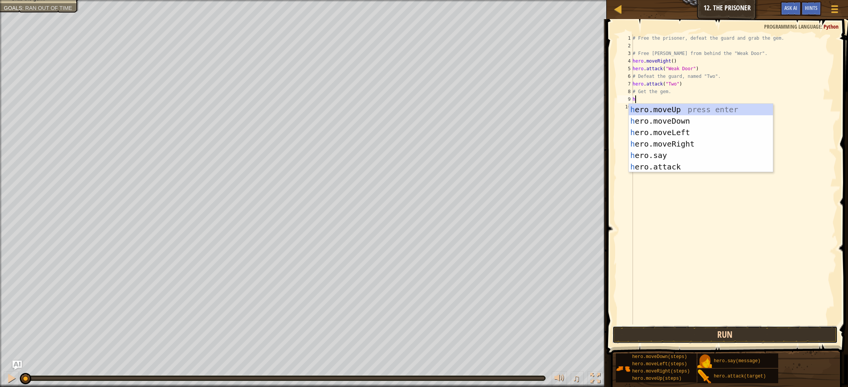
click at [639, 336] on button "Run" at bounding box center [725, 335] width 225 height 18
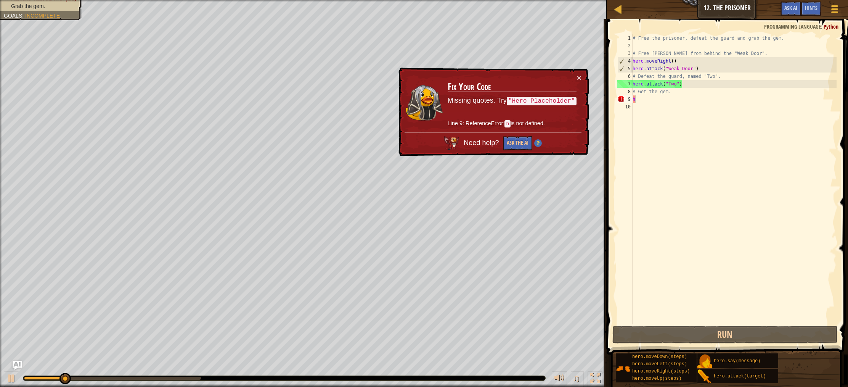
click at [532, 101] on code ""Hero Placeholder"" at bounding box center [542, 101] width 70 height 8
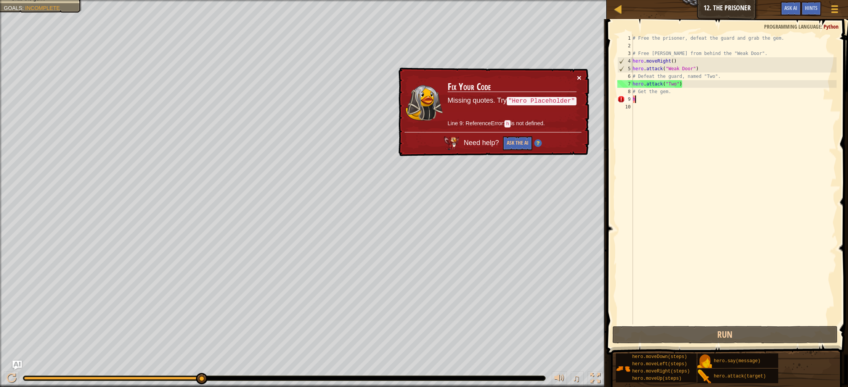
click at [579, 79] on button "×" at bounding box center [579, 78] width 5 height 8
click at [582, 77] on div "× Fix Your Code Missing quotes. Try "Hero Placeholder" Line 9: ReferenceError: …" at bounding box center [493, 112] width 192 height 89
click at [579, 76] on button "×" at bounding box center [579, 78] width 5 height 8
click at [576, 79] on td "Fix Your Code Missing quotes. Try "Hero Placeholder" Line 9: ReferenceError: h …" at bounding box center [513, 103] width 130 height 58
click at [580, 76] on button "×" at bounding box center [579, 78] width 5 height 8
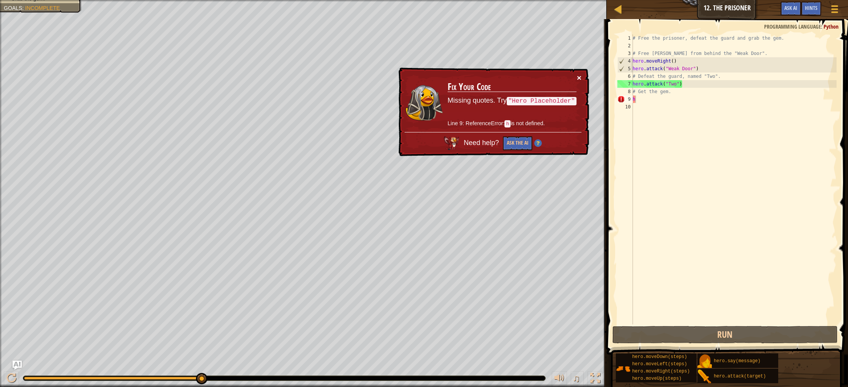
click at [579, 76] on button "×" at bounding box center [579, 78] width 5 height 8
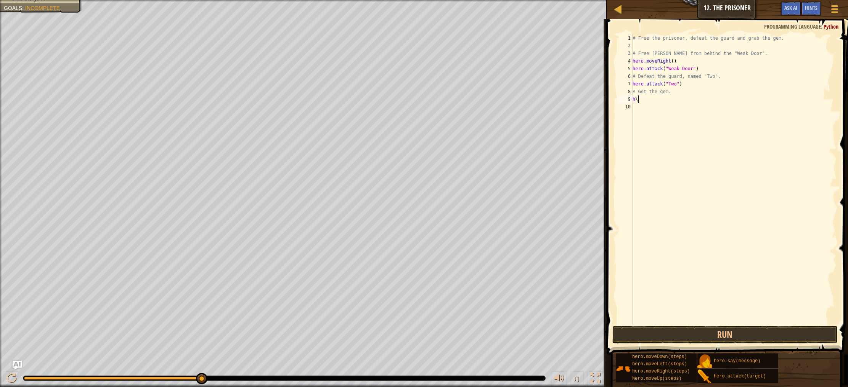
type textarea "h"
click at [639, 88] on div "# Free the prisoner, defeat the guard and grab the gem. # Free [PERSON_NAME] fr…" at bounding box center [734, 186] width 206 height 305
click at [685, 84] on div "# Free the prisoner, defeat the guard and grab the gem. # Free [PERSON_NAME] fr…" at bounding box center [734, 186] width 206 height 305
type textarea "hero.attack("Two")"
click at [634, 100] on div "# Free the prisoner, defeat the guard and grab the gem. # Free [PERSON_NAME] fr…" at bounding box center [734, 186] width 206 height 305
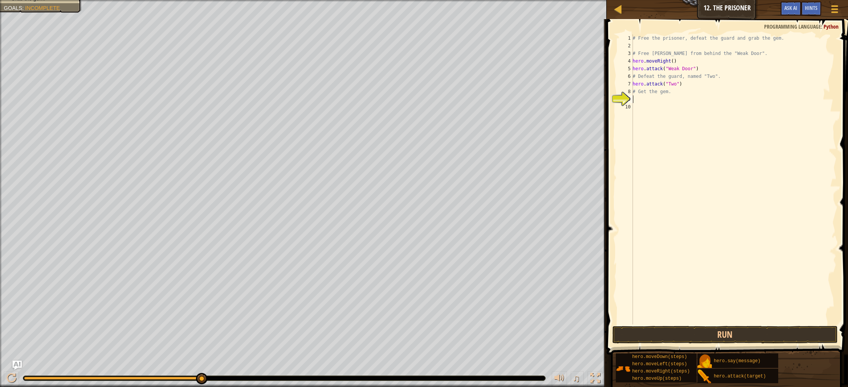
type textarea "h"
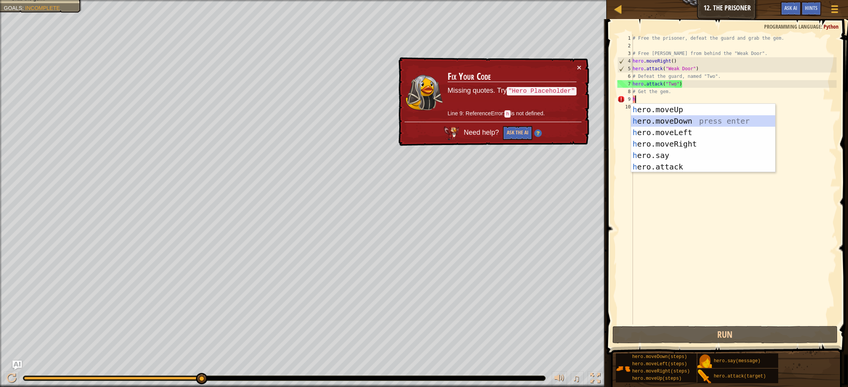
click at [665, 121] on div "h ero.moveUp press enter h ero.moveDown press enter h ero.moveLeft press enter …" at bounding box center [703, 150] width 144 height 92
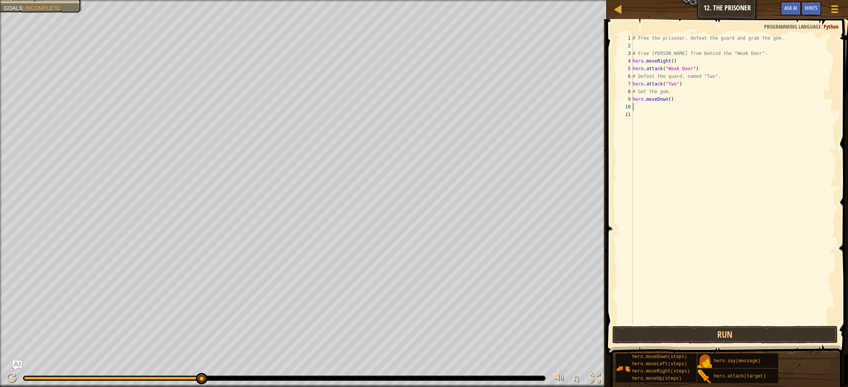
type textarea "h"
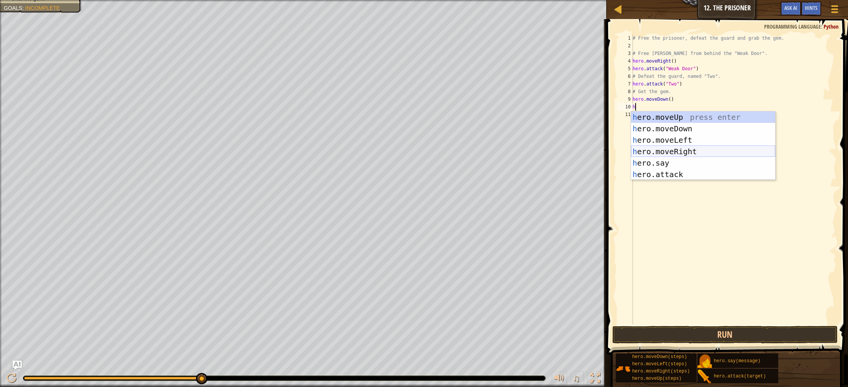
drag, startPoint x: 668, startPoint y: 148, endPoint x: 635, endPoint y: 173, distance: 41.6
click at [667, 153] on div "h ero.moveUp press enter h ero.moveDown press enter h ero.moveLeft press enter …" at bounding box center [703, 157] width 144 height 92
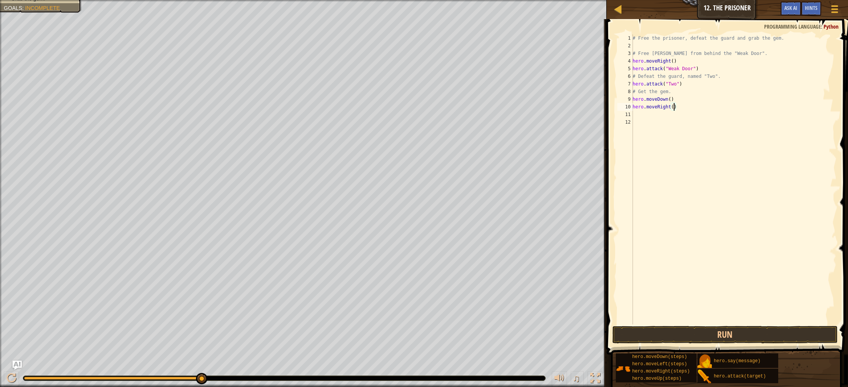
click at [673, 108] on div "# Free the prisoner, defeat the guard and grab the gem. # Free [PERSON_NAME] fr…" at bounding box center [734, 186] width 206 height 305
type textarea "hero.moveRight(2)"
click at [690, 334] on button "Run" at bounding box center [725, 335] width 225 height 18
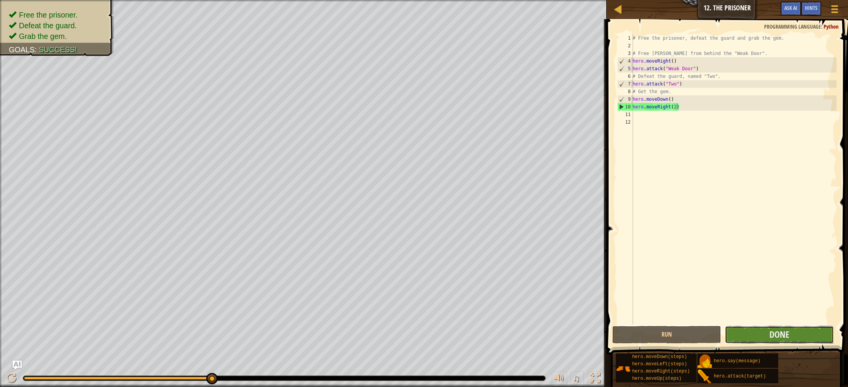
click at [750, 335] on button "Done" at bounding box center [779, 335] width 109 height 18
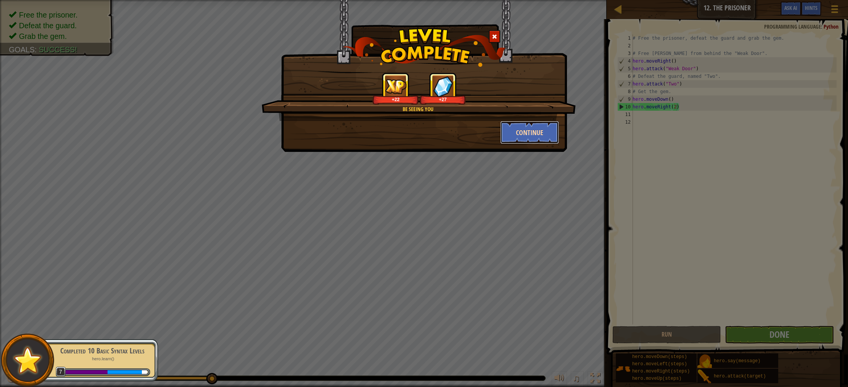
click at [539, 133] on button "Continue" at bounding box center [530, 132] width 59 height 23
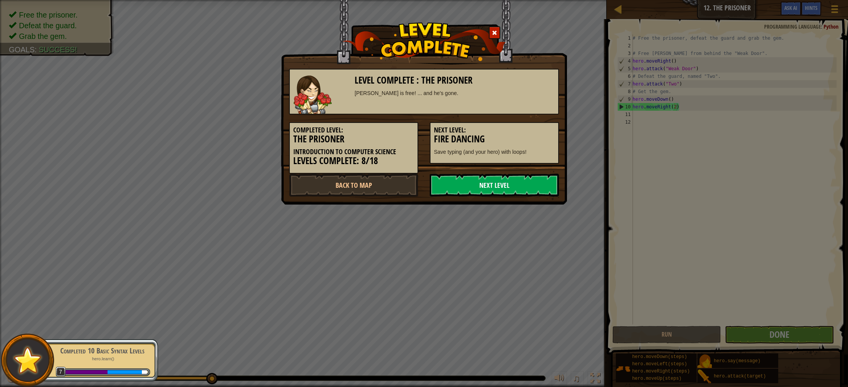
click at [507, 185] on link "Next Level" at bounding box center [494, 185] width 129 height 23
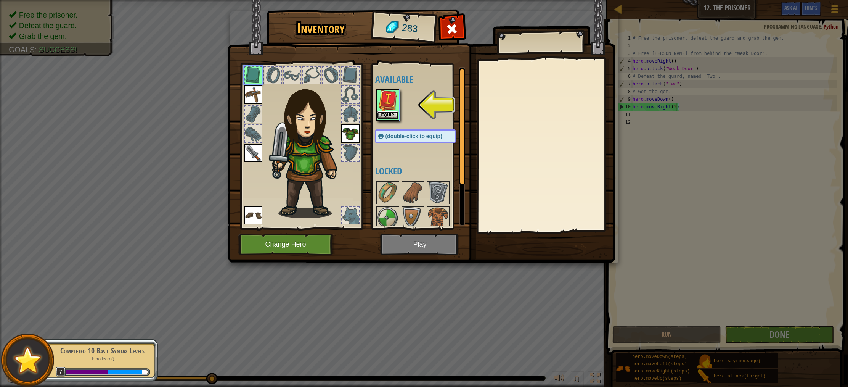
click at [382, 115] on button "Equip" at bounding box center [387, 115] width 21 height 8
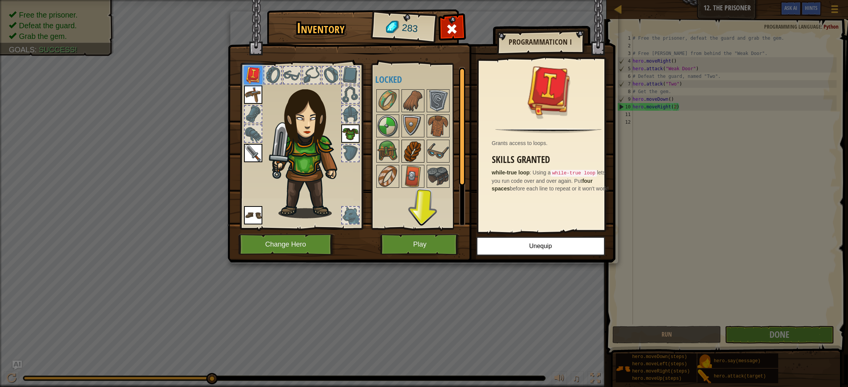
click at [410, 144] on img at bounding box center [412, 150] width 21 height 21
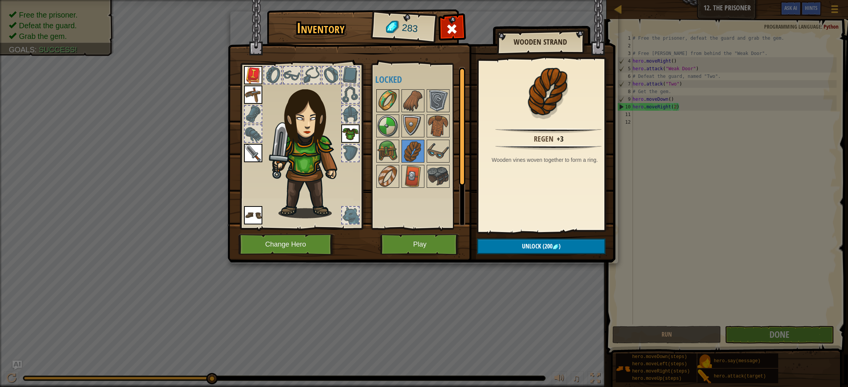
click at [389, 100] on img at bounding box center [387, 100] width 21 height 21
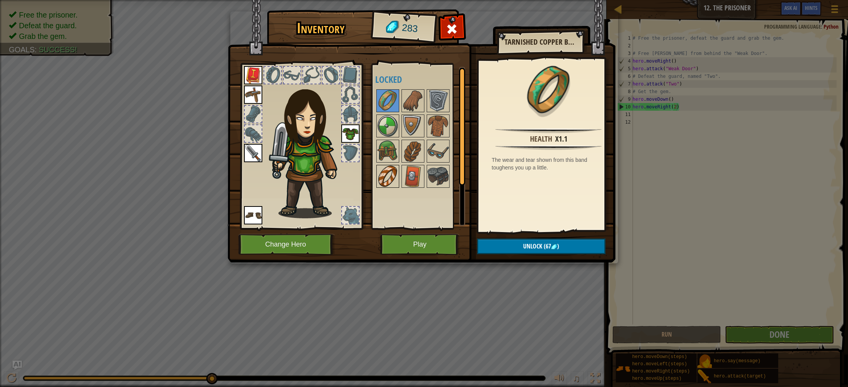
click at [391, 172] on img at bounding box center [387, 176] width 21 height 21
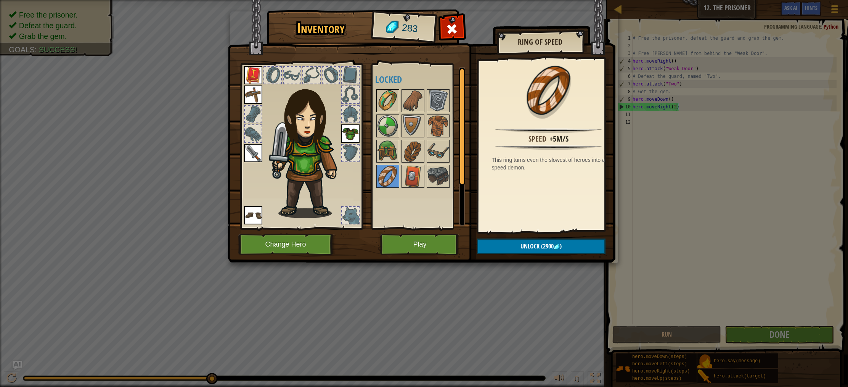
click at [383, 92] on img at bounding box center [387, 100] width 21 height 21
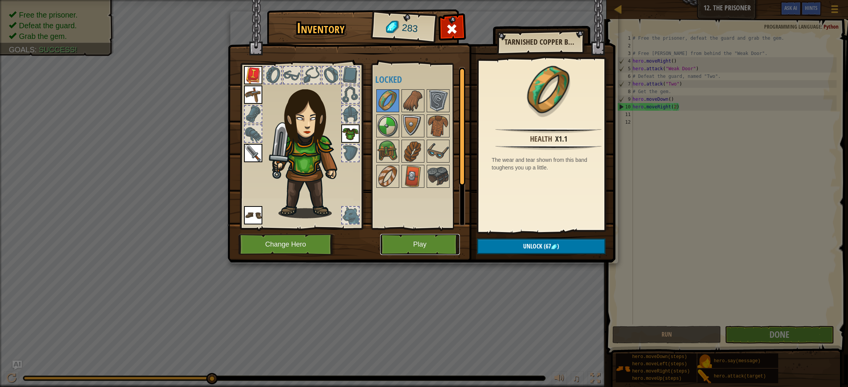
click at [430, 246] on button "Play" at bounding box center [420, 244] width 80 height 21
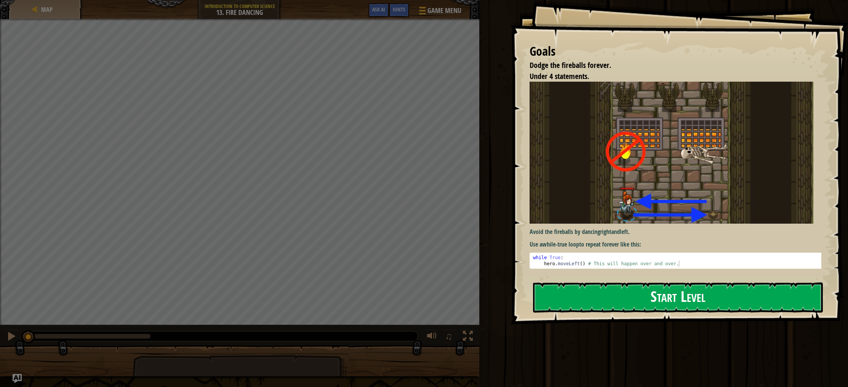
click at [658, 282] on button "Start Level" at bounding box center [678, 297] width 290 height 30
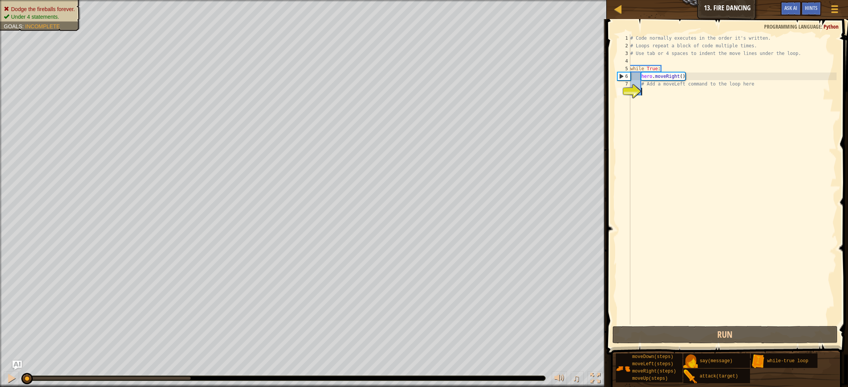
click at [652, 116] on div "# Code normally executes in the order it's written. # Loops repeat a block of c…" at bounding box center [733, 186] width 208 height 305
click at [57, 5] on div "Dodge the fireballs forever. Under 4 statements. Goals : Incomplete" at bounding box center [35, 13] width 89 height 36
drag, startPoint x: 59, startPoint y: 7, endPoint x: 56, endPoint y: 23, distance: 16.3
click at [56, 21] on div "Dodge the fireballs forever. Under 4 statements. Goals : Incomplete" at bounding box center [40, 12] width 73 height 15
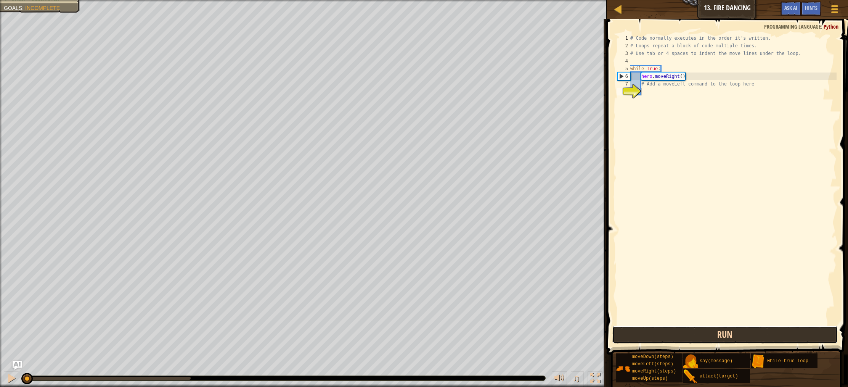
click at [637, 332] on button "Run" at bounding box center [725, 335] width 225 height 18
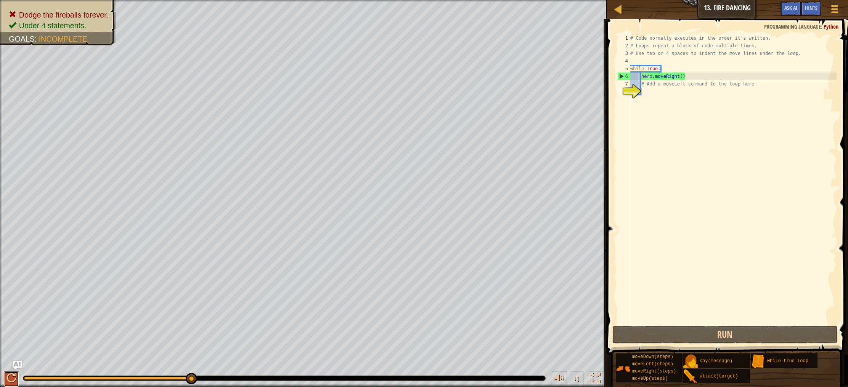
click at [8, 378] on div at bounding box center [11, 378] width 10 height 10
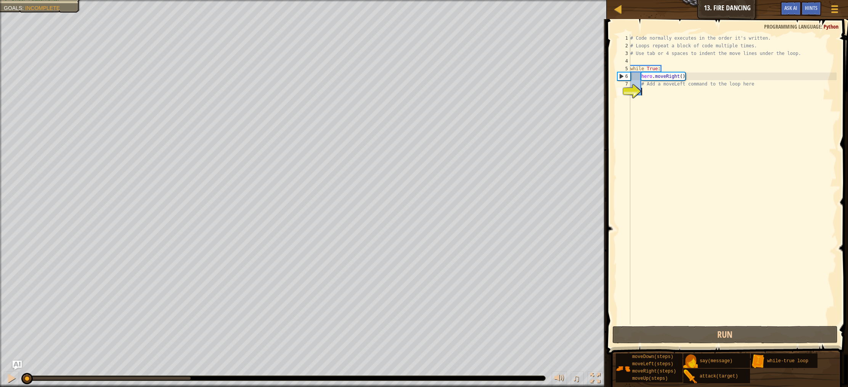
drag, startPoint x: 71, startPoint y: 379, endPoint x: 2, endPoint y: 381, distance: 69.1
click at [2, 381] on div "♫" at bounding box center [303, 376] width 607 height 23
click at [7, 380] on div at bounding box center [11, 378] width 10 height 10
drag, startPoint x: 26, startPoint y: 378, endPoint x: -3, endPoint y: 373, distance: 29.8
click at [0, 0] on html "Map Introduction to Computer Science 13. Fire Dancing Game Menu Done Hints Ask …" at bounding box center [424, 0] width 848 height 0
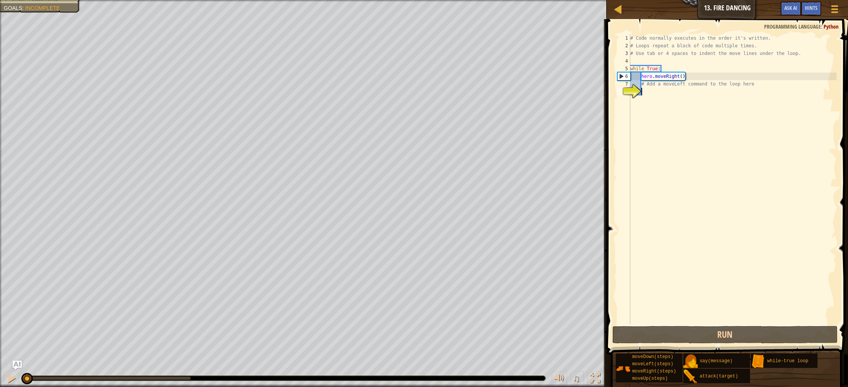
type textarea "h"
